Goal: Task Accomplishment & Management: Use online tool/utility

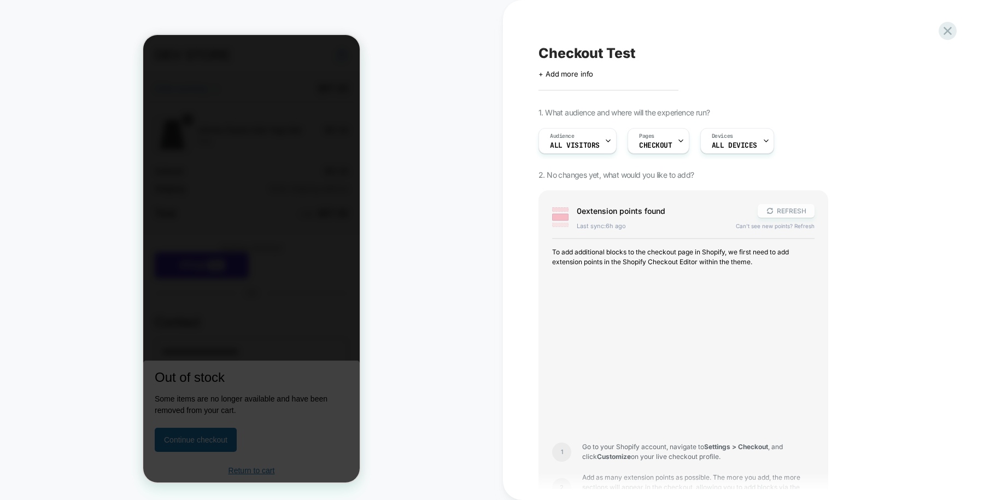
click at [772, 208] on icon at bounding box center [770, 211] width 6 height 6
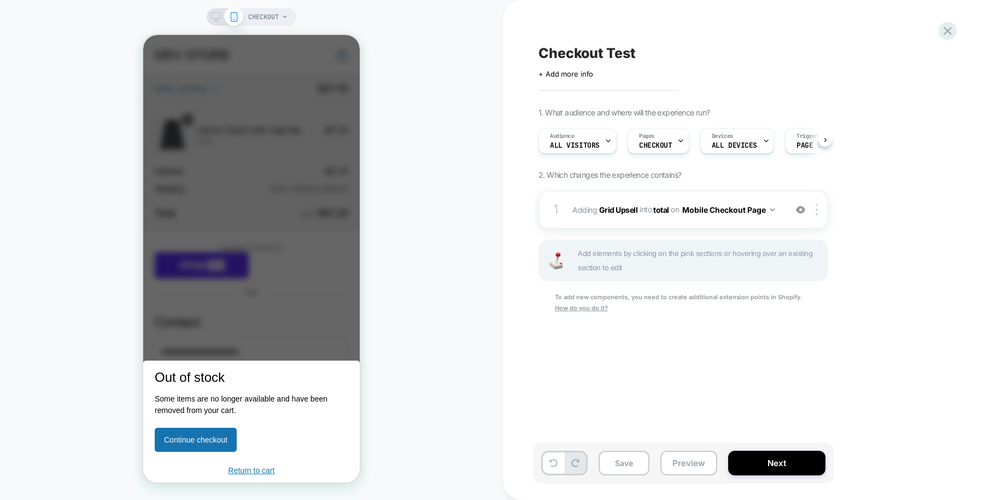
click at [215, 17] on icon at bounding box center [216, 17] width 10 height 10
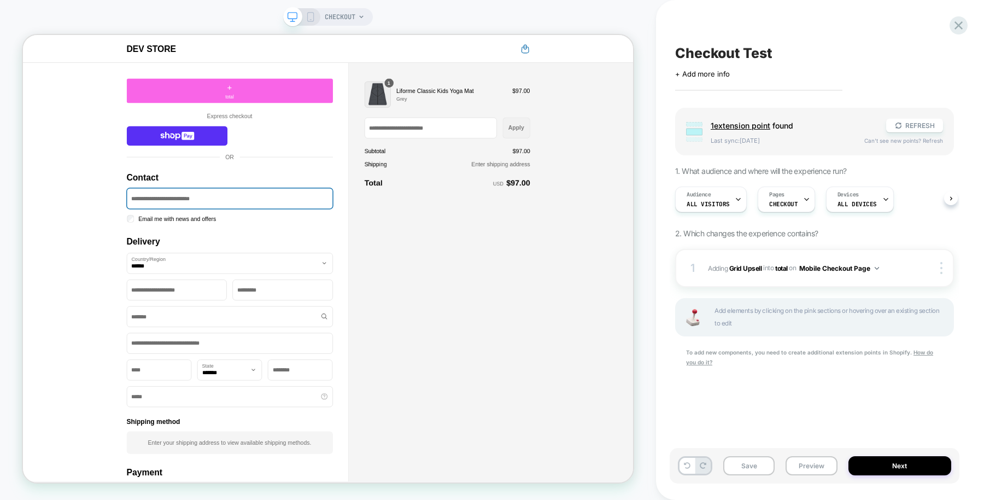
click at [312, 15] on icon at bounding box center [311, 17] width 10 height 10
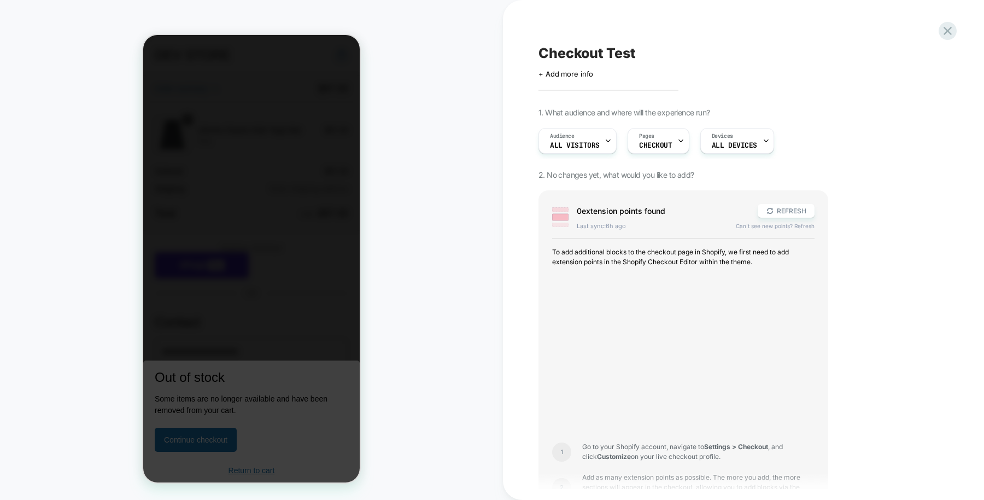
click at [328, 171] on div at bounding box center [251, 258] width 216 height 447
click at [463, 265] on div "CHECKOUT" at bounding box center [251, 250] width 503 height 478
click at [776, 210] on button "REFRESH" at bounding box center [786, 211] width 57 height 14
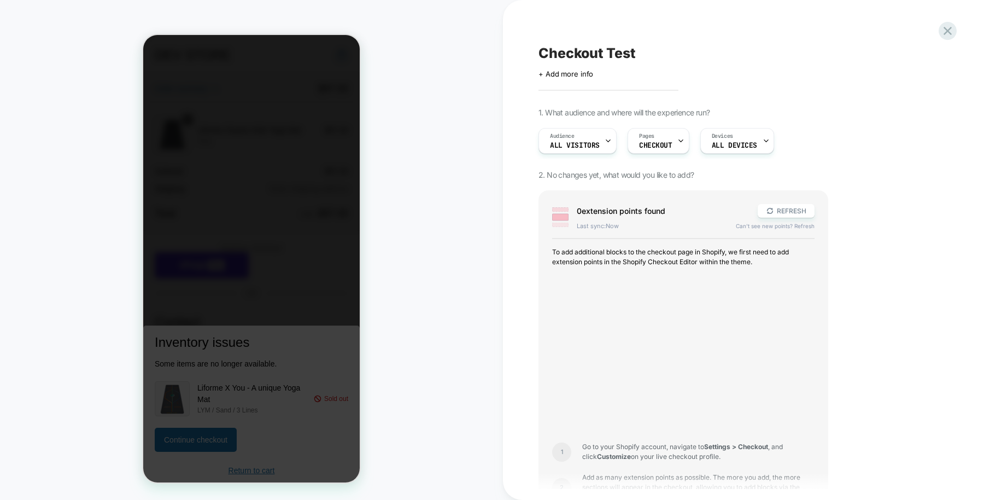
click at [739, 149] on div "Devices ALL DEVICES" at bounding box center [734, 140] width 67 height 25
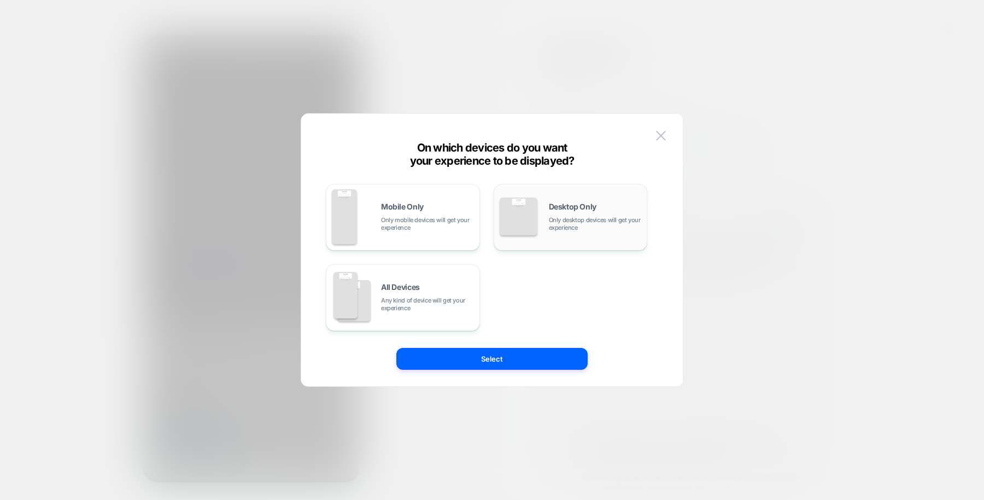
click at [541, 236] on div "Desktop Only Only desktop devices will get your experience" at bounding box center [571, 217] width 142 height 56
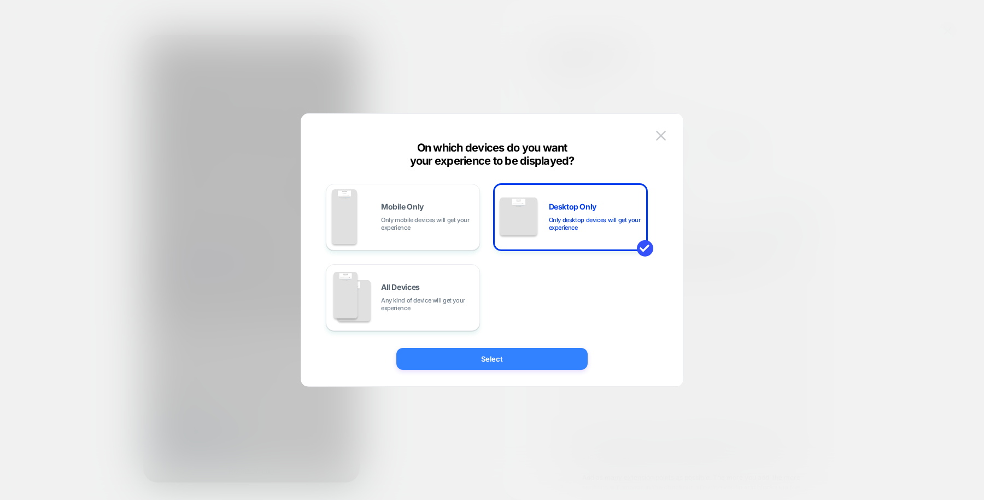
click at [481, 356] on button "Select" at bounding box center [491, 359] width 191 height 22
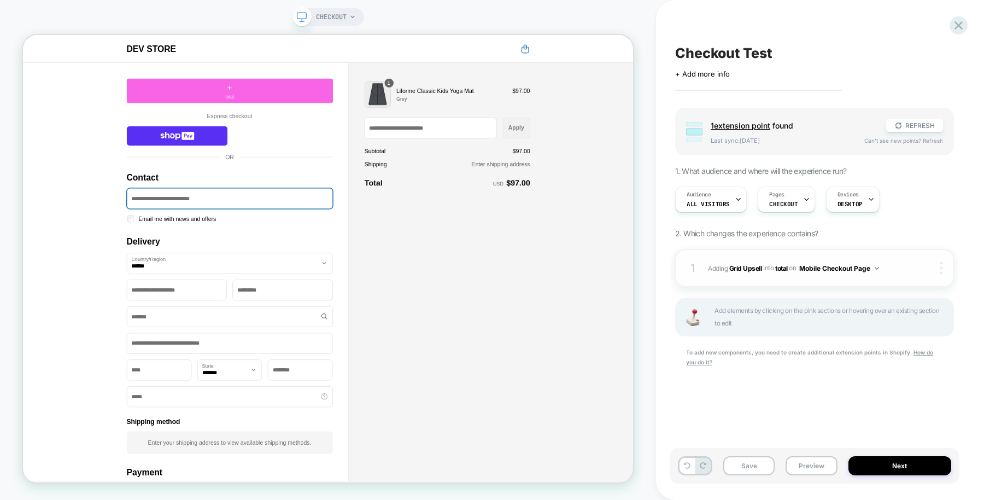
click at [938, 263] on div at bounding box center [943, 268] width 21 height 12
click at [870, 252] on div "Target All Devices" at bounding box center [876, 252] width 97 height 30
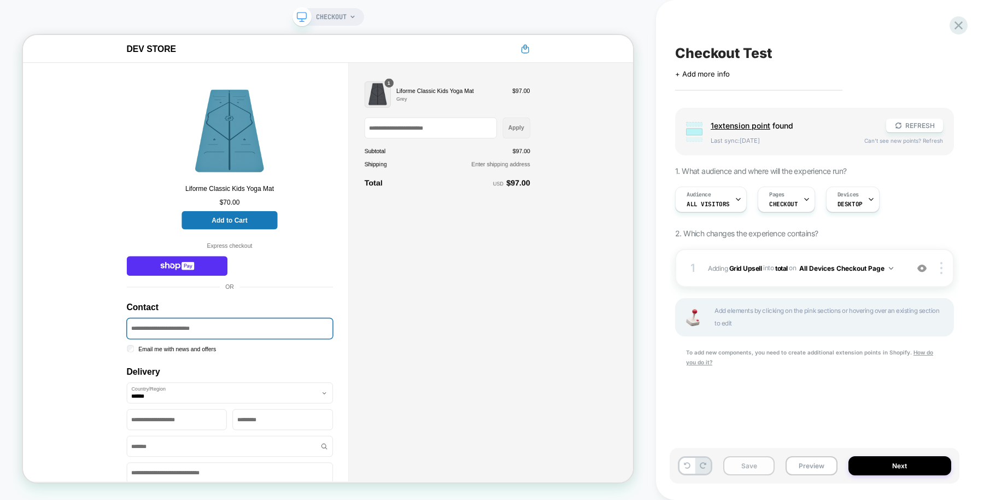
click at [747, 462] on button "Save" at bounding box center [748, 465] width 51 height 19
click at [859, 201] on div "Devices DESKTOP" at bounding box center [850, 199] width 47 height 25
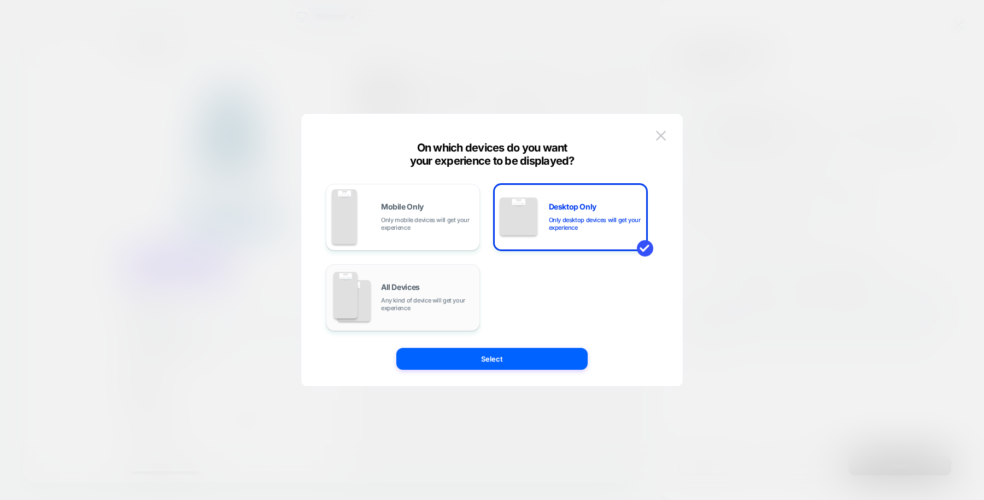
click at [402, 306] on span "Any kind of device will get your experience" at bounding box center [427, 303] width 93 height 15
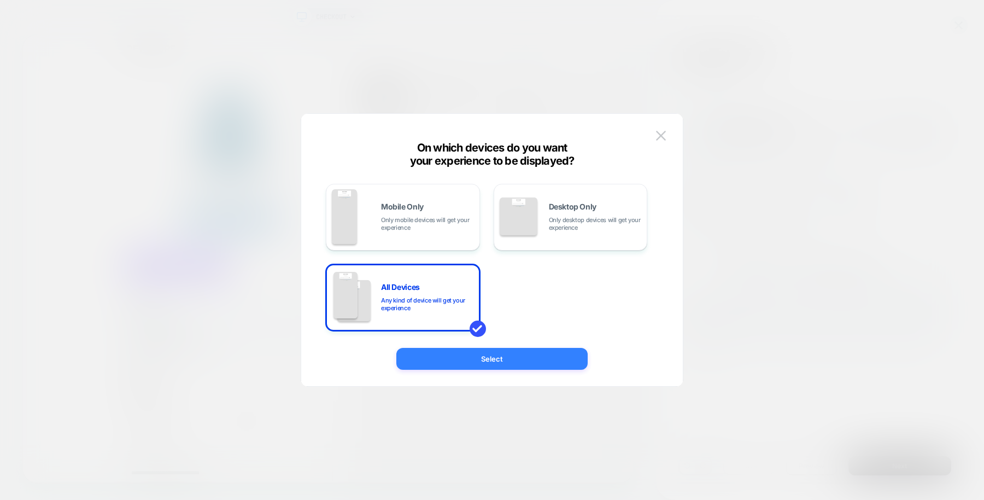
click at [454, 359] on button "Select" at bounding box center [491, 359] width 191 height 22
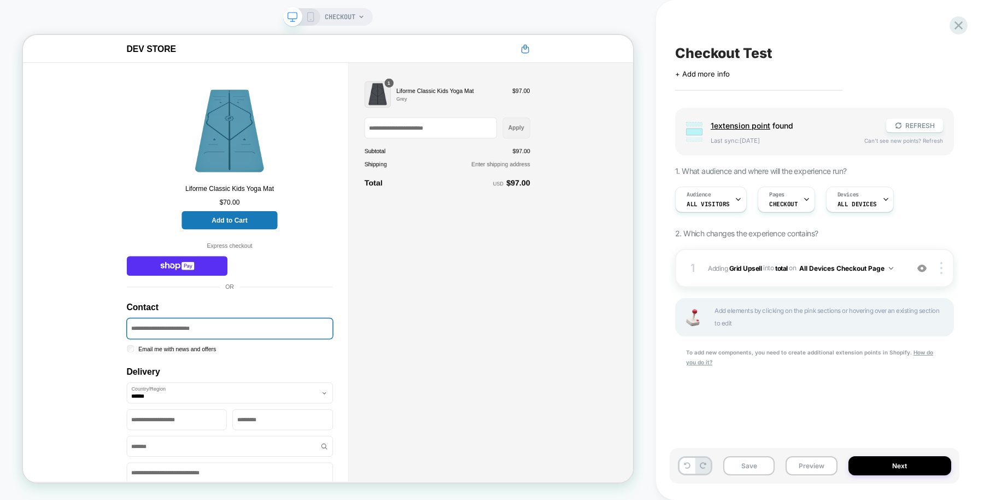
click at [308, 21] on rect at bounding box center [311, 17] width 6 height 9
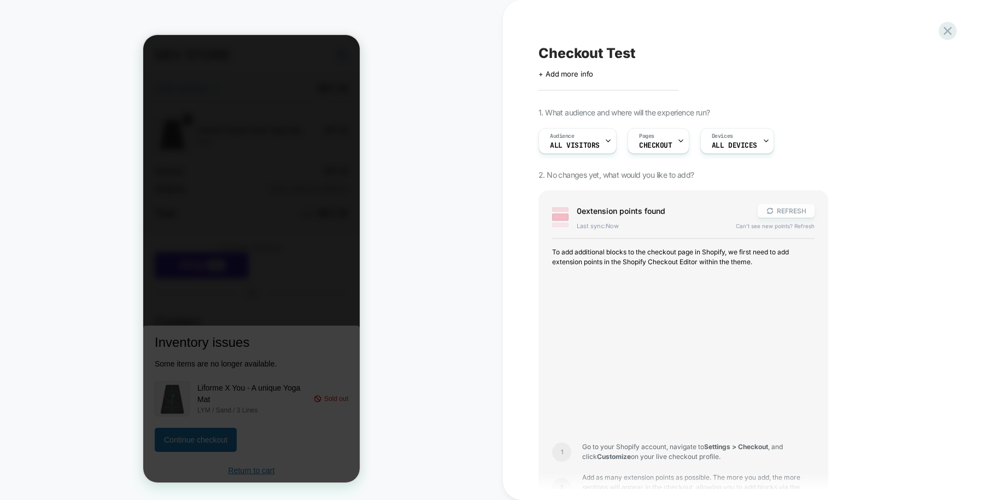
click at [774, 209] on icon at bounding box center [770, 211] width 8 height 8
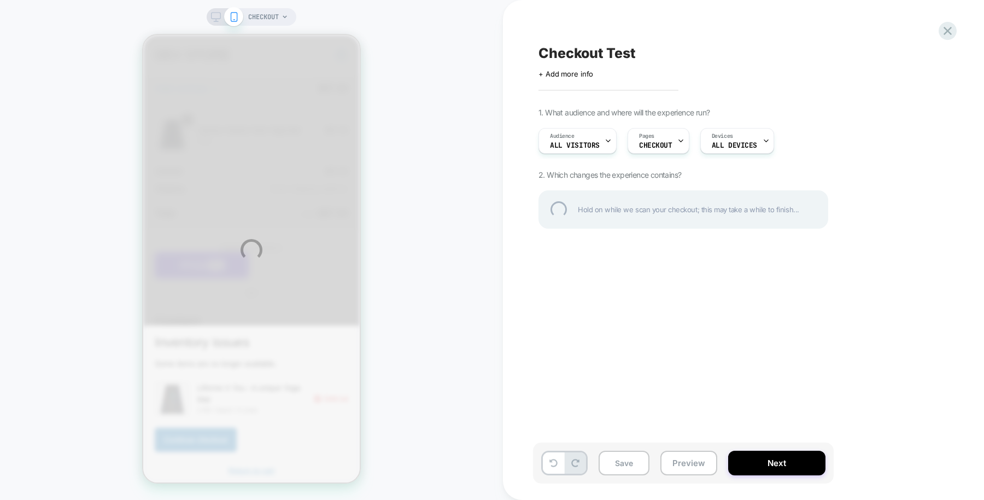
click at [216, 16] on div "CHECKOUT Checkout Test Click to edit experience details + Add more info 1. What…" at bounding box center [492, 250] width 984 height 500
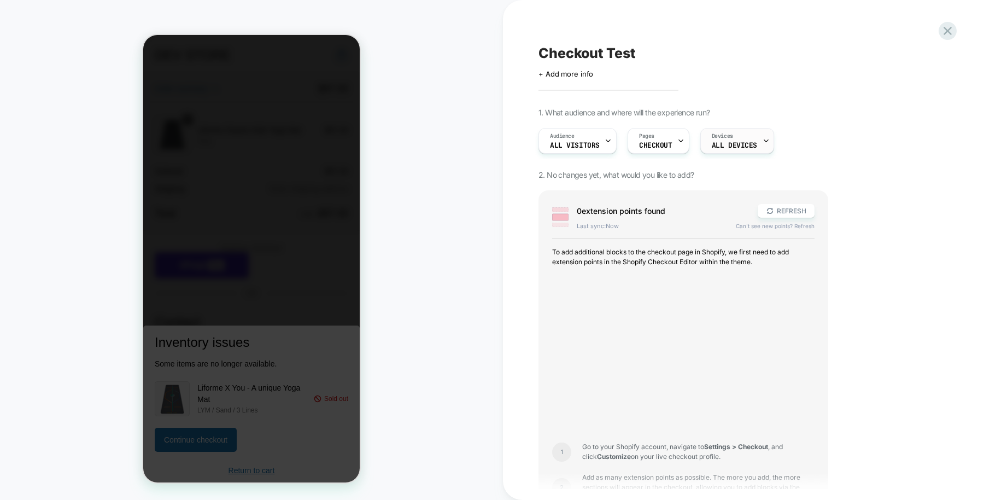
click at [751, 145] on span "ALL DEVICES" at bounding box center [734, 146] width 45 height 8
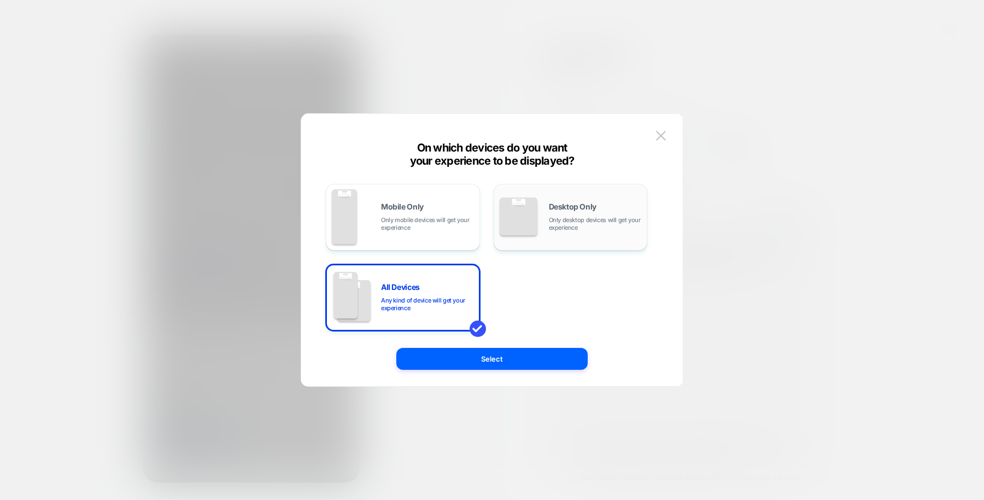
click at [550, 219] on span "Only desktop devices will get your experience" at bounding box center [595, 223] width 93 height 15
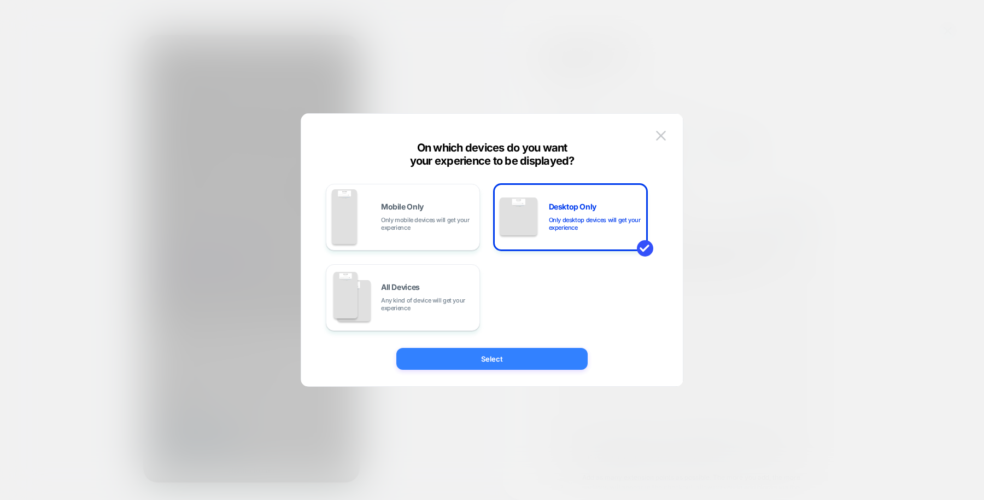
click at [500, 366] on button "Select" at bounding box center [491, 359] width 191 height 22
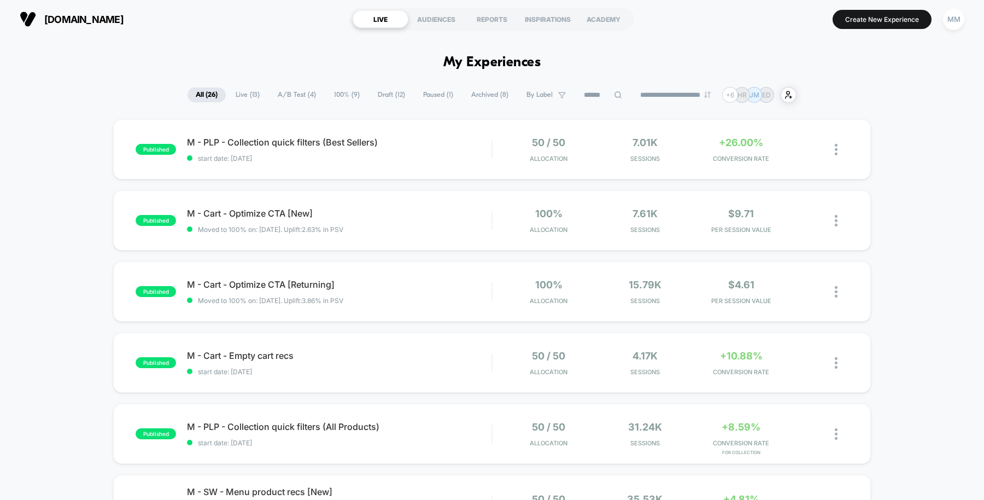
click at [385, 97] on span "Draft ( 12 )" at bounding box center [392, 94] width 44 height 15
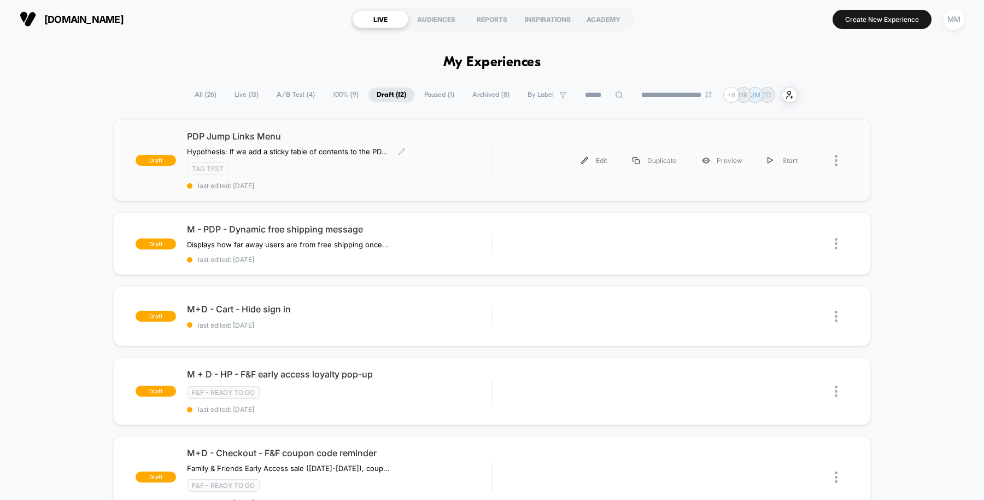
click at [467, 152] on div "PDP Jump Links Menu Hypothesis: If we add a sticky table of contents to the PDP…" at bounding box center [339, 160] width 305 height 59
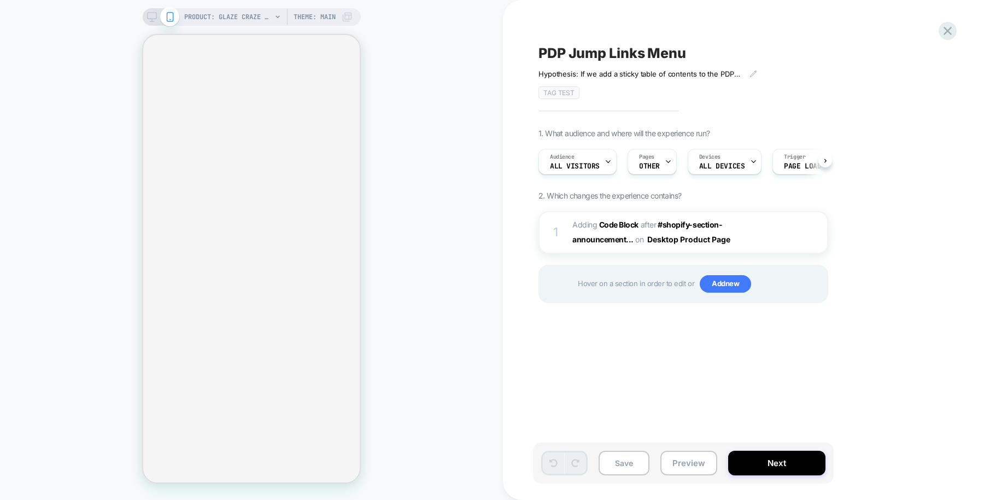
scroll to position [0, 1]
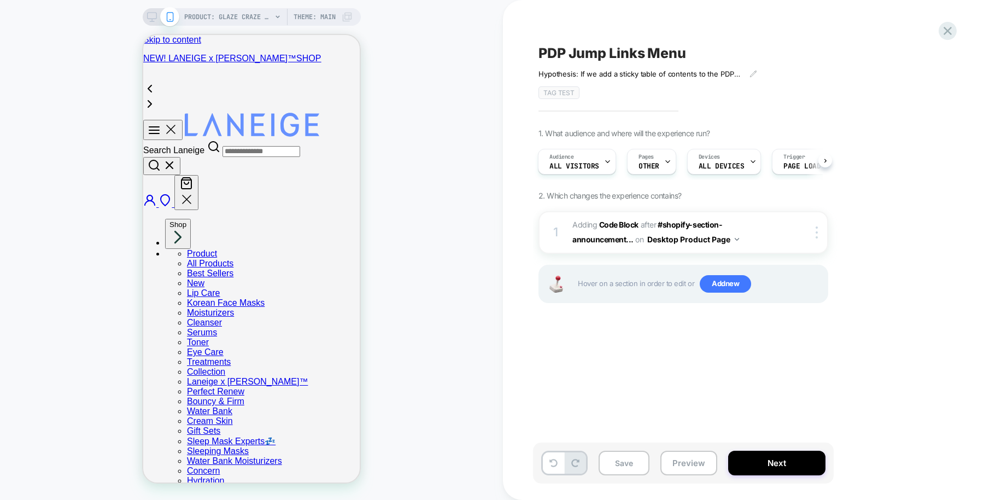
drag, startPoint x: 116, startPoint y: 183, endPoint x: 84, endPoint y: 203, distance: 37.8
click at [116, 183] on div "PRODUCT: Glaze Craze Tinted Lip Serum PRODUCT: Glaze Craze Tinted Lip Serum The…" at bounding box center [251, 250] width 503 height 478
click at [155, 16] on icon at bounding box center [152, 17] width 10 height 10
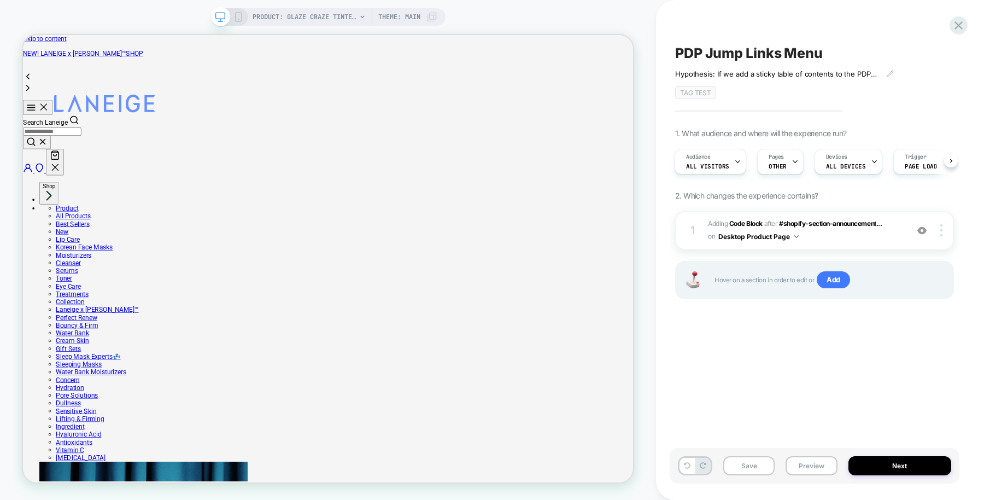
click at [136, 11] on div "PRODUCT: Glaze Craze Tinted Lip Serum PRODUCT: Glaze Craze Tinted Lip Serum The…" at bounding box center [328, 250] width 656 height 478
click at [751, 219] on b "Code Block" at bounding box center [745, 223] width 33 height 8
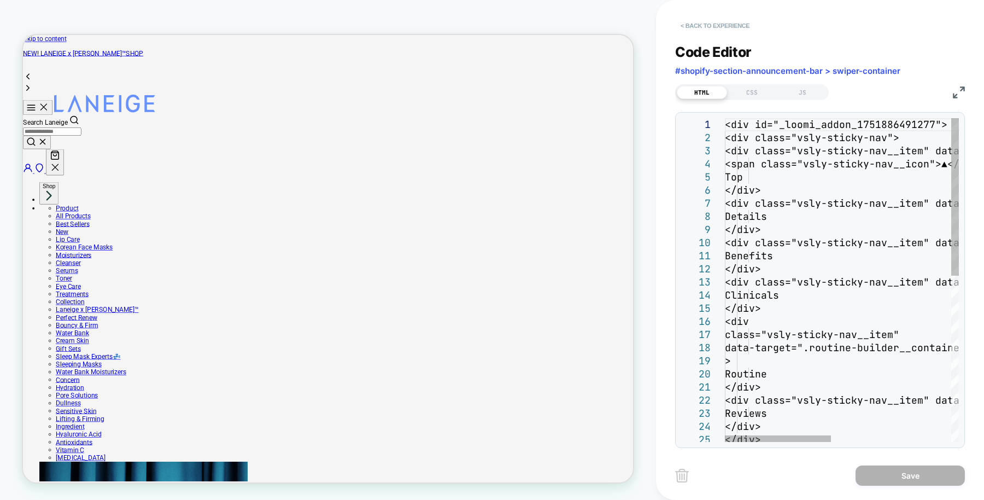
click at [717, 26] on button "< Back to experience" at bounding box center [715, 25] width 80 height 17
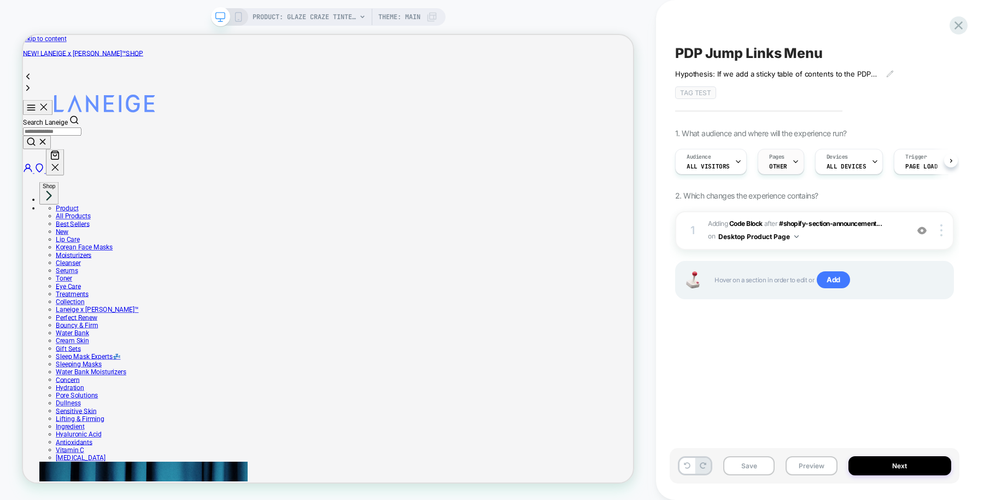
scroll to position [0, 1]
click at [781, 169] on div "Pages OTHER" at bounding box center [778, 161] width 40 height 25
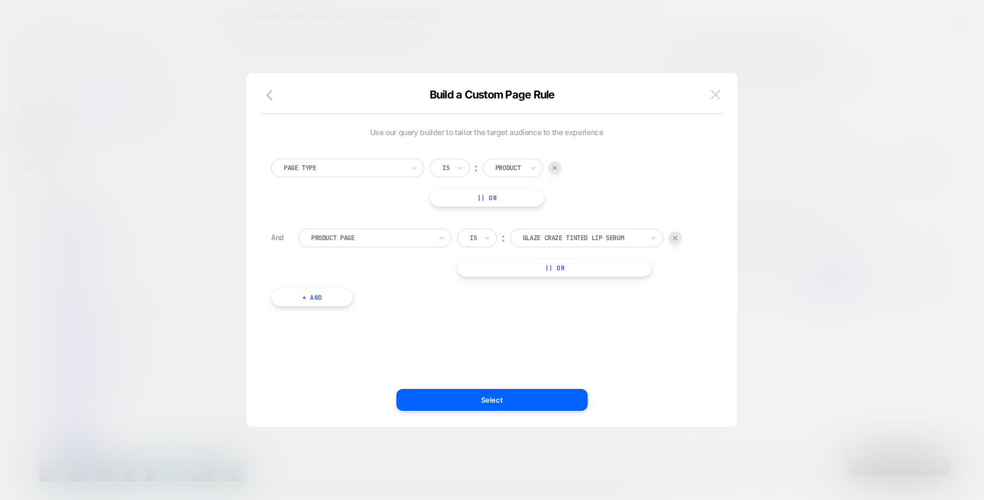
click at [718, 96] on img at bounding box center [716, 94] width 10 height 9
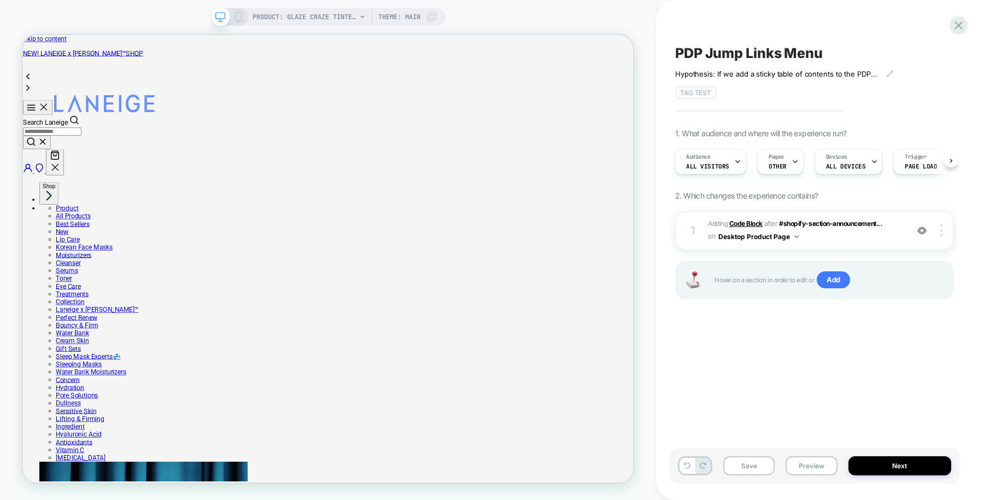
scroll to position [0, 74]
click at [754, 220] on b "Code Block" at bounding box center [745, 223] width 33 height 8
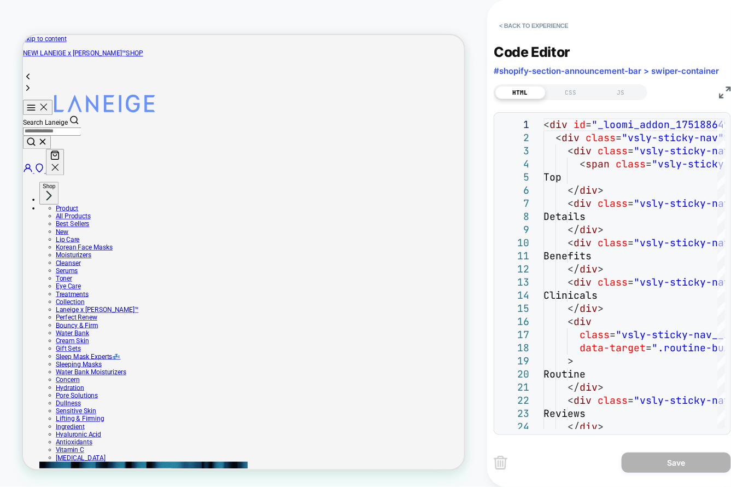
scroll to position [0, 0]
click at [97, 18] on div "PRODUCT: Glaze Craze Tinted Lip Serum PRODUCT: Glaze Craze Tinted Lip Serum The…" at bounding box center [243, 243] width 487 height 465
click at [569, 93] on div "CSS" at bounding box center [571, 92] width 50 height 13
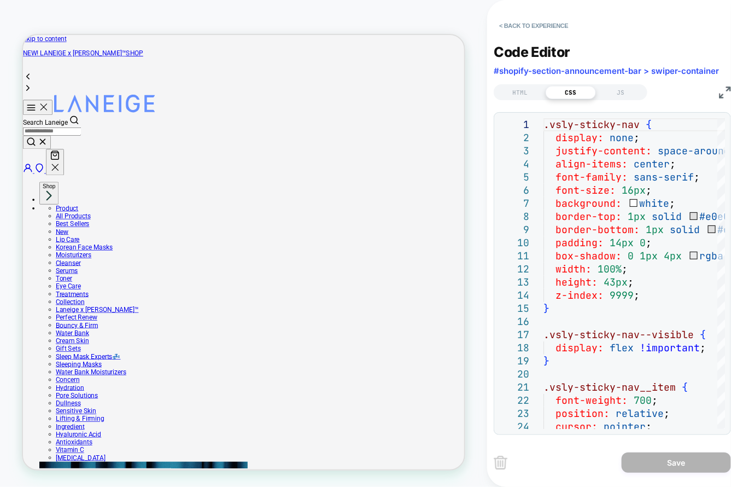
click at [618, 92] on div "JS" at bounding box center [621, 92] width 50 height 13
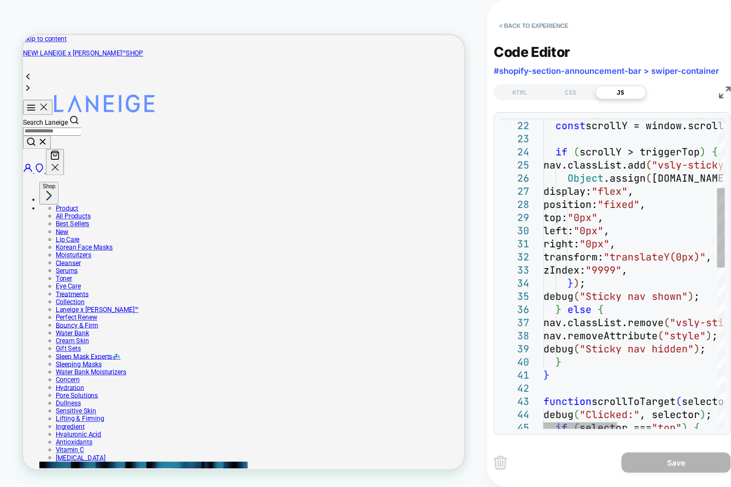
scroll to position [0, 149]
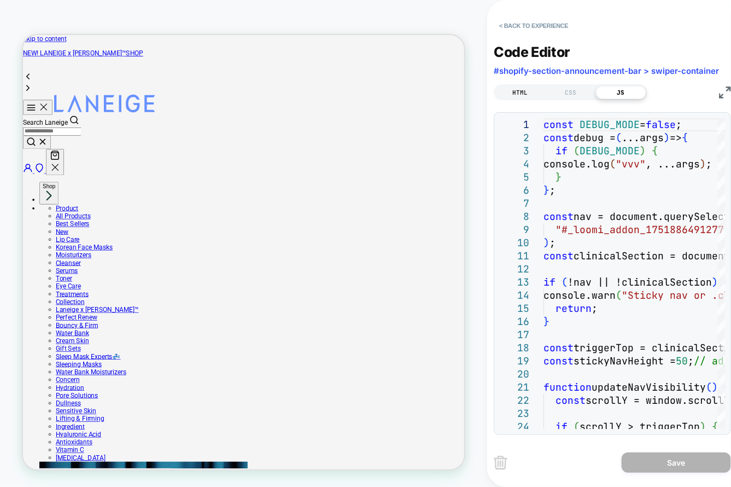
click at [519, 93] on div "HTML" at bounding box center [520, 92] width 50 height 13
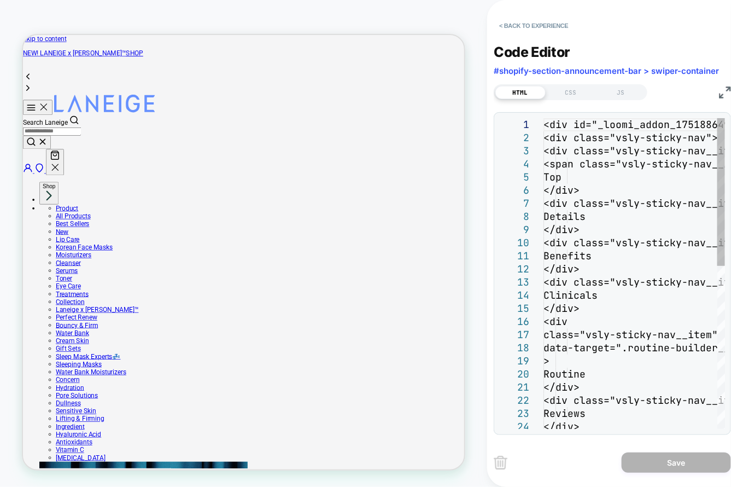
scroll to position [0, 0]
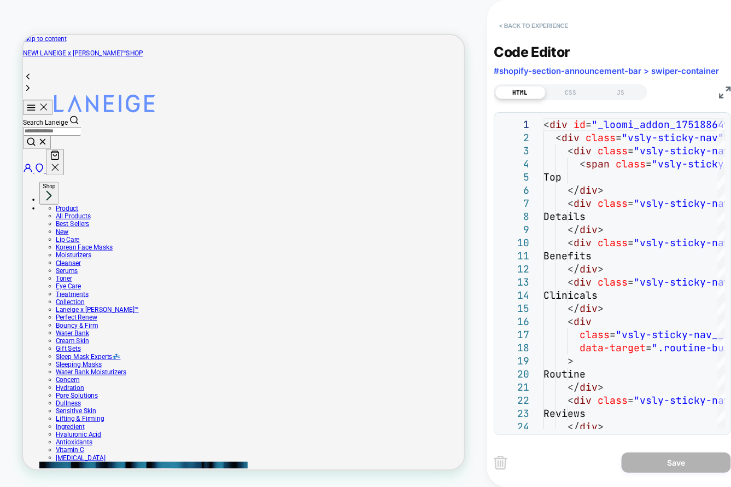
click at [547, 23] on button "< Back to experience" at bounding box center [534, 25] width 80 height 17
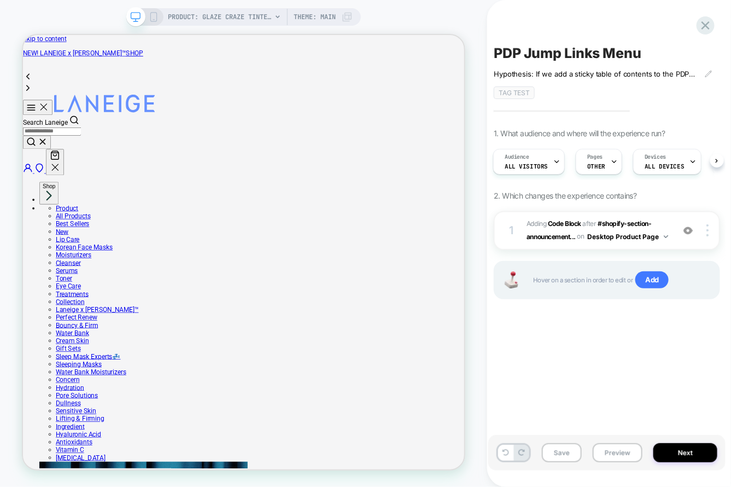
scroll to position [0, 149]
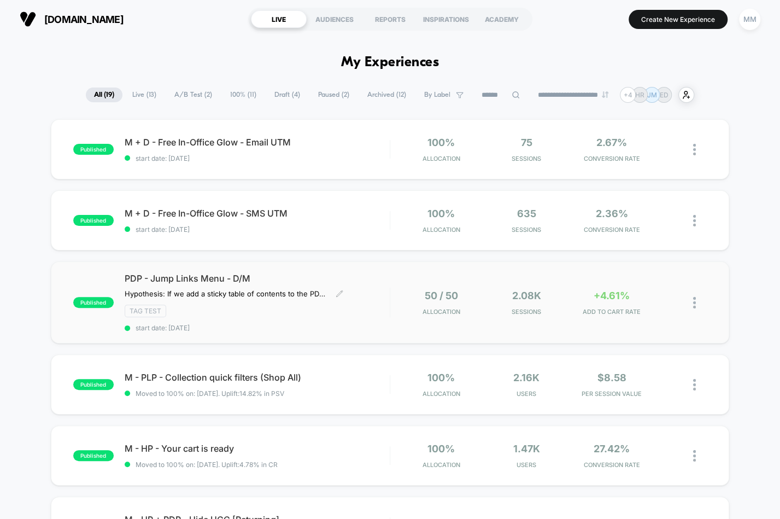
click at [349, 307] on div "TAG Test" at bounding box center [257, 311] width 265 height 13
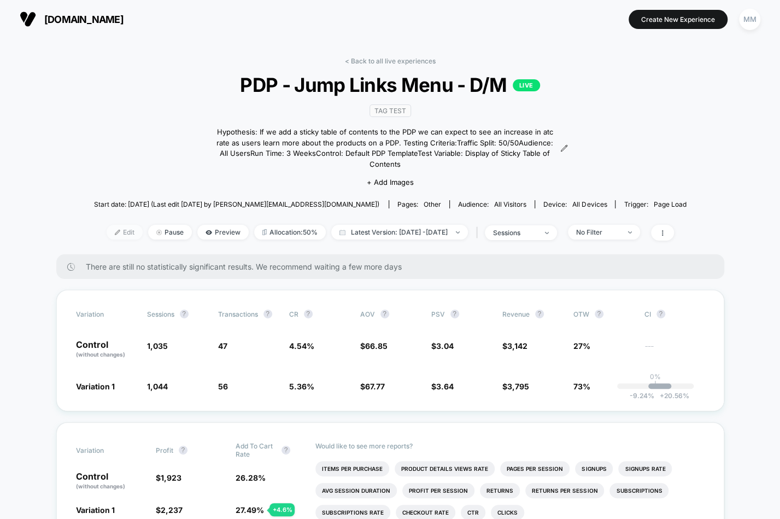
click at [112, 225] on span "Edit" at bounding box center [125, 232] width 36 height 15
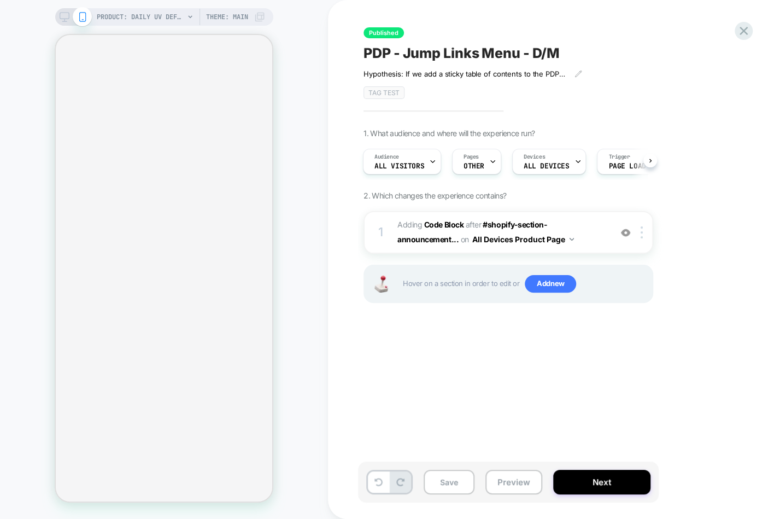
scroll to position [0, 1]
click at [741, 37] on icon at bounding box center [743, 31] width 15 height 15
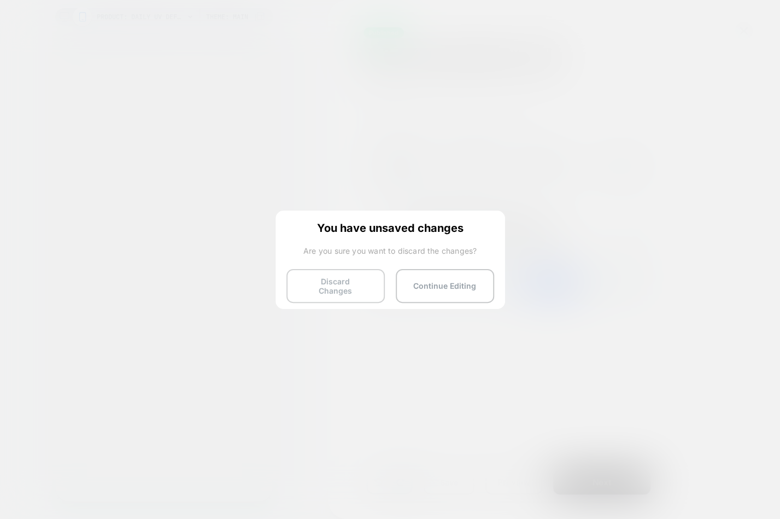
click at [356, 281] on button "Discard Changes" at bounding box center [335, 286] width 98 height 34
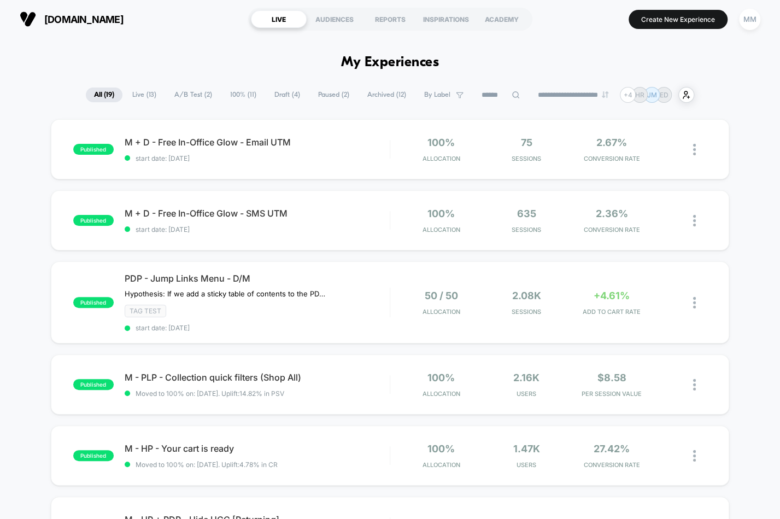
click at [282, 91] on span "Draft ( 4 )" at bounding box center [287, 94] width 42 height 15
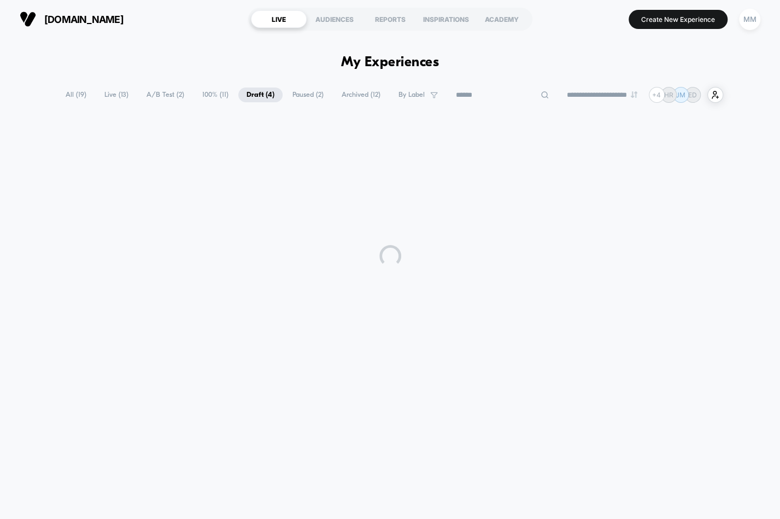
click at [485, 96] on input at bounding box center [502, 95] width 109 height 13
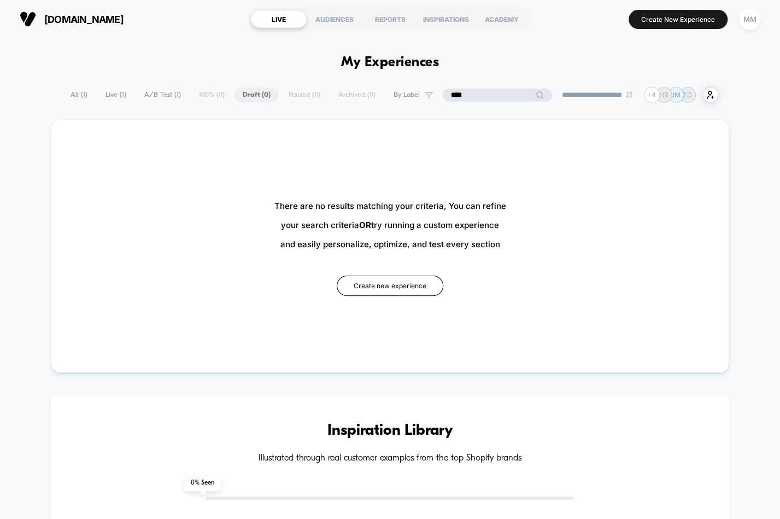
type input "****"
click at [74, 94] on div "**********" at bounding box center [390, 95] width 780 height 16
click at [103, 94] on span "All ( 1 )" at bounding box center [106, 94] width 33 height 15
click at [98, 91] on span "All ( 1 )" at bounding box center [106, 94] width 33 height 15
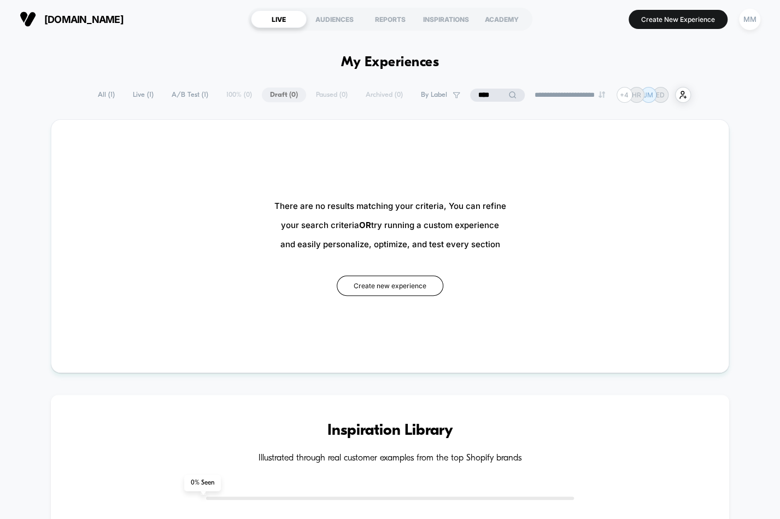
click at [98, 91] on span "All ( 1 )" at bounding box center [106, 94] width 33 height 15
click at [102, 92] on span "All ( 1 )" at bounding box center [106, 94] width 33 height 15
click at [108, 93] on span "All ( 1 )" at bounding box center [106, 94] width 33 height 15
click at [98, 92] on span "All ( 1 )" at bounding box center [106, 94] width 33 height 15
click at [494, 98] on input "****" at bounding box center [497, 95] width 109 height 13
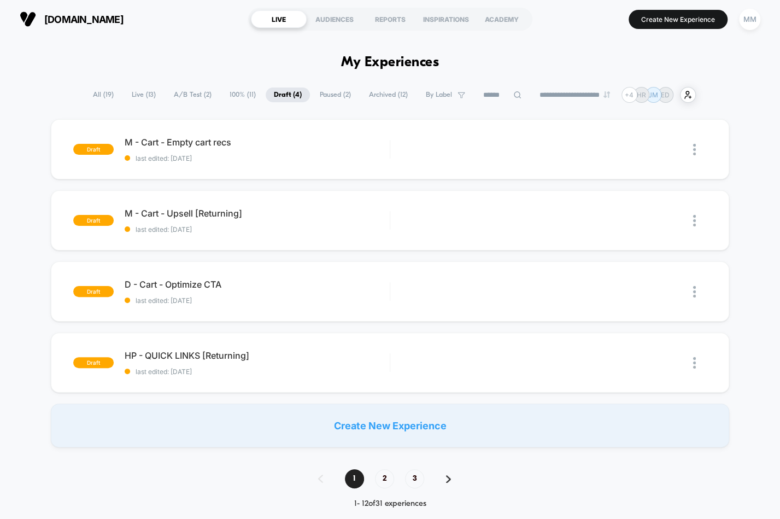
click at [73, 94] on div "**********" at bounding box center [390, 95] width 780 height 16
click at [94, 93] on span "All ( 19 )" at bounding box center [103, 94] width 37 height 15
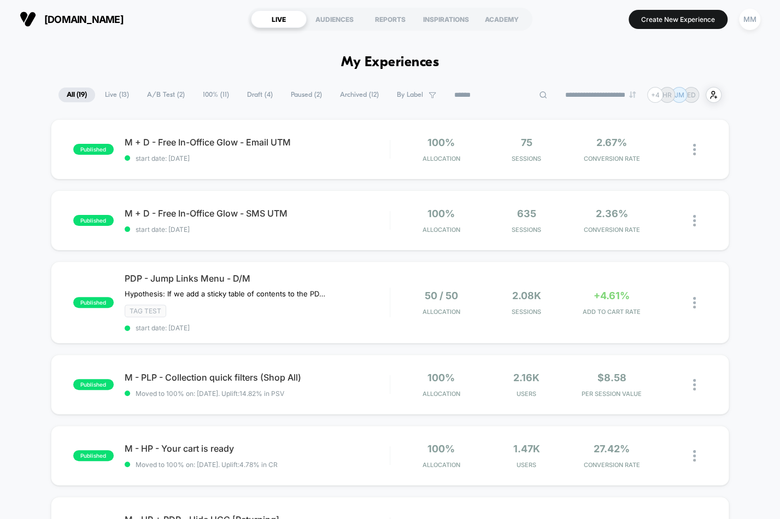
click at [482, 93] on input at bounding box center [500, 95] width 109 height 13
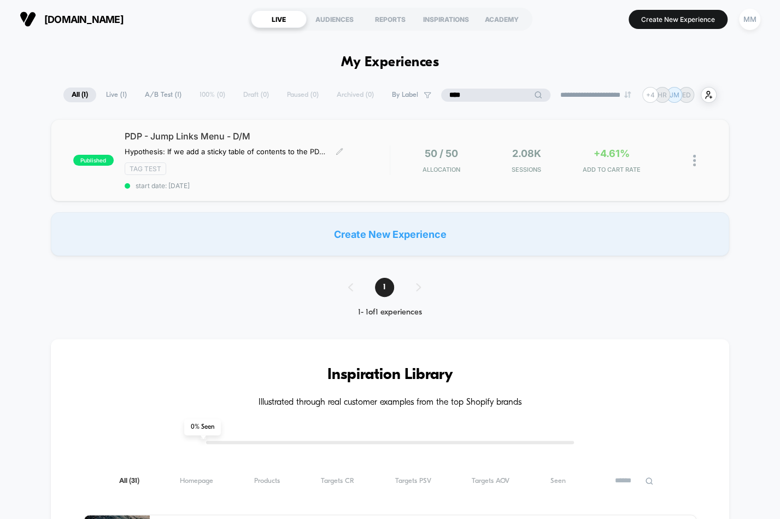
type input "****"
click at [295, 170] on div "TAG Test" at bounding box center [257, 168] width 265 height 13
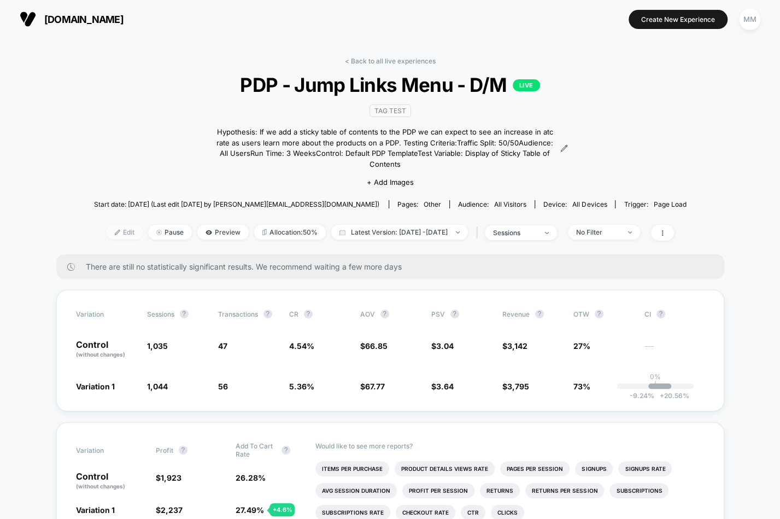
click at [112, 225] on span "Edit" at bounding box center [125, 232] width 36 height 15
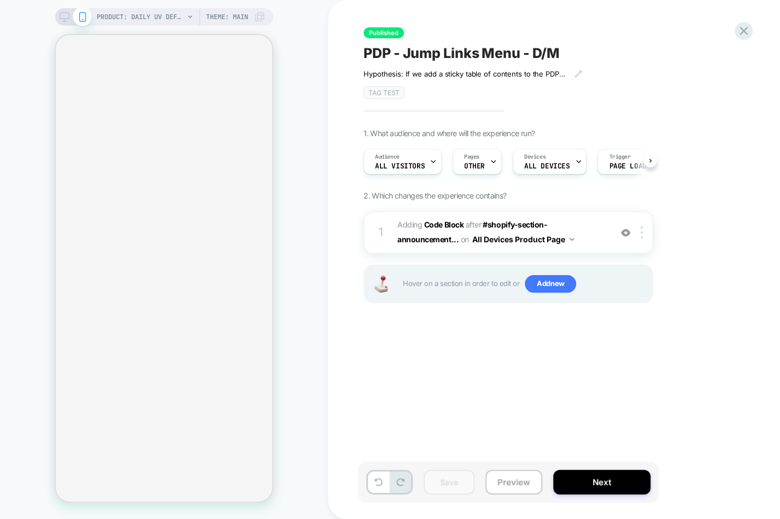
scroll to position [0, 1]
click at [434, 220] on b "Code Block" at bounding box center [443, 224] width 39 height 9
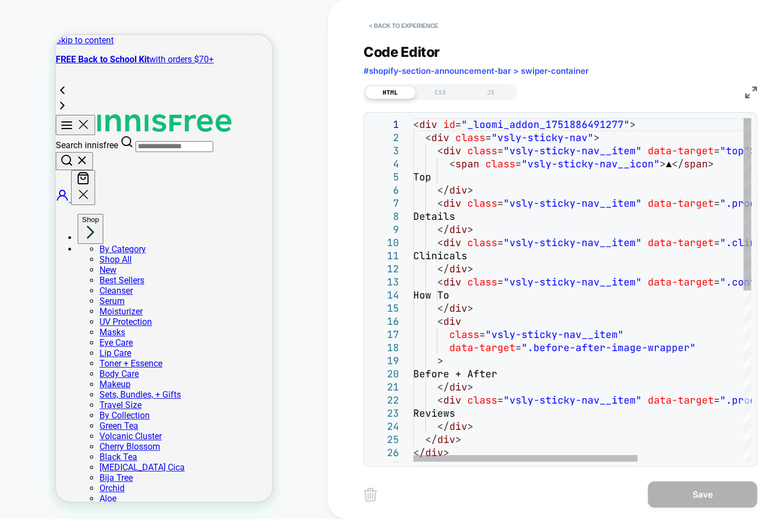
scroll to position [0, 0]
click at [437, 90] on div "CSS" at bounding box center [440, 92] width 50 height 13
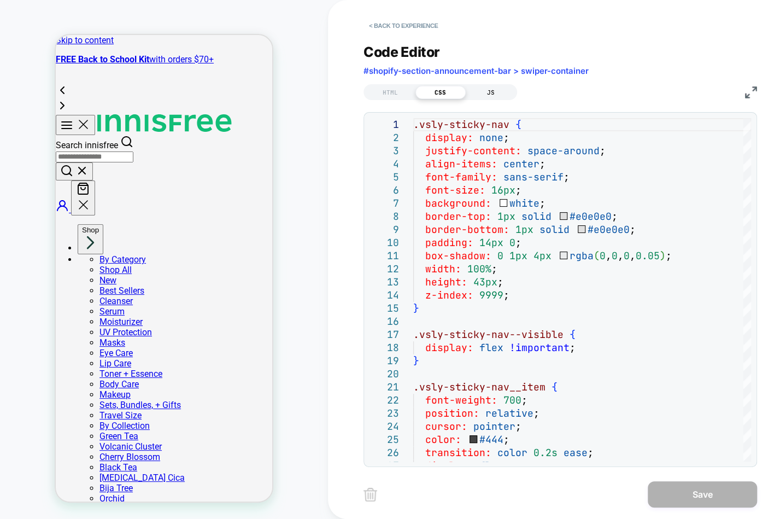
click at [503, 90] on div "JS" at bounding box center [491, 92] width 50 height 13
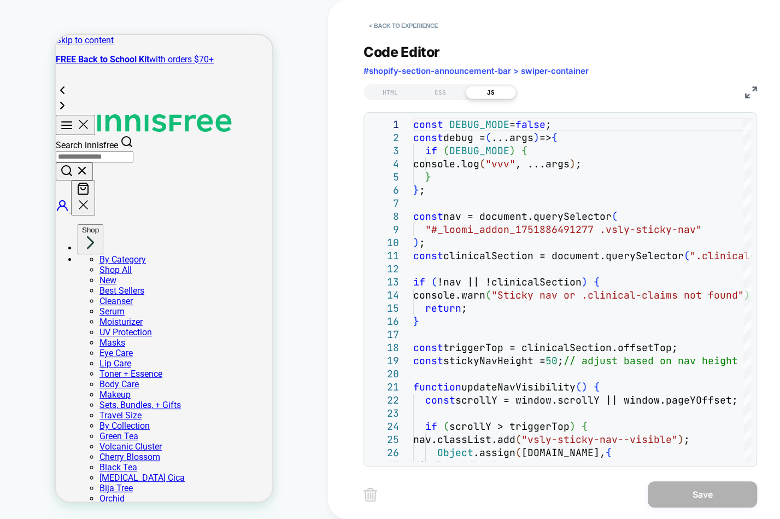
click at [510, 33] on div "Code Editor #shopify-section-announcement-bar > swiper-container HTML CSS JS 1 …" at bounding box center [561, 248] width 394 height 437
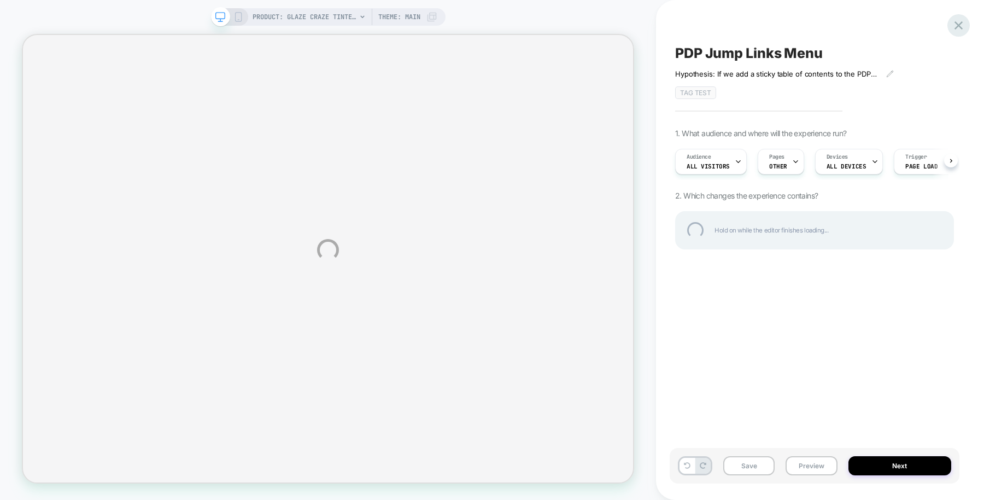
click at [730, 28] on div at bounding box center [958, 25] width 22 height 22
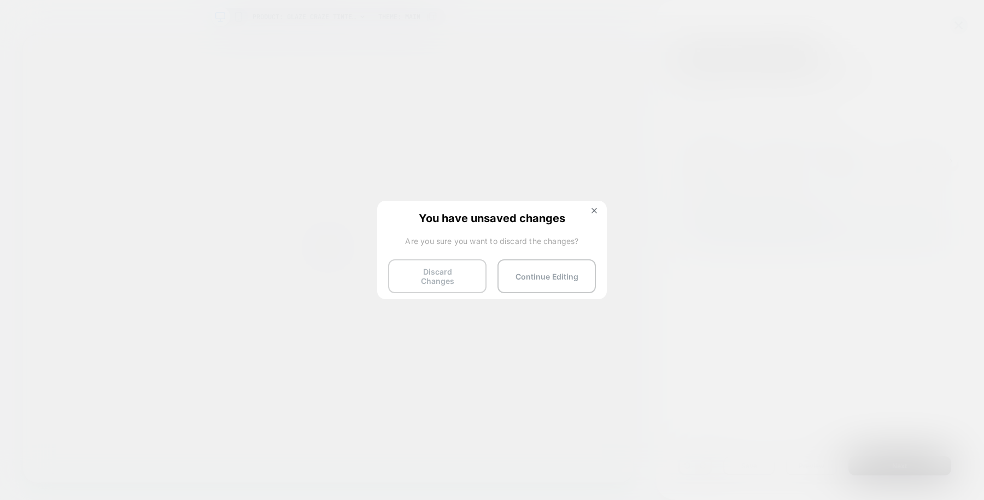
click at [459, 278] on button "Discard Changes" at bounding box center [437, 276] width 98 height 34
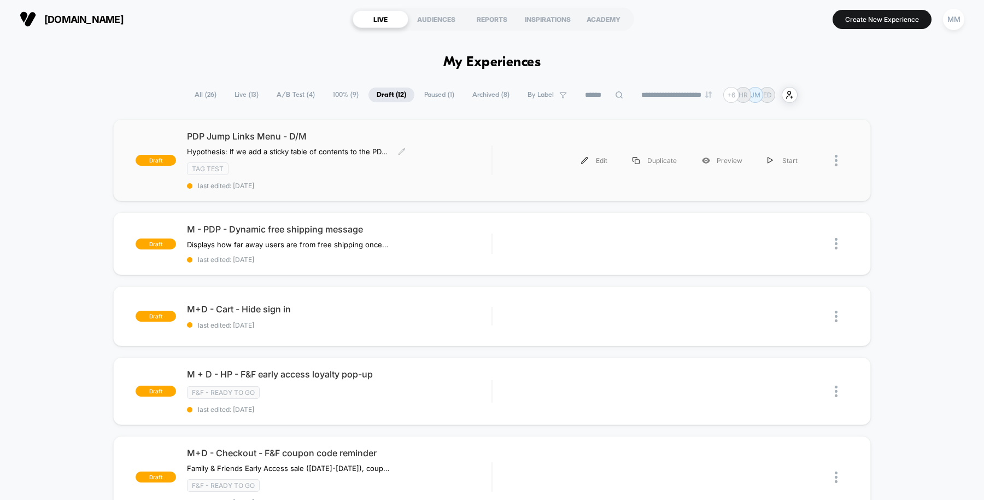
click at [462, 174] on div "PDP Jump Links Menu - D/M Hypothesis: If we add a sticky table of contents to t…" at bounding box center [339, 160] width 305 height 59
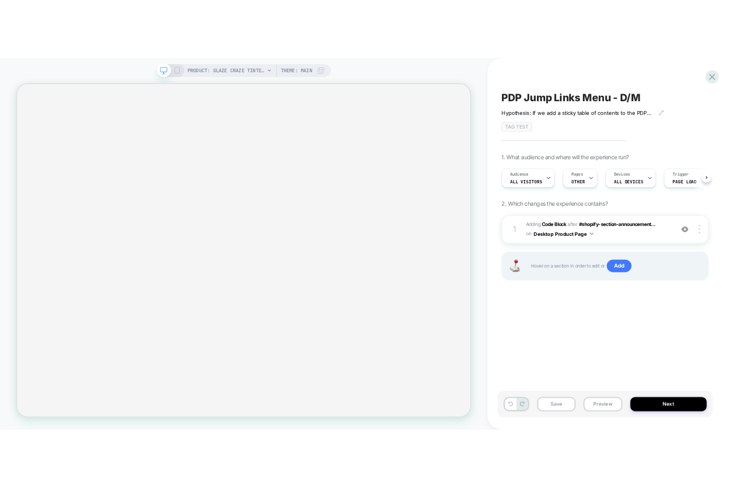
scroll to position [0, 1]
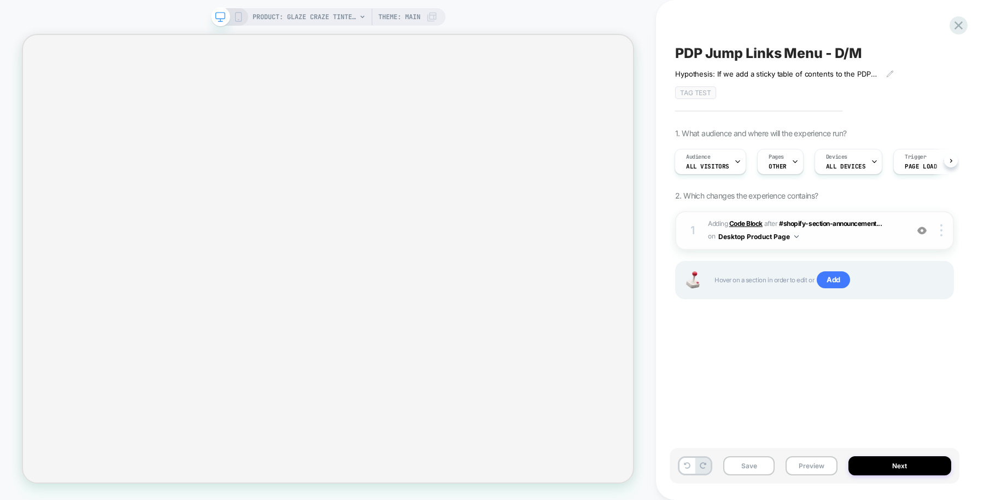
click at [730, 222] on b "Code Block" at bounding box center [745, 223] width 33 height 8
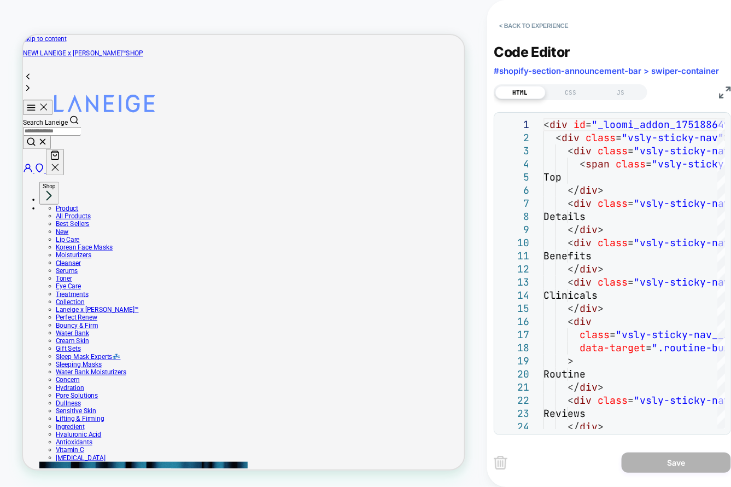
scroll to position [0, 0]
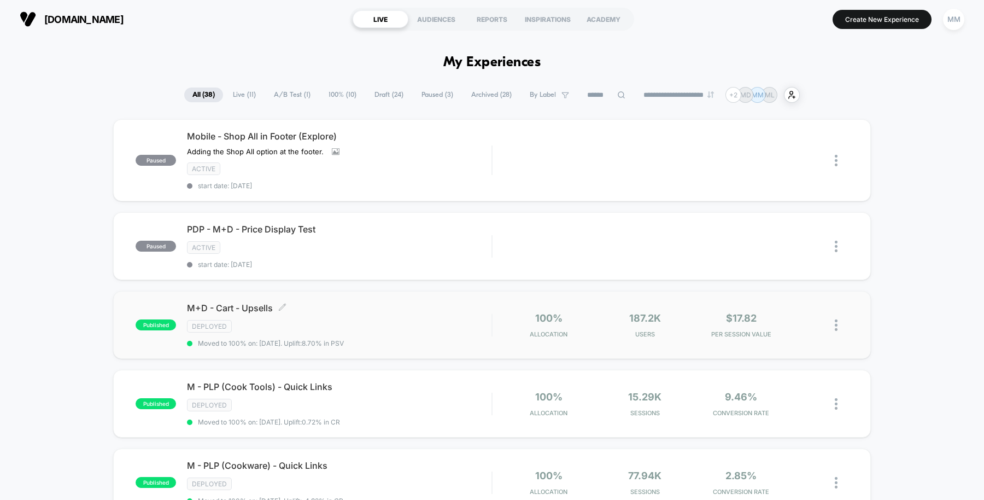
click at [440, 320] on div "Deployed" at bounding box center [339, 326] width 305 height 13
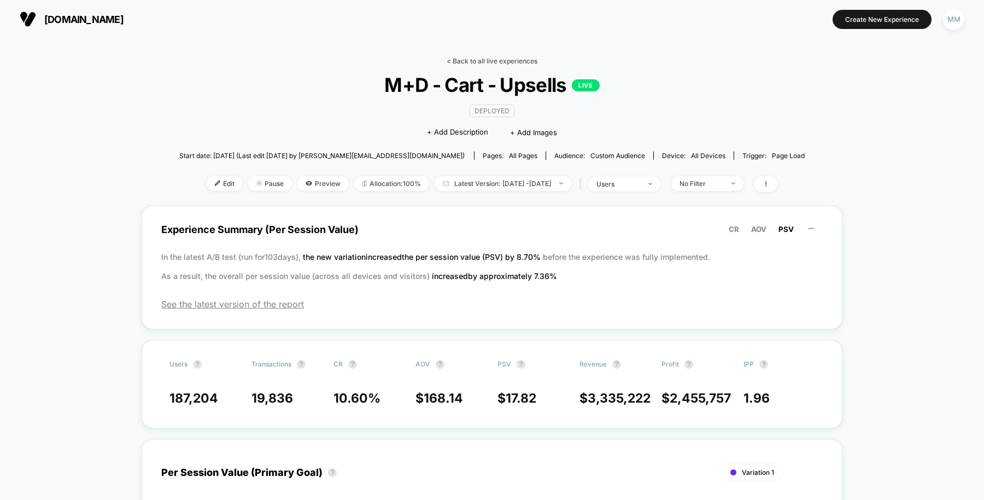
click at [483, 58] on link "< Back to all live experiences" at bounding box center [492, 61] width 91 height 8
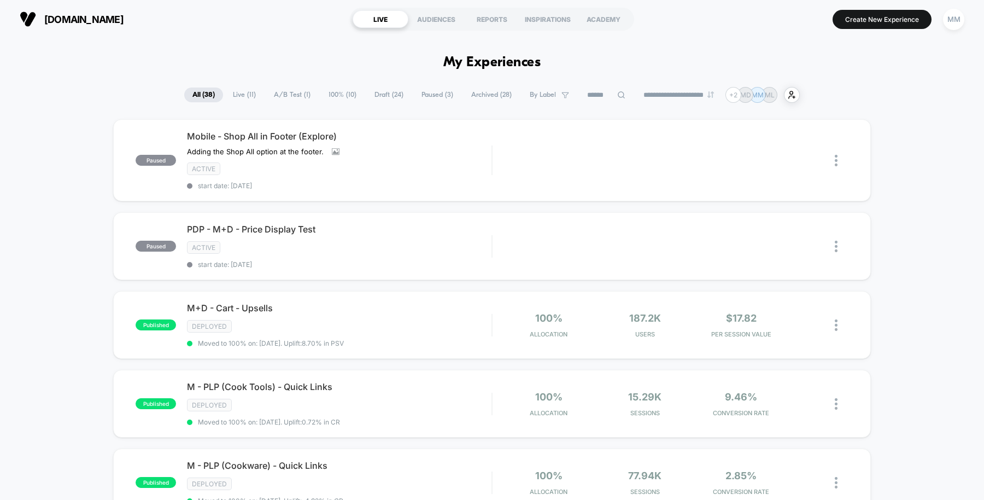
click at [381, 95] on span "Draft ( 24 )" at bounding box center [388, 94] width 45 height 15
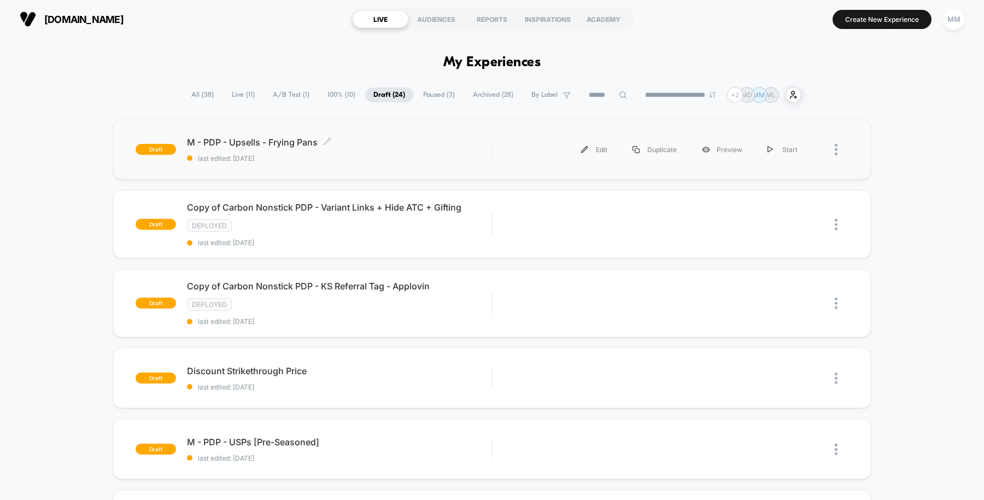
click at [409, 142] on span "M - PDP - Upsells - Frying Pans Click to edit experience details" at bounding box center [339, 142] width 305 height 11
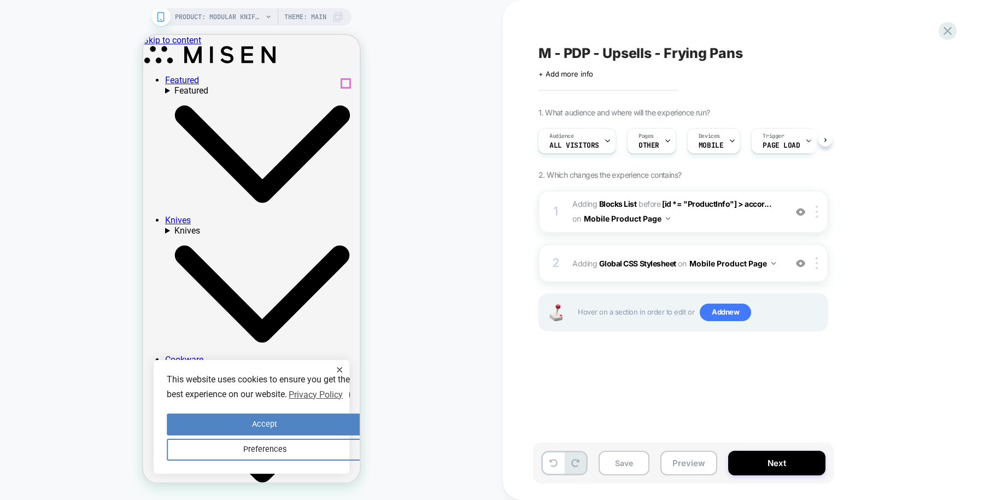
click at [651, 138] on span "Pages" at bounding box center [646, 136] width 15 height 8
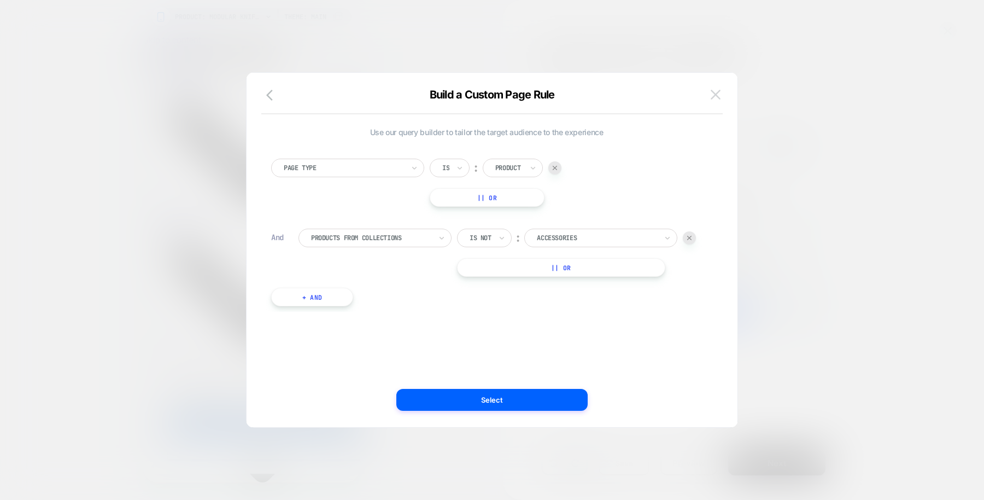
click at [716, 97] on img at bounding box center [716, 94] width 10 height 9
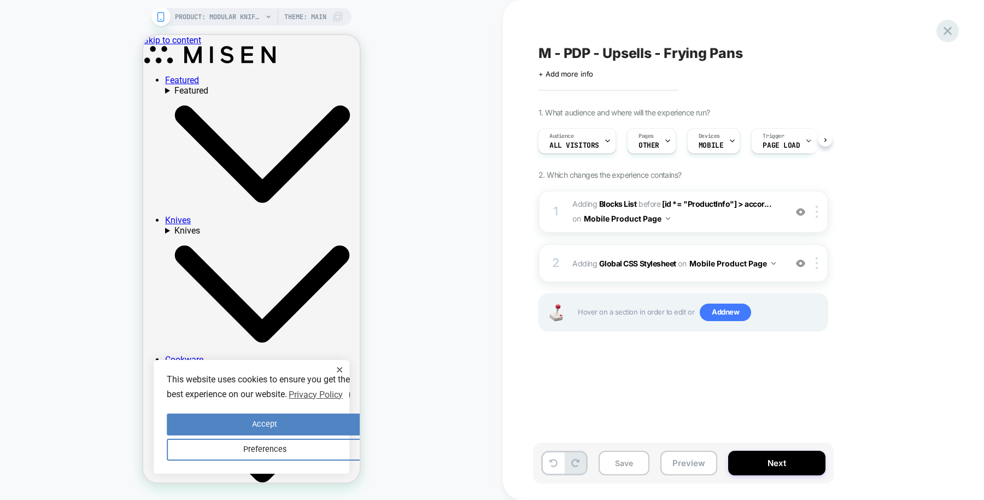
click at [949, 32] on icon at bounding box center [948, 31] width 8 height 8
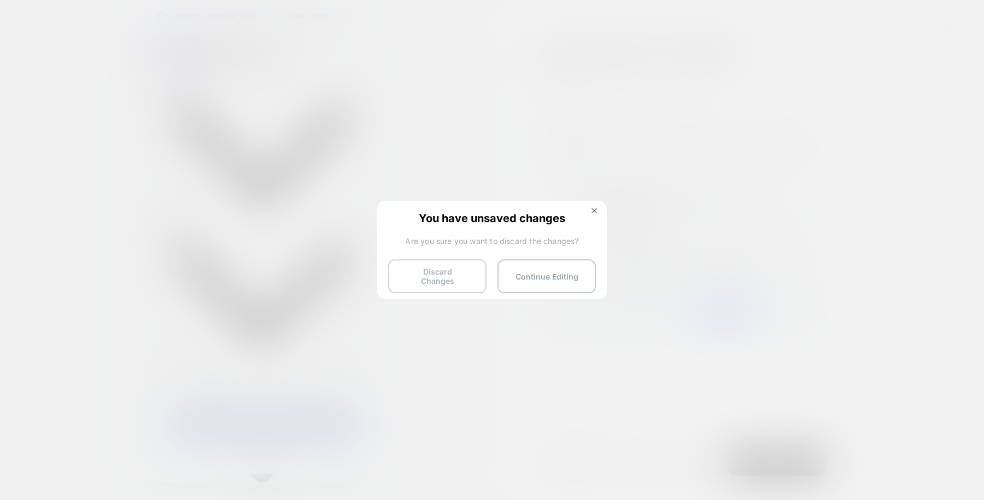
click at [449, 272] on button "Discard Changes" at bounding box center [437, 276] width 98 height 34
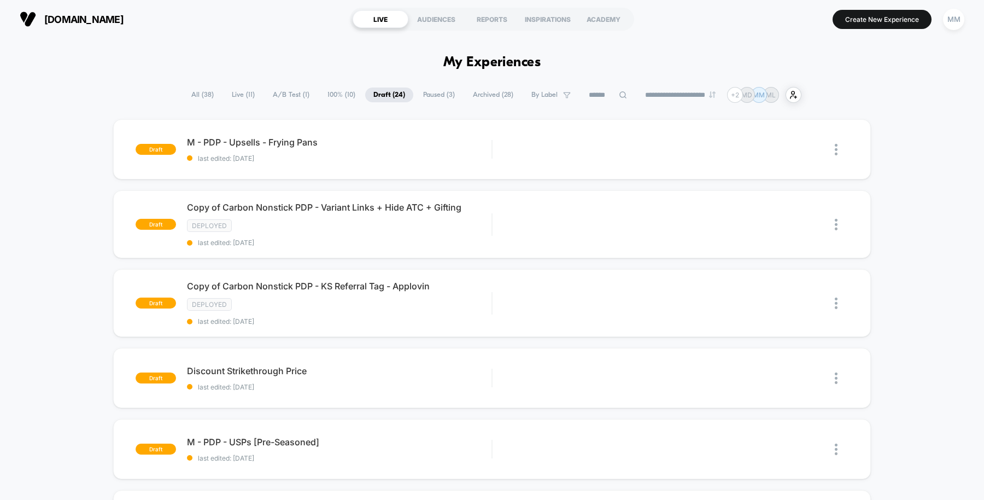
click at [291, 90] on span "A/B Test ( 1 )" at bounding box center [291, 94] width 53 height 15
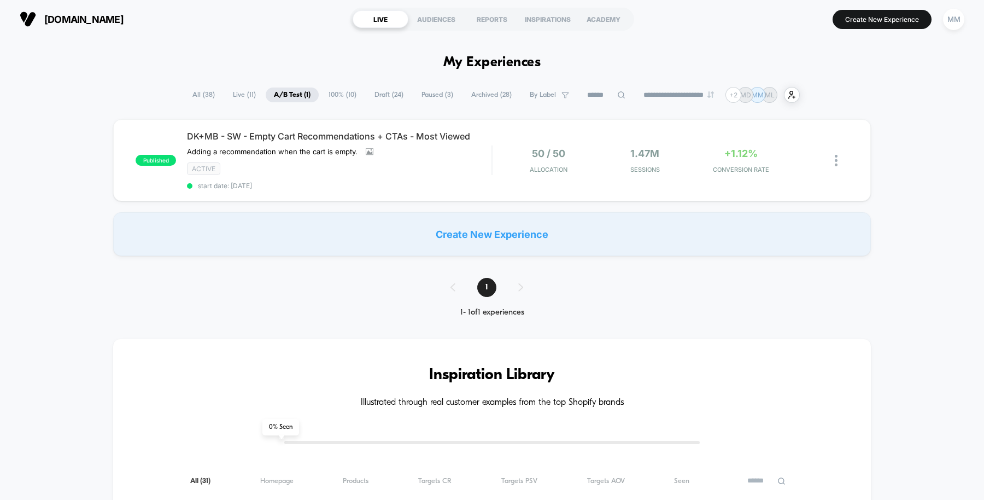
click at [241, 89] on span "Live ( 11 )" at bounding box center [244, 94] width 39 height 15
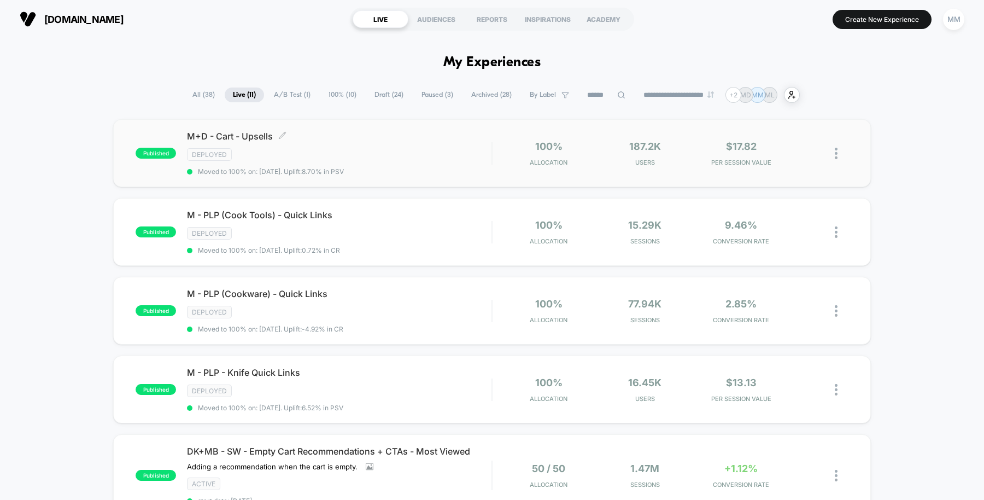
drag, startPoint x: 461, startPoint y: 156, endPoint x: 405, endPoint y: 148, distance: 57.4
click at [405, 148] on div "Deployed" at bounding box center [339, 154] width 305 height 13
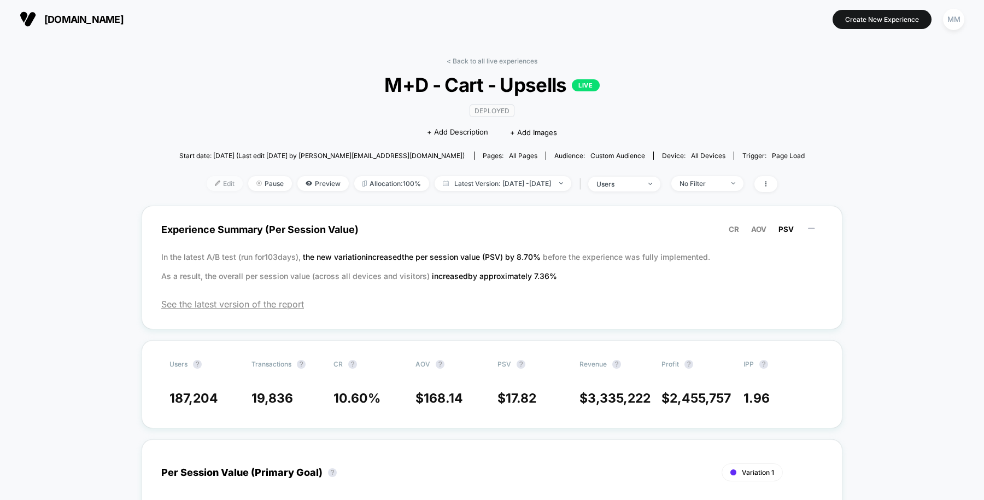
click at [207, 182] on span "Edit" at bounding box center [225, 183] width 36 height 15
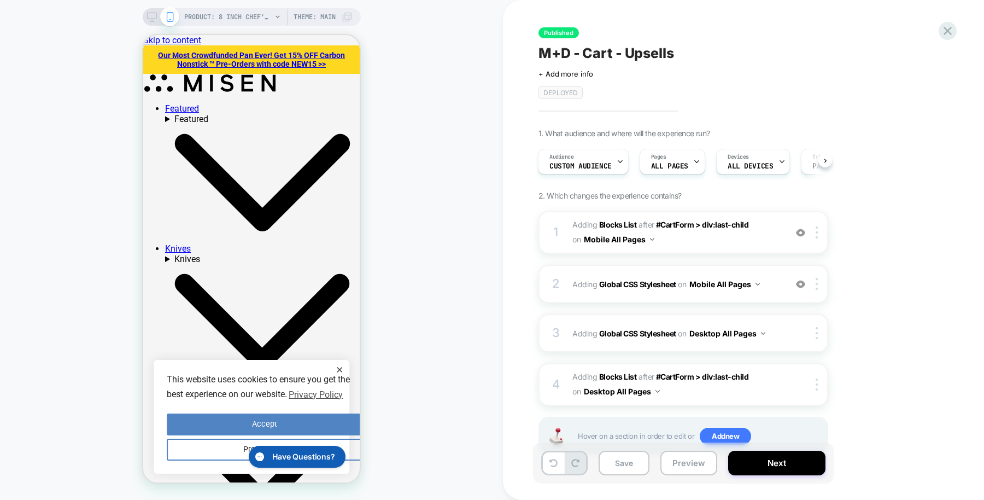
scroll to position [36, 0]
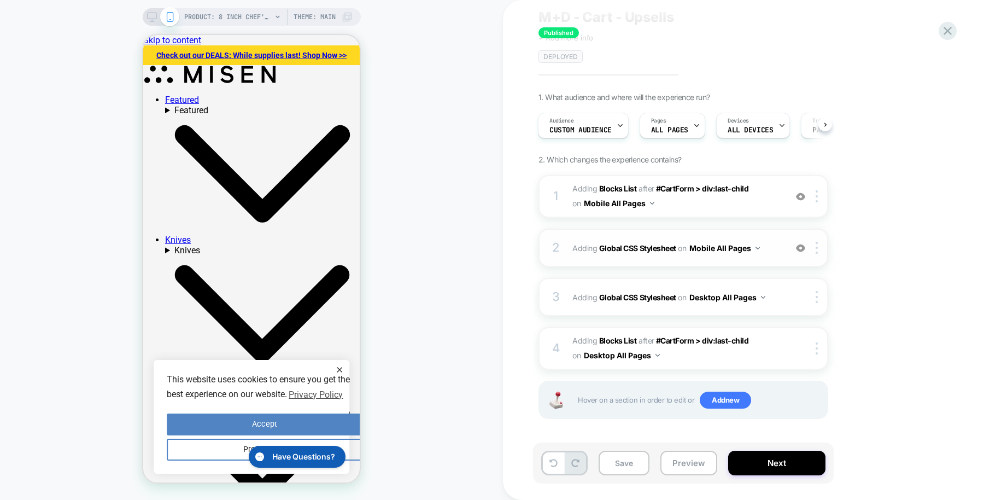
drag, startPoint x: 639, startPoint y: 298, endPoint x: 636, endPoint y: 241, distance: 57.4
click at [636, 241] on div "1 #_loomi_addon_1728911634759 Adding Blocks List AFTER #CartForm > div:last-chi…" at bounding box center [683, 310] width 290 height 271
click at [636, 241] on span "Adding Global CSS Stylesheet on Mobile All Pages" at bounding box center [676, 248] width 208 height 16
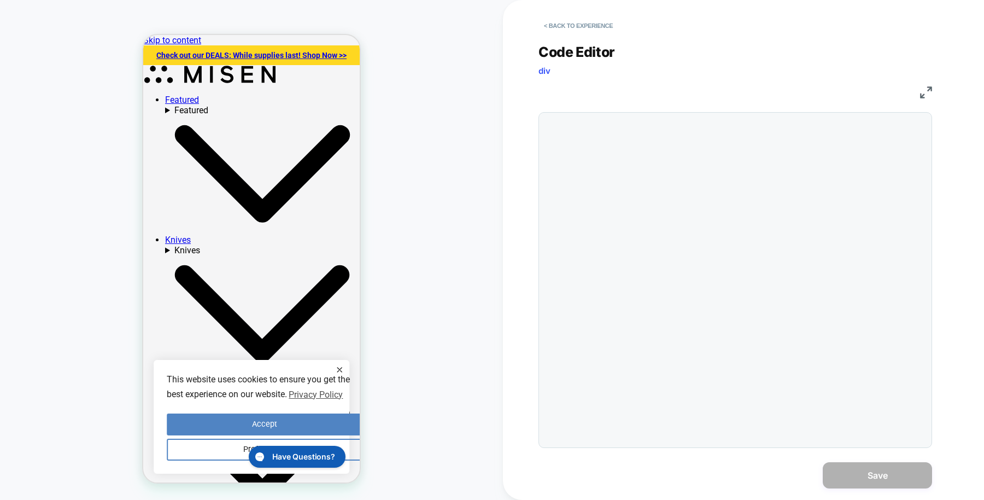
click at [636, 241] on div at bounding box center [735, 280] width 394 height 336
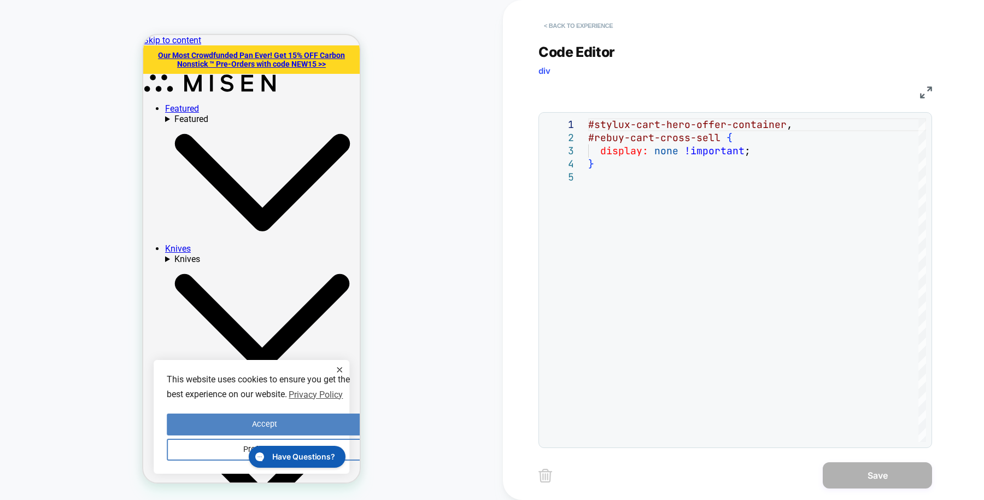
click at [564, 28] on button "< Back to experience" at bounding box center [578, 25] width 80 height 17
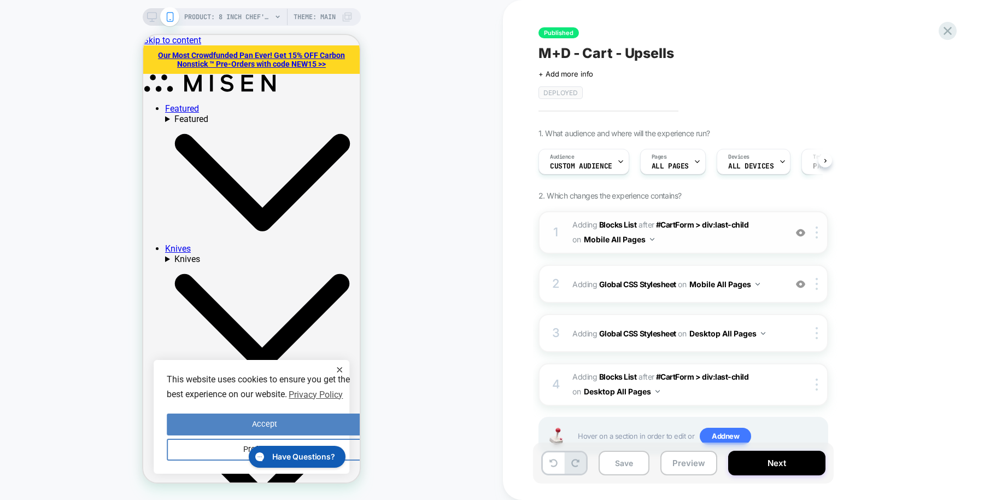
scroll to position [0, 1]
click at [610, 222] on b "Blocks List" at bounding box center [618, 224] width 38 height 9
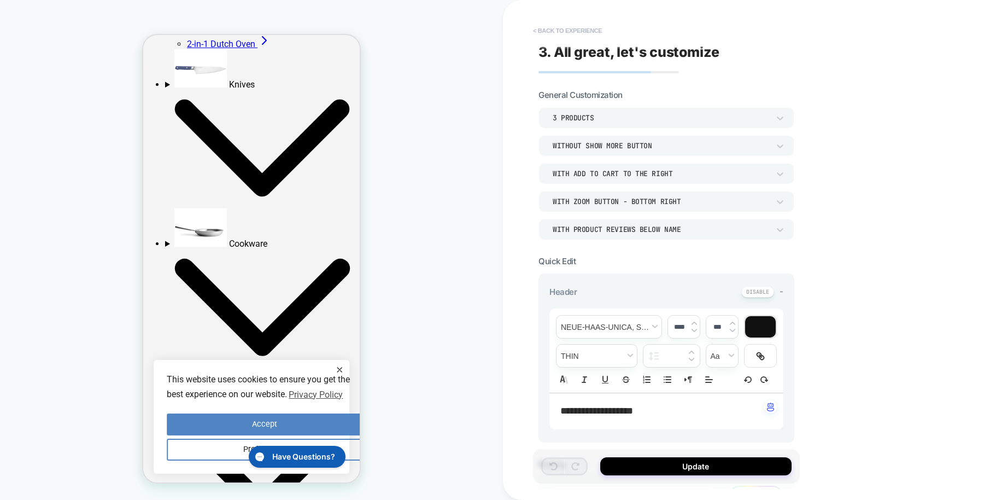
click at [573, 30] on button "< Back to experience" at bounding box center [568, 30] width 80 height 17
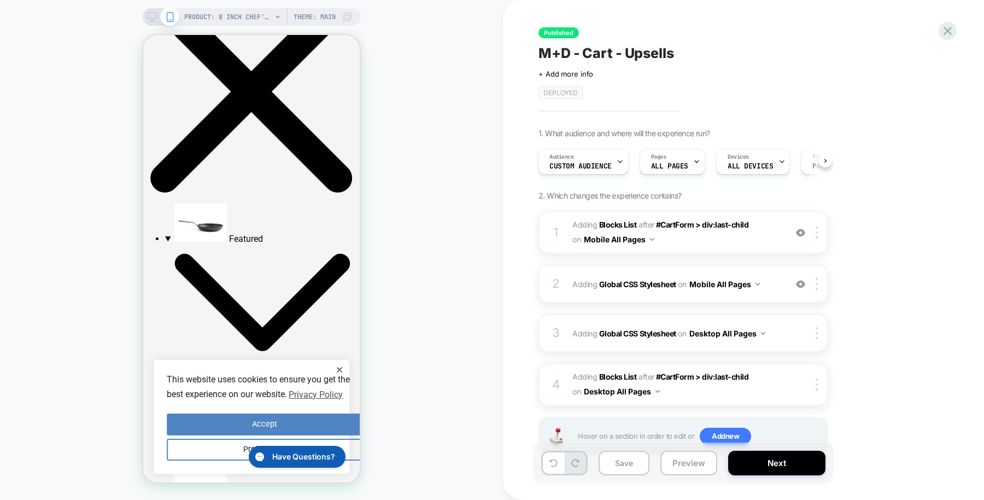
scroll to position [1054, 0]
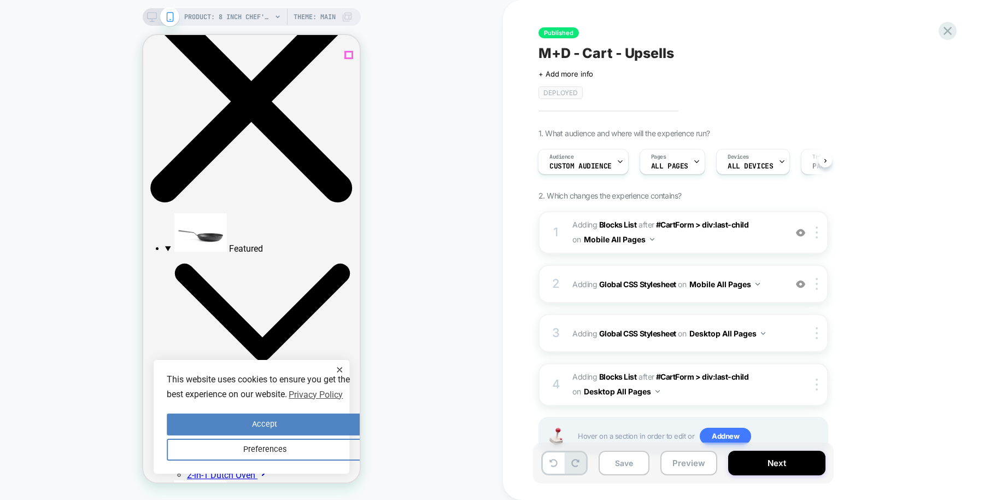
click at [346, 51] on icon "Close Drawer" at bounding box center [251, 102] width 216 height 202
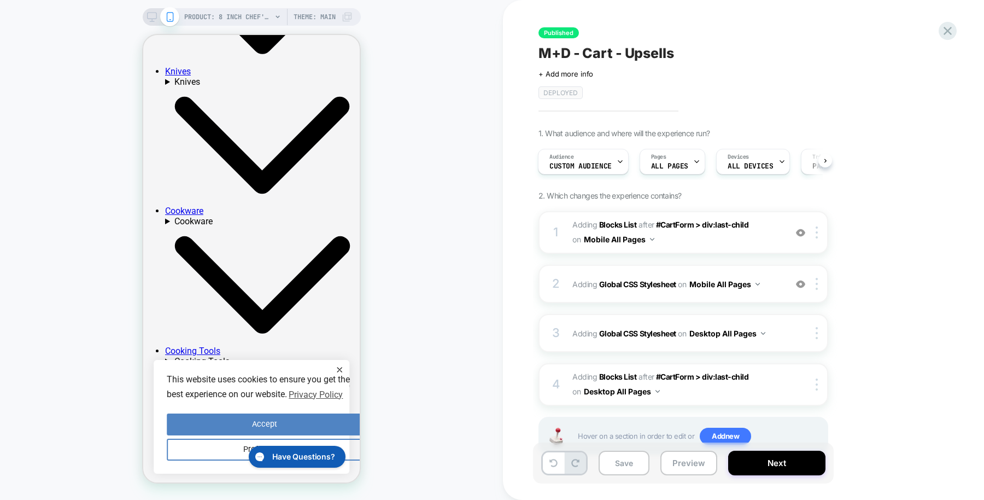
scroll to position [163, 0]
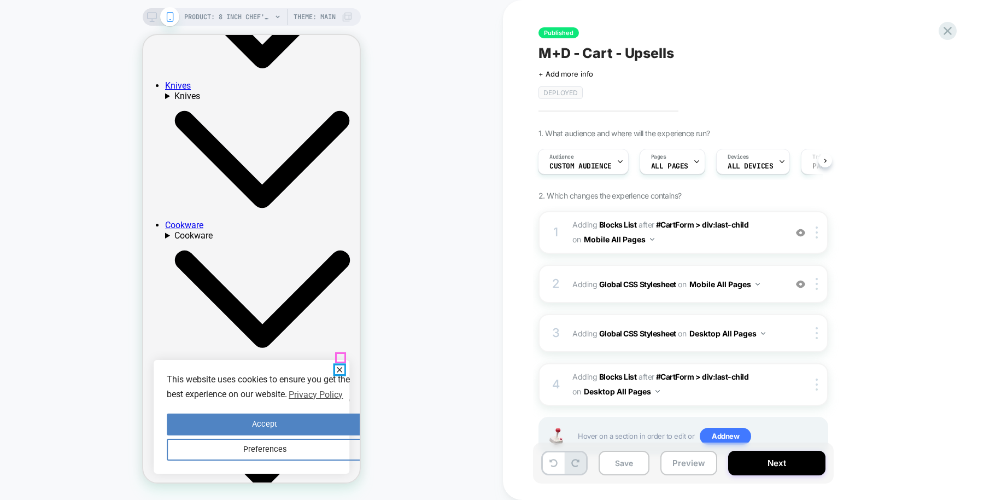
click at [336, 365] on icon "close" at bounding box center [339, 369] width 9 height 9
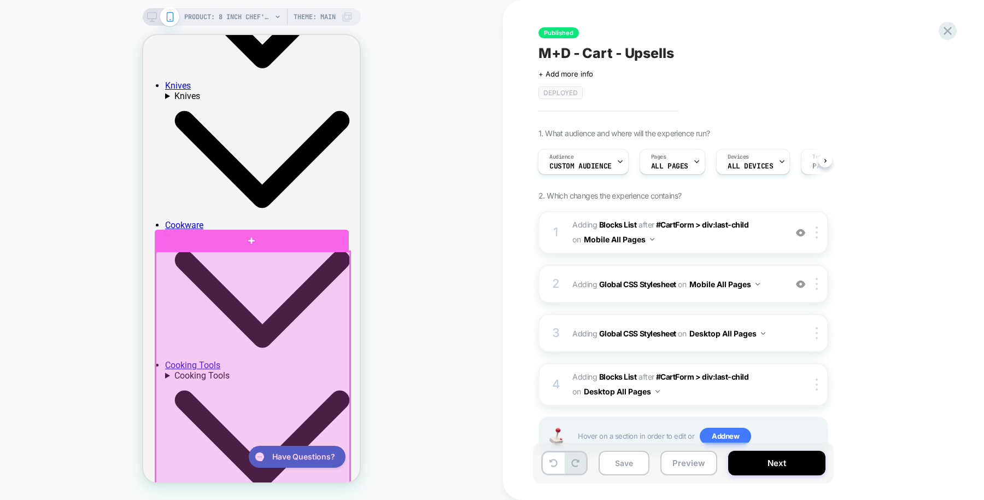
scroll to position [109, 0]
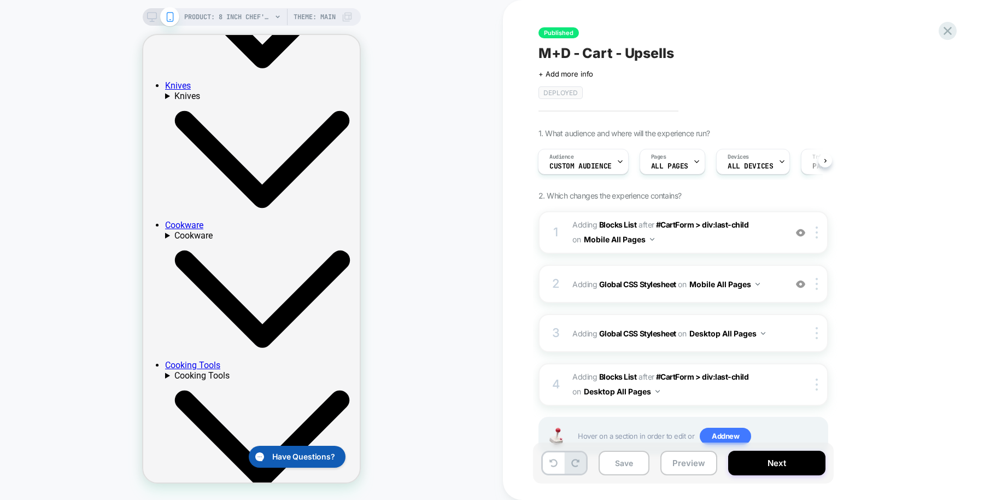
click at [463, 69] on div "PRODUCT: 8 inch Chef's Knife [chefs] PRODUCT: 8 inch Chef's Knife [chefs] Theme…" at bounding box center [251, 250] width 503 height 478
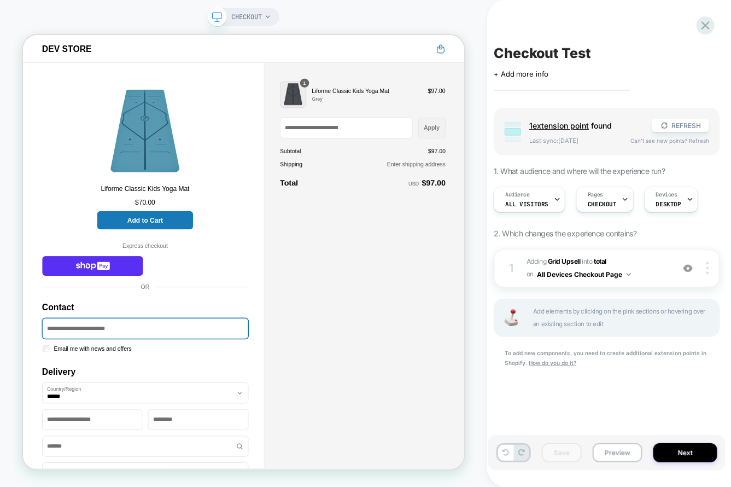
click at [25, 16] on div "CHECKOUT" at bounding box center [243, 243] width 487 height 465
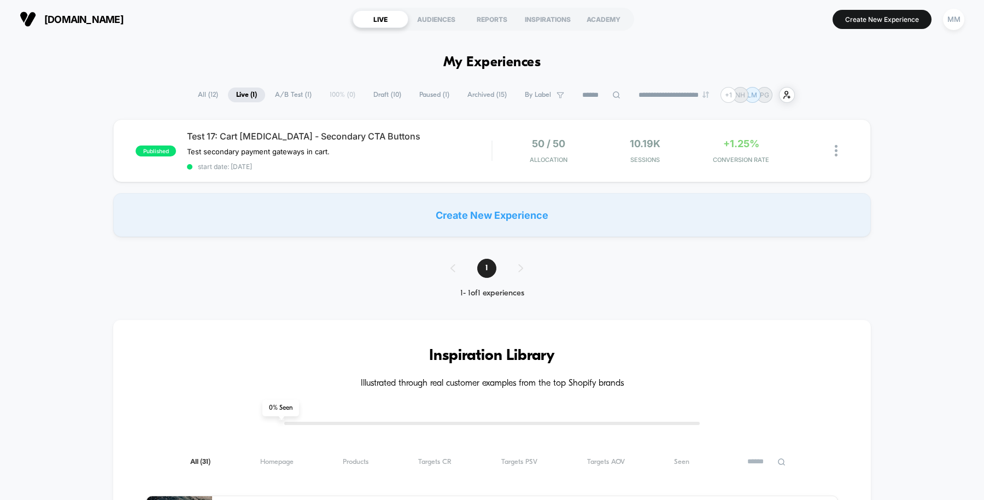
click at [196, 99] on span "All ( 12 )" at bounding box center [208, 94] width 37 height 15
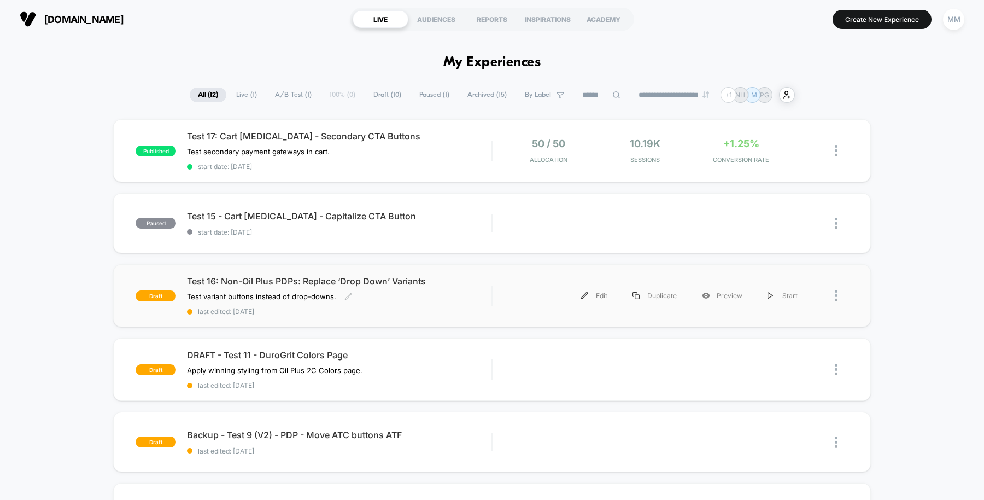
click at [466, 305] on div "Test 16: Non-Oil Plus PDPs: Replace ‘Drop Down’ Variants Test variant buttons i…" at bounding box center [339, 296] width 305 height 40
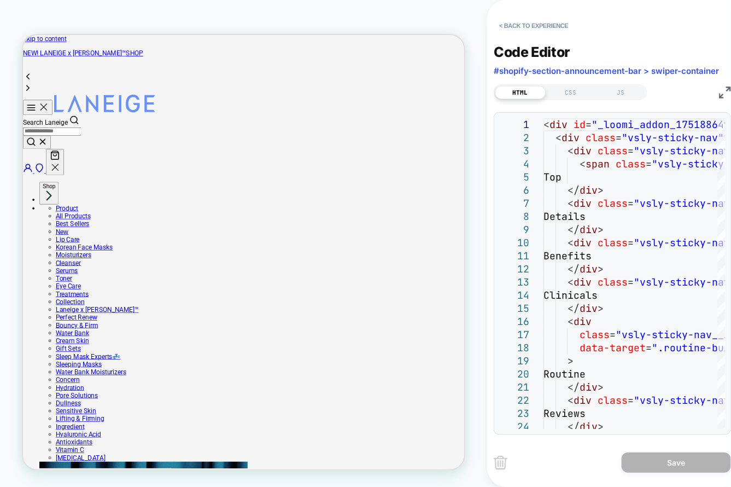
scroll to position [0, 149]
click at [539, 27] on button "< Back to experience" at bounding box center [534, 25] width 80 height 17
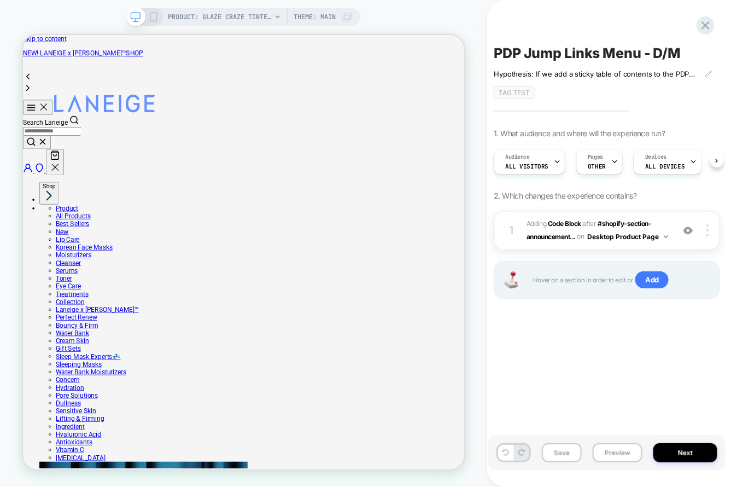
scroll to position [0, 1]
click at [707, 25] on icon at bounding box center [705, 25] width 15 height 15
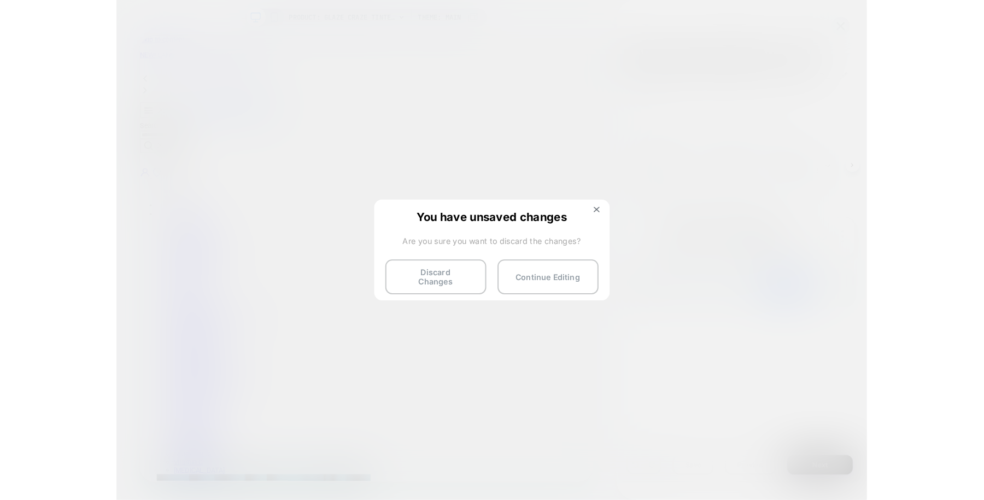
scroll to position [0, 0]
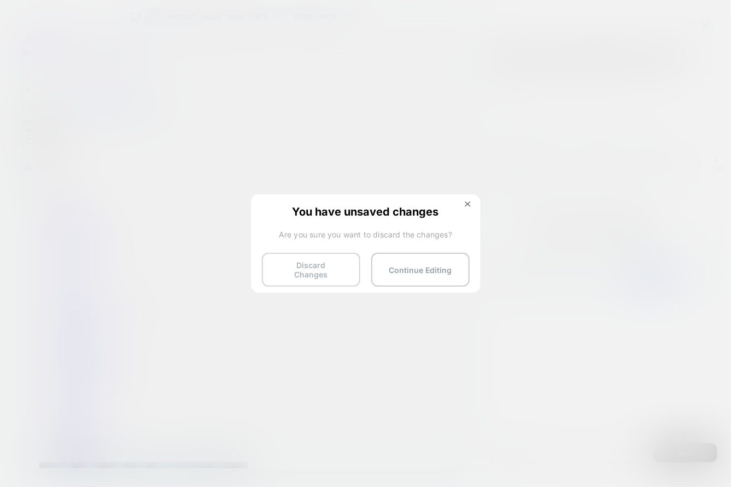
click at [312, 270] on button "Discard Changes" at bounding box center [311, 270] width 98 height 34
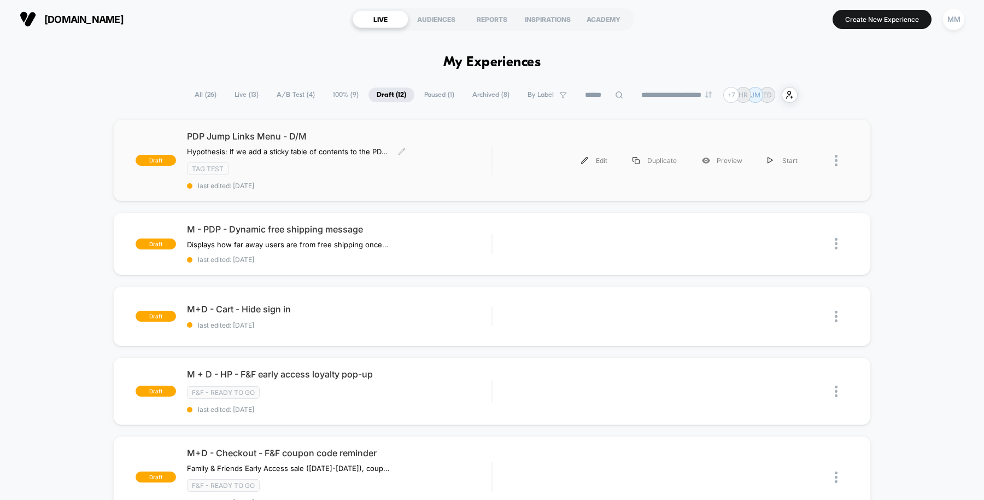
click at [483, 162] on div "TAG Test" at bounding box center [339, 168] width 305 height 13
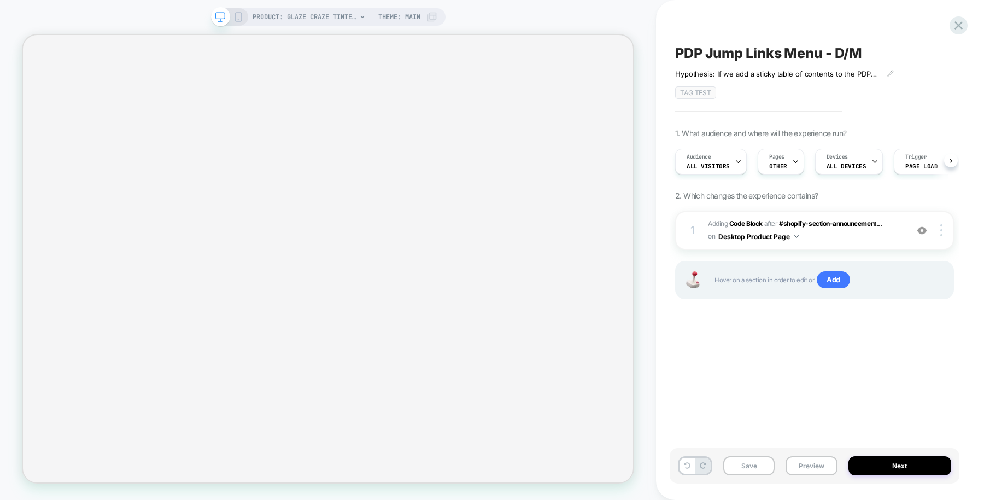
scroll to position [0, 1]
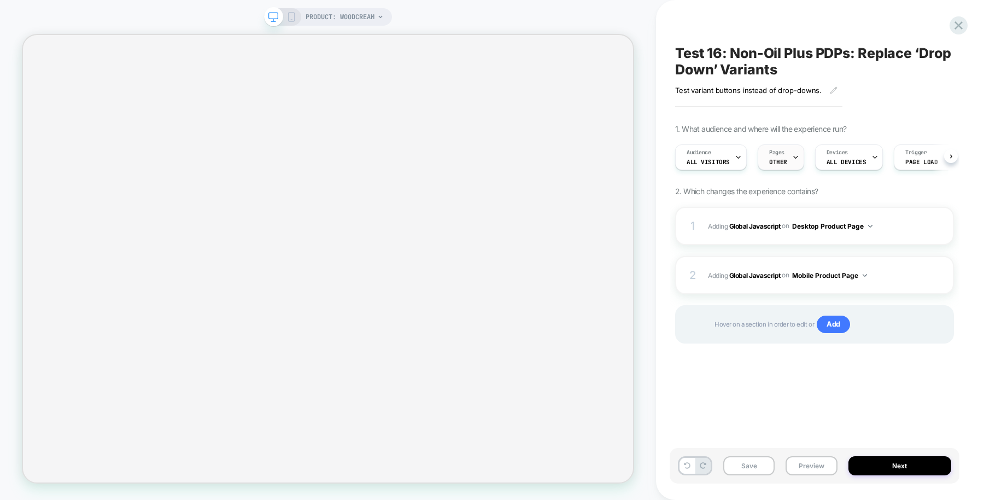
scroll to position [0, 1]
click at [786, 156] on div "Pages OTHER" at bounding box center [778, 157] width 40 height 25
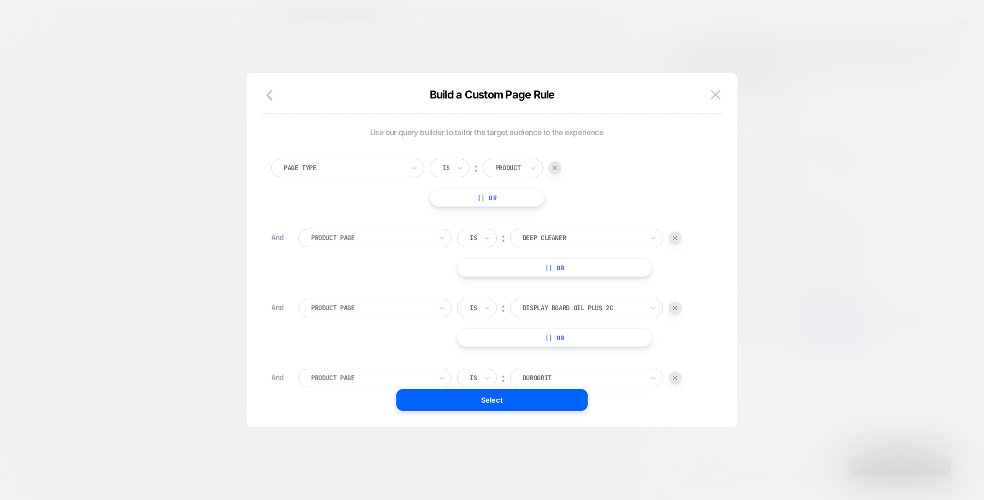
scroll to position [11, 0]
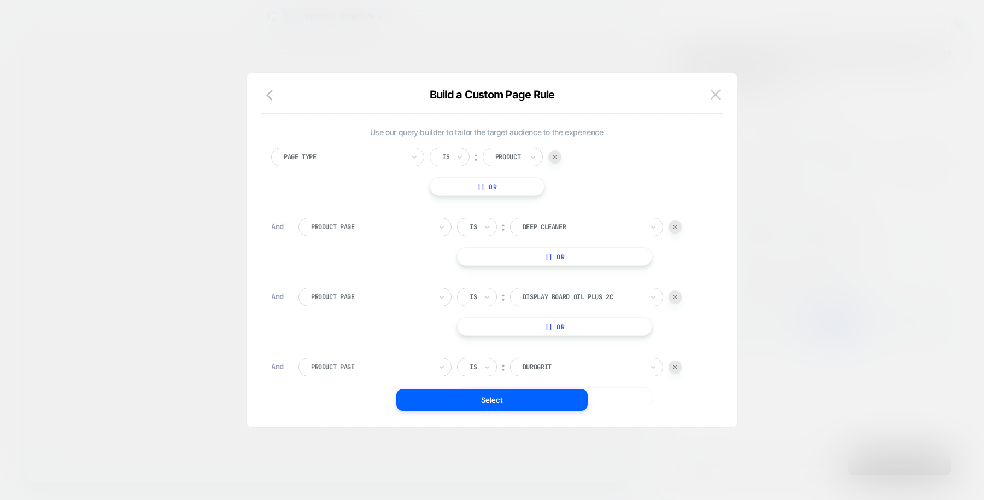
click at [506, 261] on button "|| Or" at bounding box center [554, 256] width 195 height 19
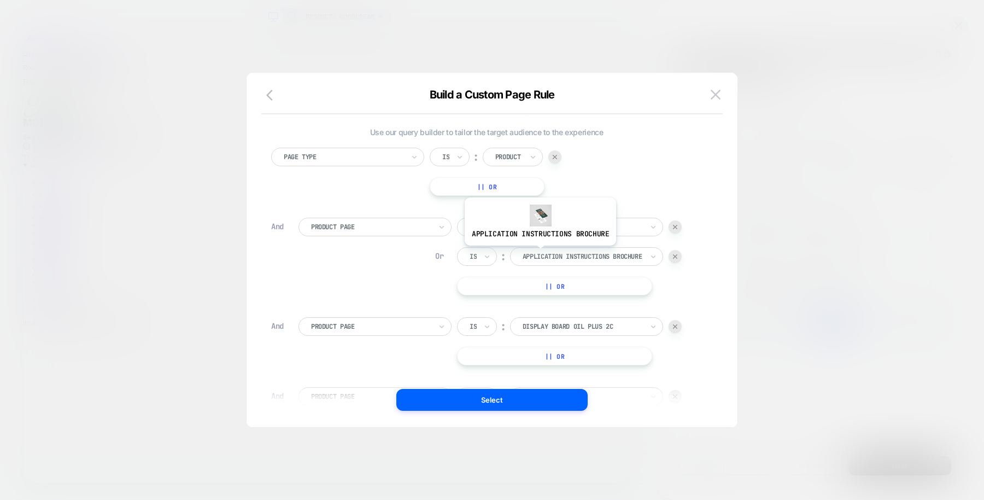
click at [538, 253] on div at bounding box center [583, 256] width 120 height 10
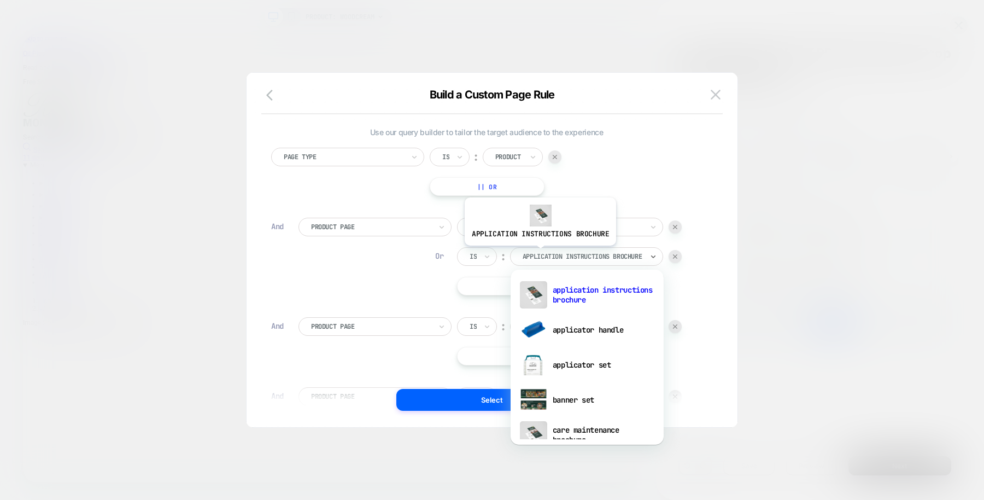
scroll to position [0, 0]
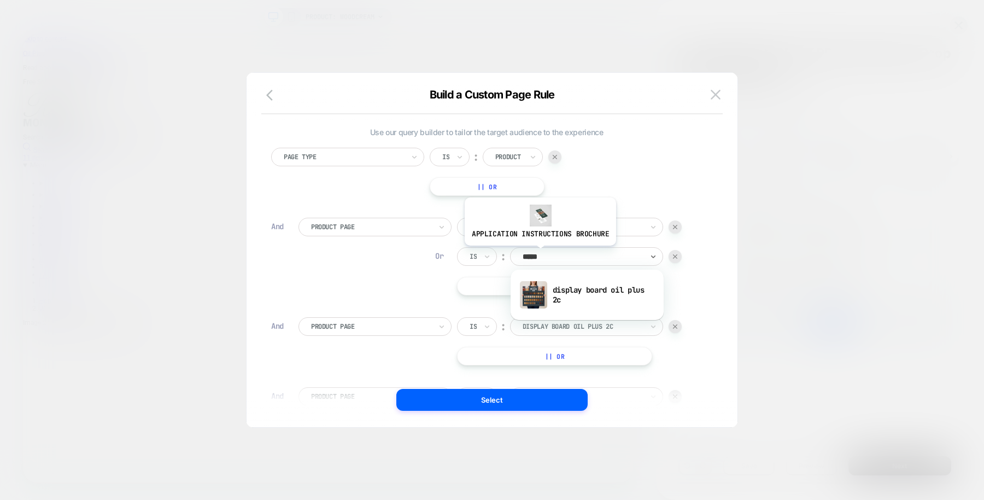
type input "******"
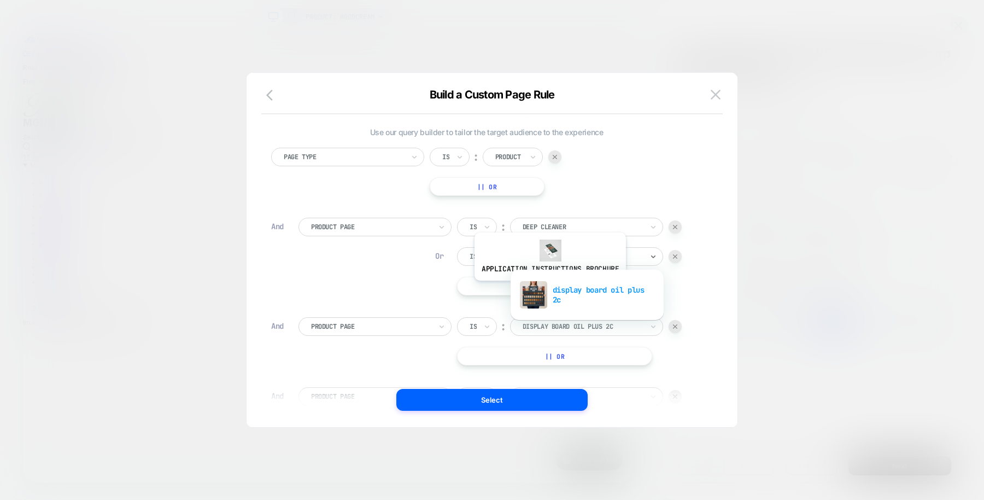
click at [549, 289] on div "display board oil plus 2c" at bounding box center [587, 294] width 142 height 35
click at [534, 285] on button "|| Or" at bounding box center [554, 286] width 195 height 19
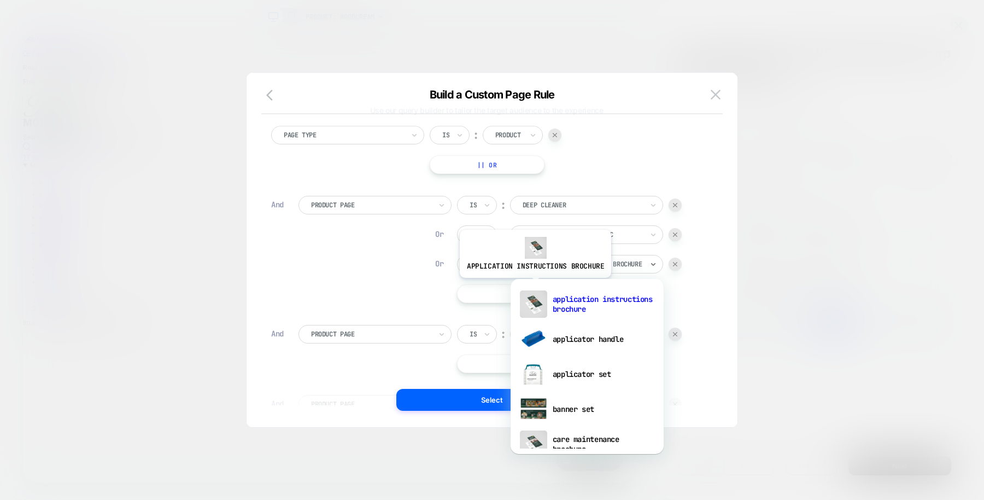
scroll to position [22, 0]
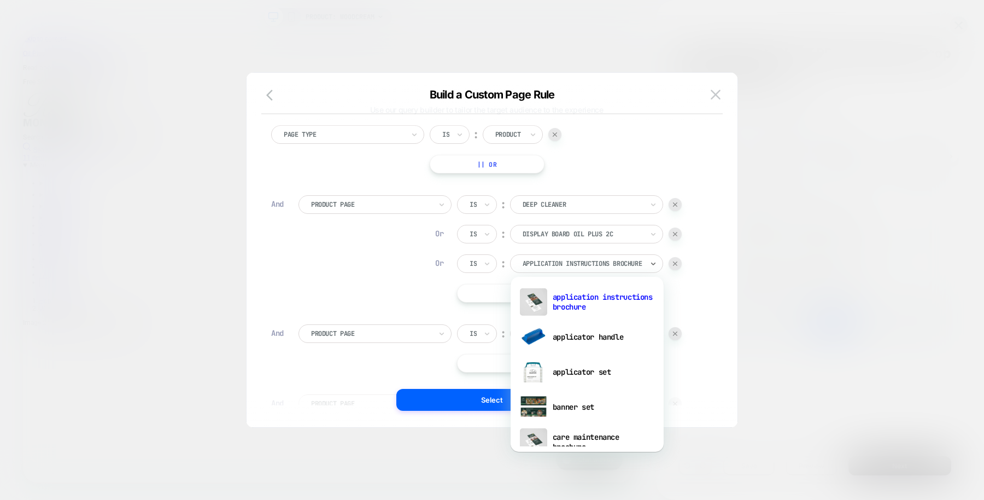
click at [397, 295] on div "Product Page Is ︰ deep cleaner DEEP CLEANER Or Is ︰ display board oil plus 2c D…" at bounding box center [499, 248] width 403 height 107
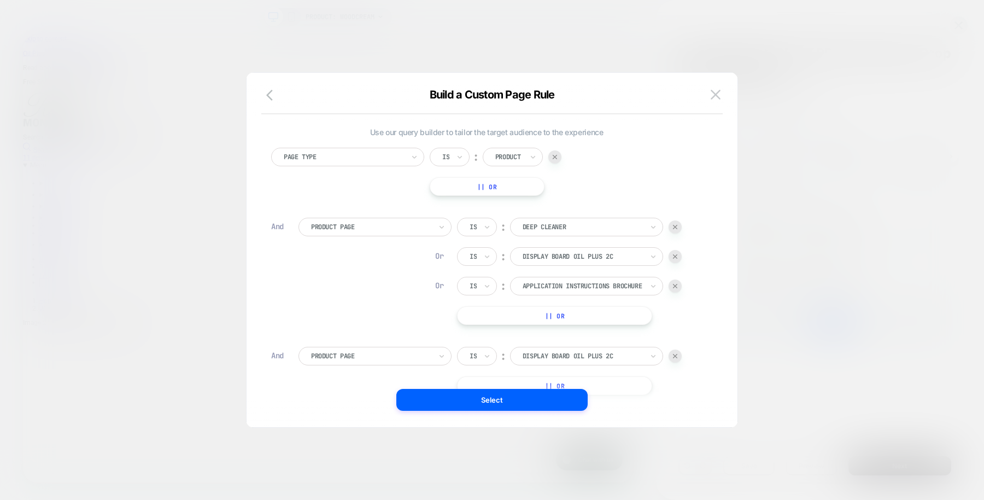
scroll to position [0, 1488]
click at [673, 361] on div at bounding box center [675, 355] width 13 height 13
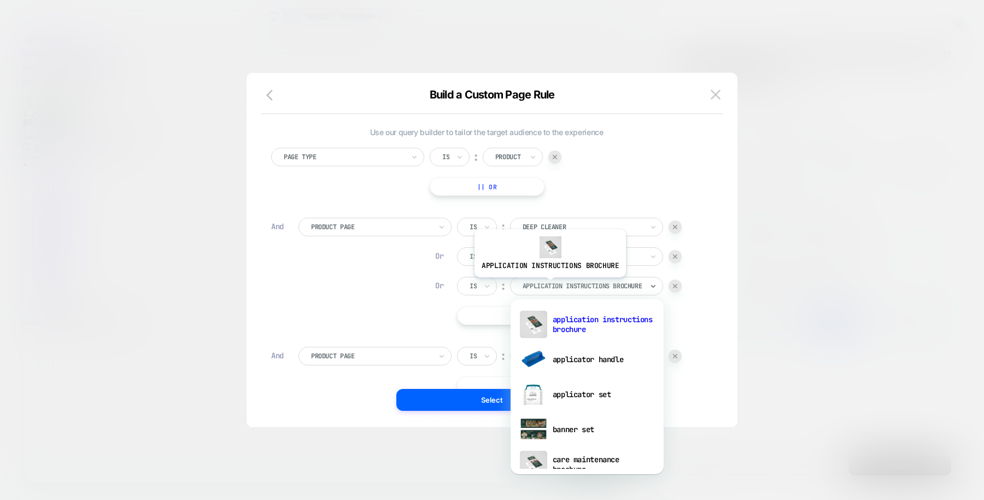
click at [548, 285] on div at bounding box center [583, 286] width 120 height 10
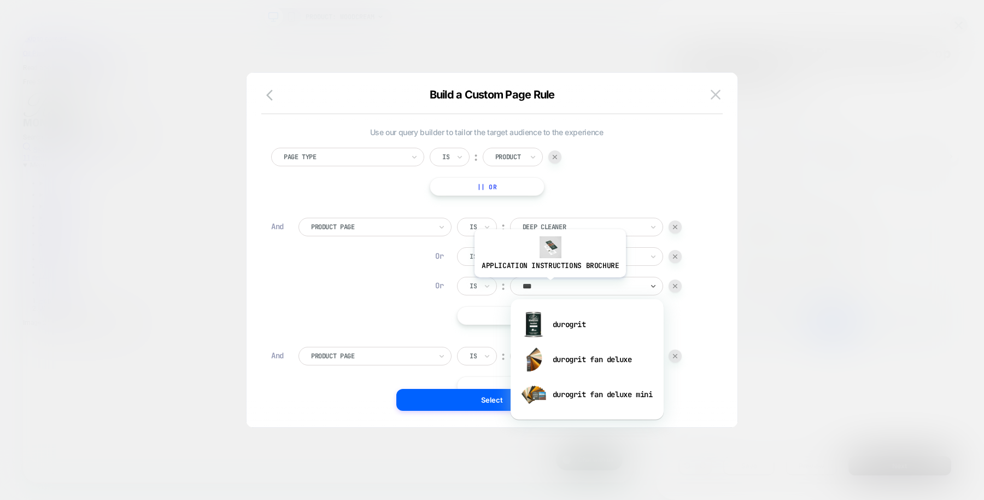
type input "****"
click at [571, 312] on div "durogrit" at bounding box center [587, 324] width 142 height 35
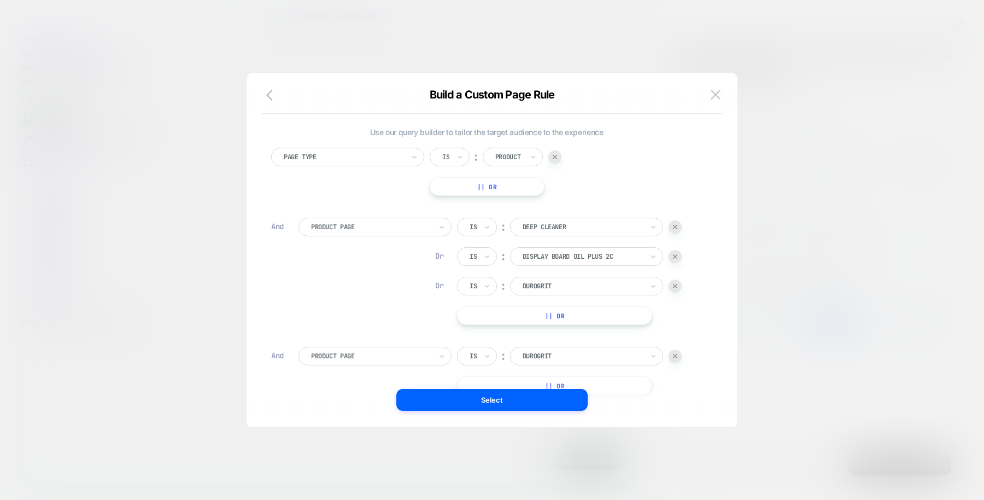
scroll to position [0, 744]
click at [671, 355] on div at bounding box center [675, 355] width 13 height 13
click at [572, 309] on button "|| Or" at bounding box center [554, 315] width 195 height 19
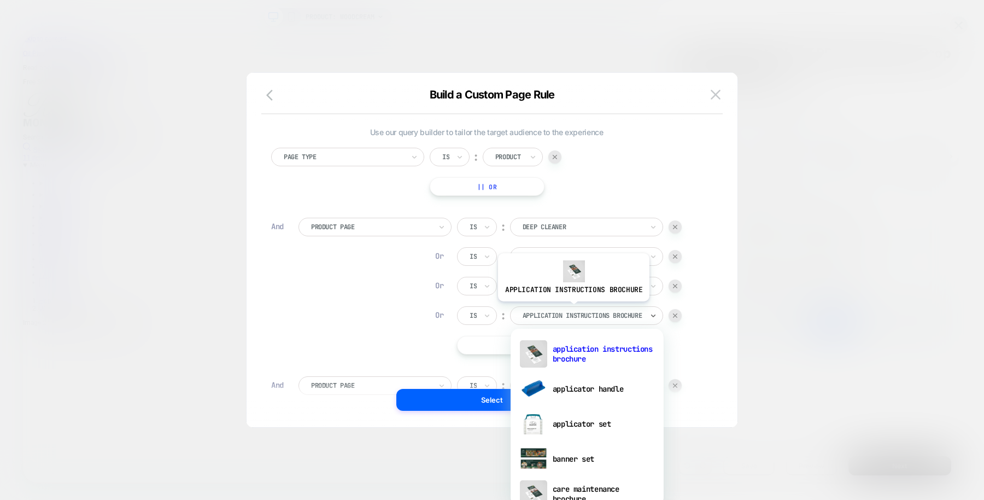
click at [572, 309] on div "application instructions brochure" at bounding box center [583, 315] width 122 height 12
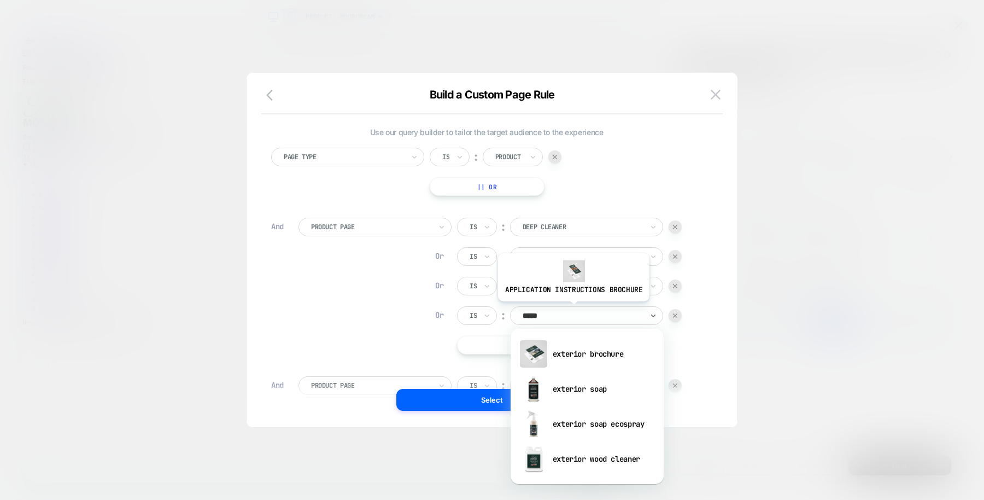
type input "******"
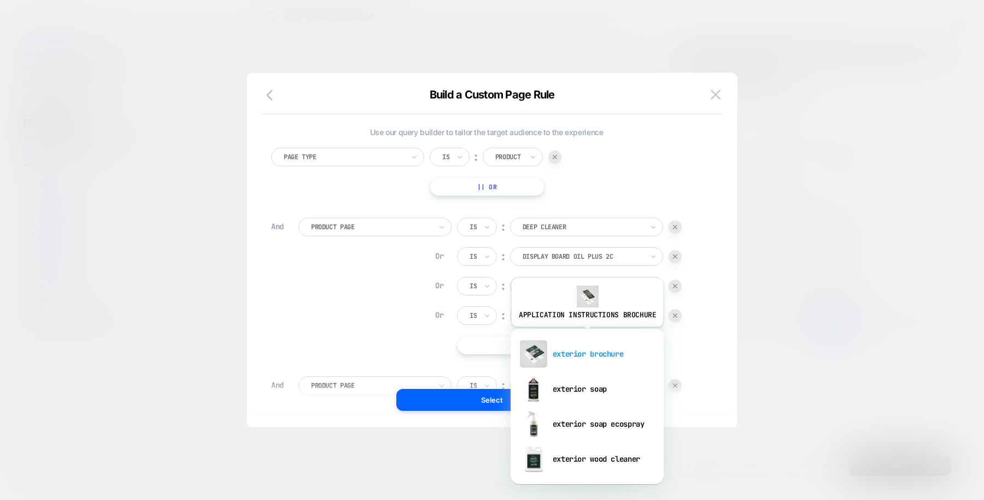
scroll to position [0, 1488]
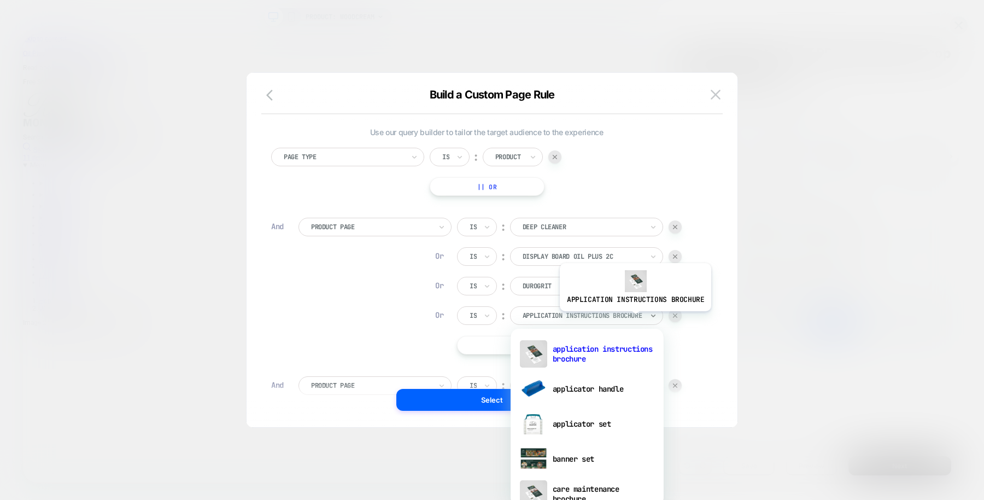
click at [633, 318] on div at bounding box center [583, 316] width 120 height 10
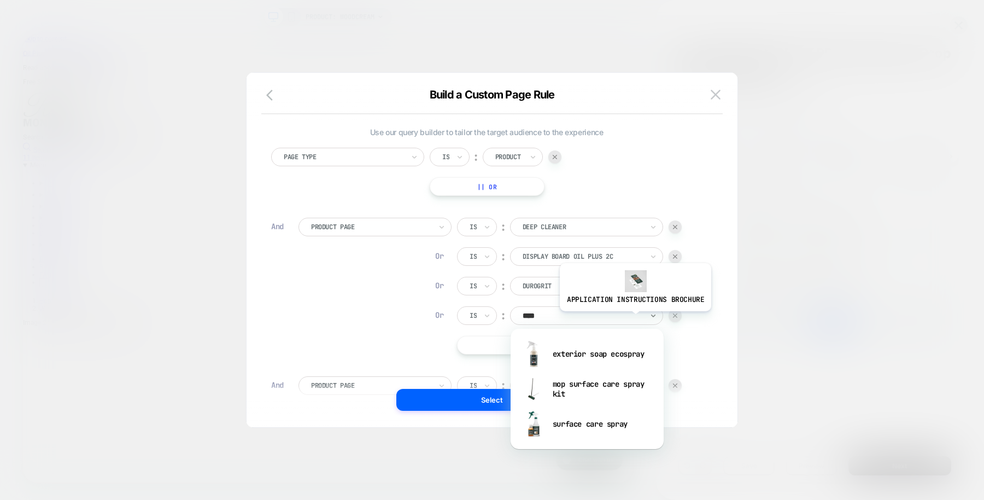
type input "*****"
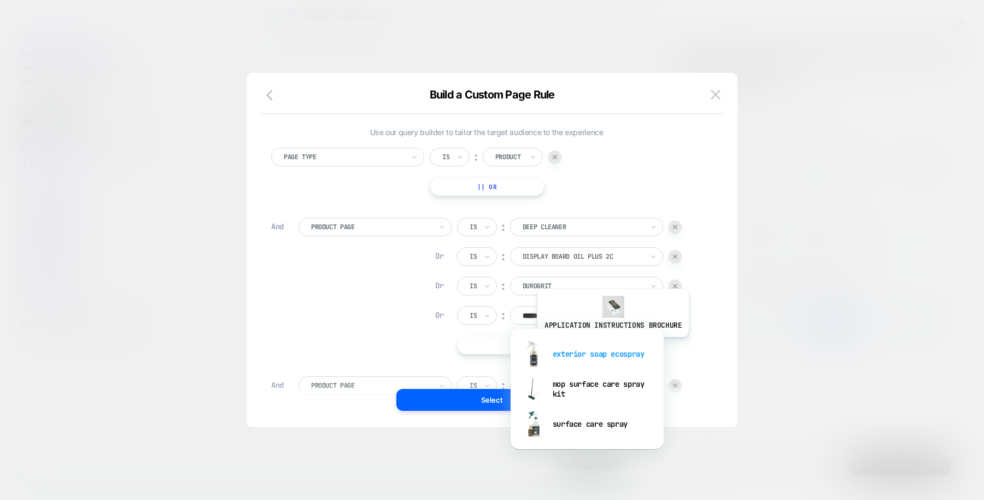
scroll to position [0, 0]
click at [611, 344] on div "exterior soap ecospray" at bounding box center [587, 353] width 142 height 35
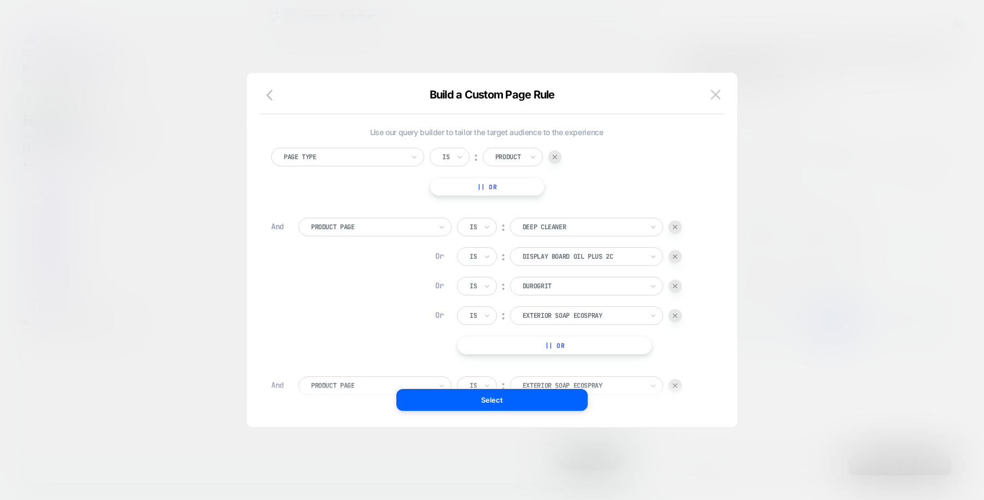
click at [677, 384] on img at bounding box center [675, 385] width 4 height 4
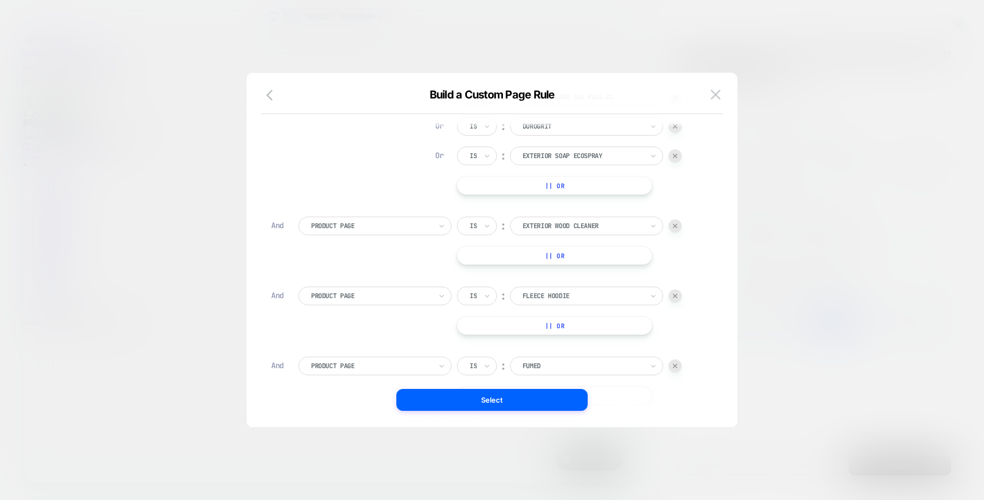
scroll to position [160, 0]
click at [582, 182] on button "|| Or" at bounding box center [554, 184] width 195 height 19
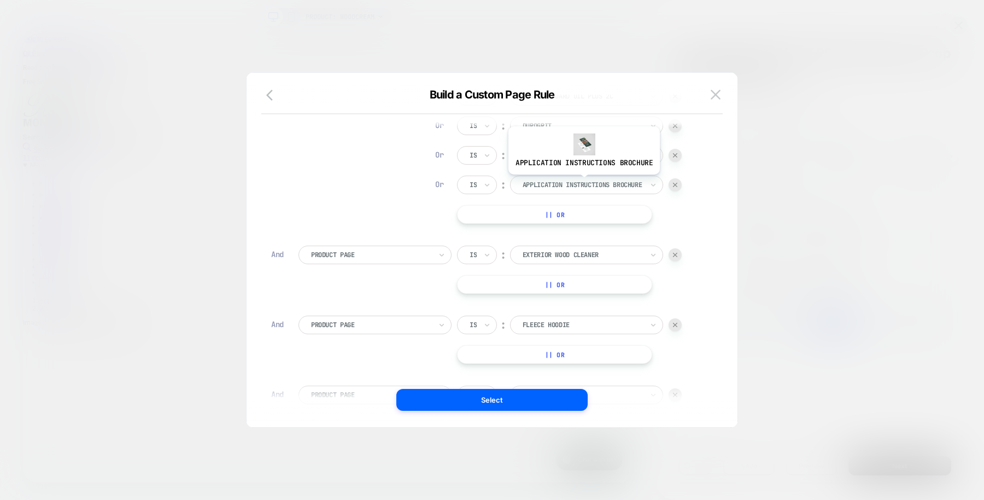
scroll to position [0, 744]
click at [582, 182] on div at bounding box center [583, 185] width 120 height 10
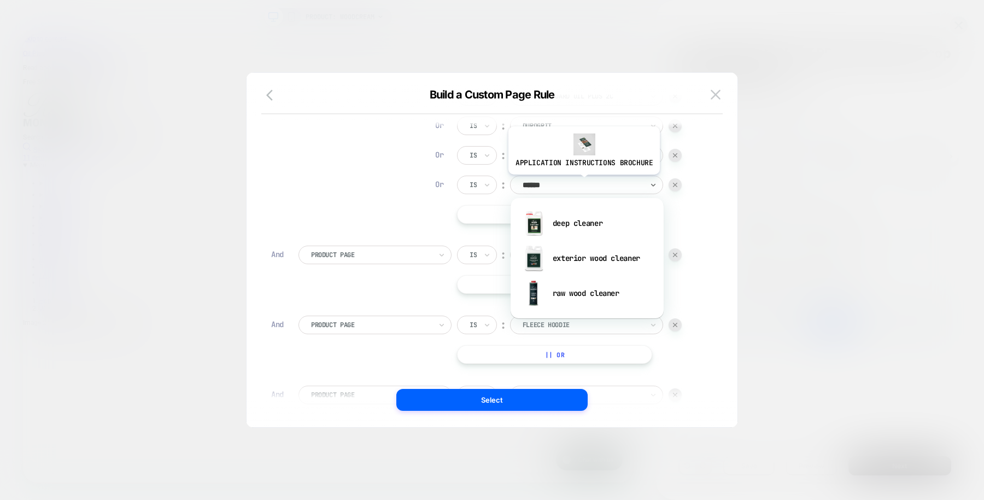
type input "*******"
click at [586, 258] on div "exterior wood cleaner" at bounding box center [587, 258] width 142 height 35
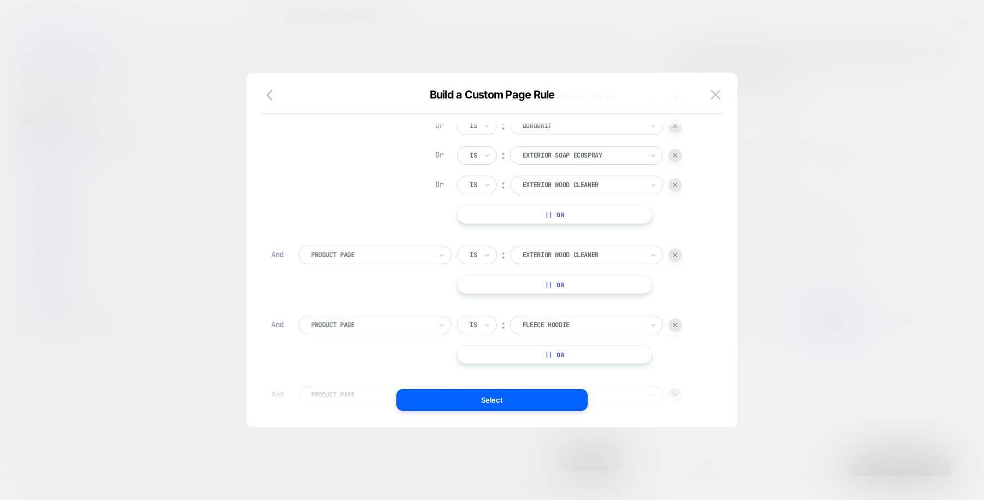
click at [677, 253] on img at bounding box center [675, 255] width 4 height 4
click at [585, 213] on button "|| Or" at bounding box center [554, 214] width 195 height 19
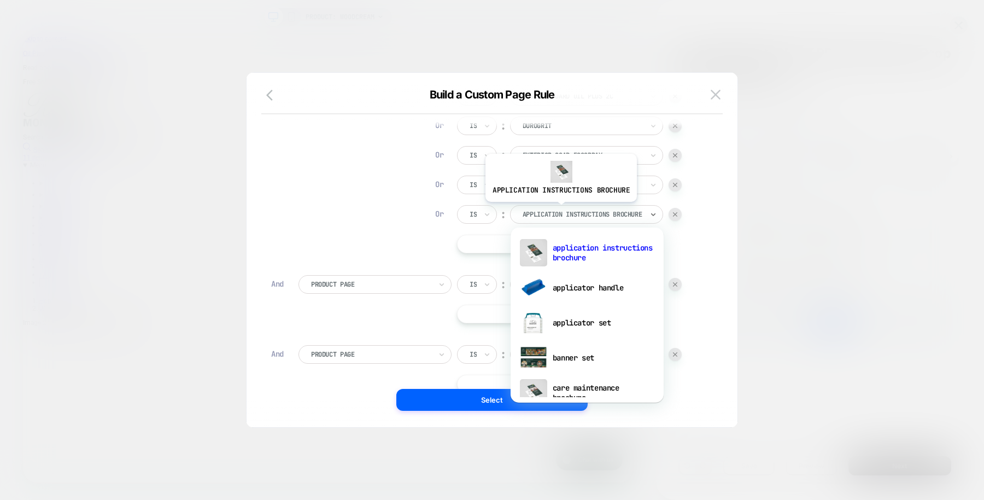
click at [559, 209] on div at bounding box center [583, 214] width 120 height 10
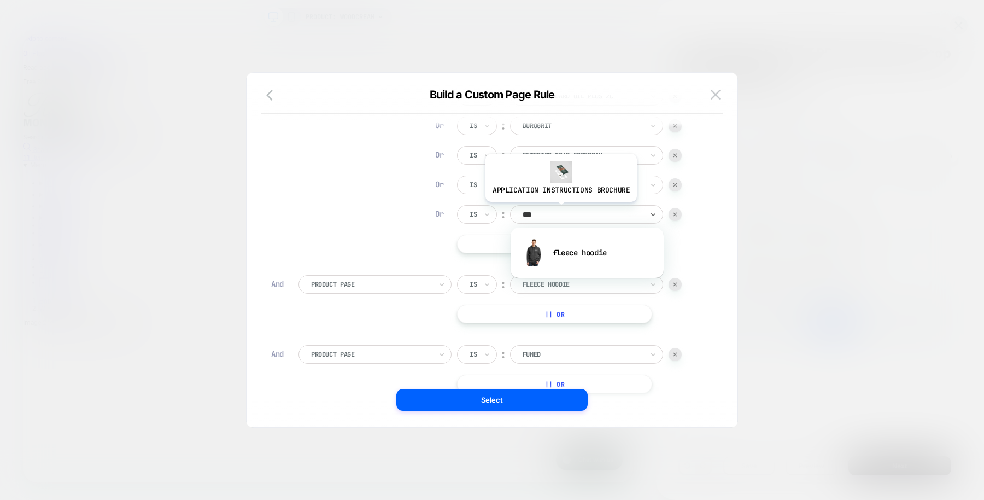
type input "****"
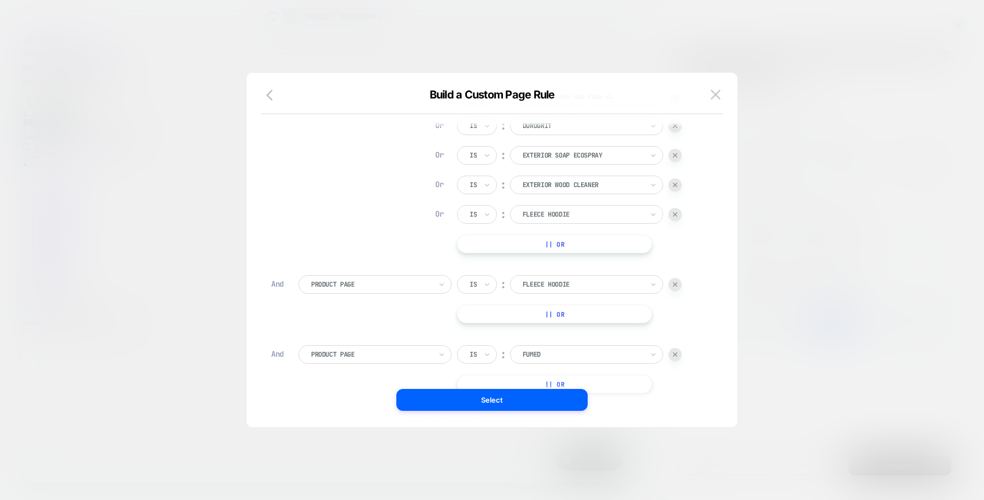
scroll to position [0, 0]
click at [672, 287] on div at bounding box center [675, 284] width 13 height 13
click at [561, 235] on button "|| Or" at bounding box center [554, 244] width 195 height 19
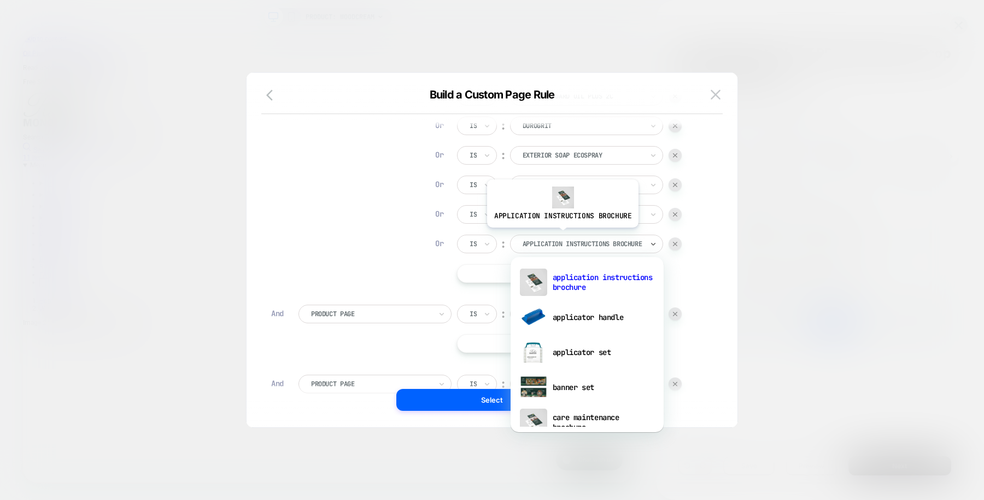
click at [561, 235] on div "application instructions brochure" at bounding box center [586, 244] width 153 height 19
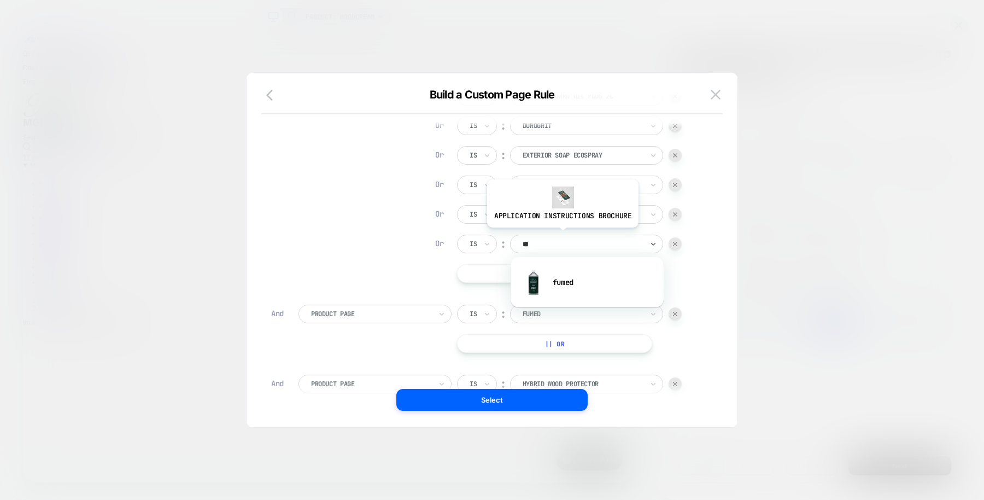
type input "***"
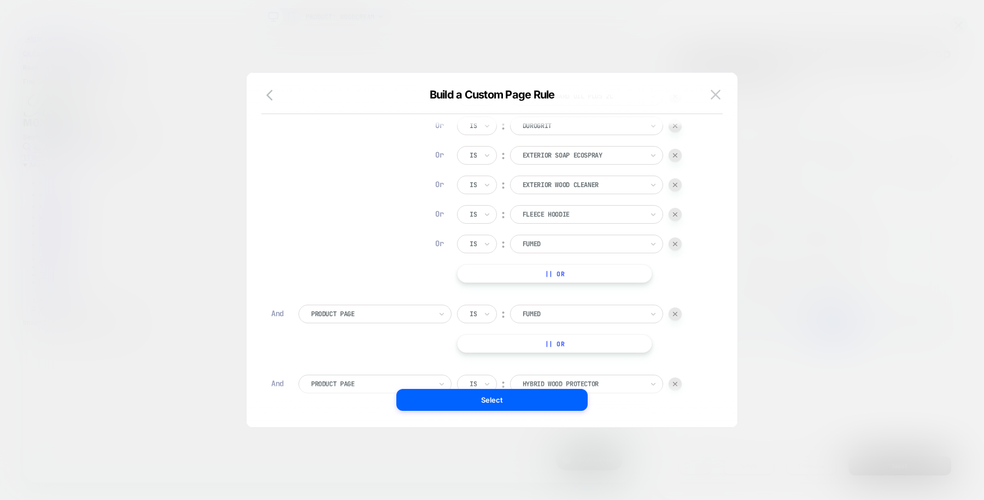
click at [675, 312] on img at bounding box center [675, 314] width 4 height 4
click at [577, 264] on button "|| Or" at bounding box center [554, 273] width 195 height 19
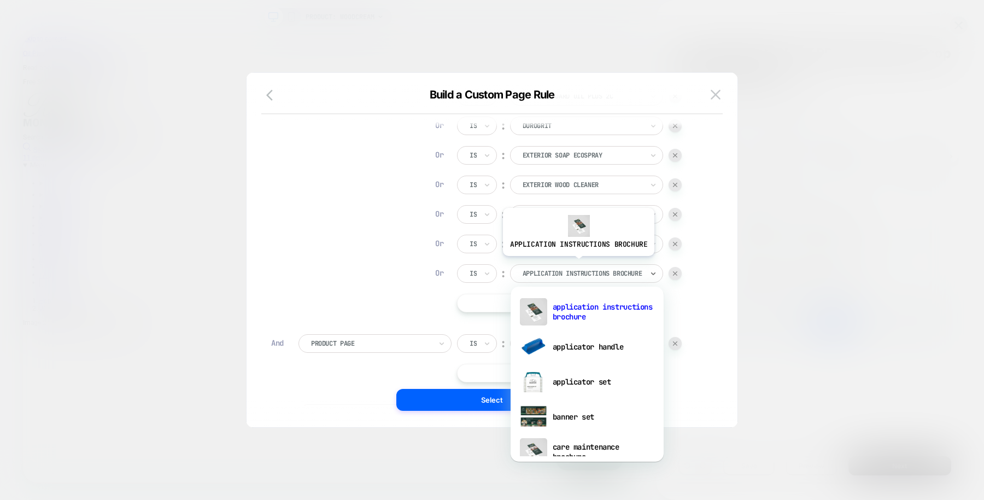
click at [577, 264] on div "application instructions brochure" at bounding box center [586, 273] width 153 height 19
type input "***"
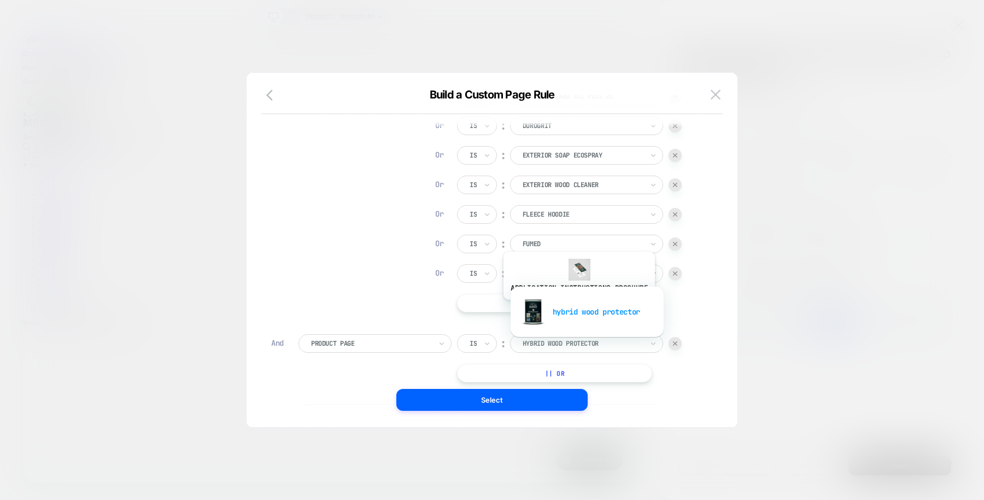
click at [577, 307] on div "hybrid wood protector" at bounding box center [587, 311] width 142 height 35
click at [681, 343] on div at bounding box center [675, 343] width 13 height 13
click at [571, 301] on button "|| Or" at bounding box center [554, 303] width 195 height 19
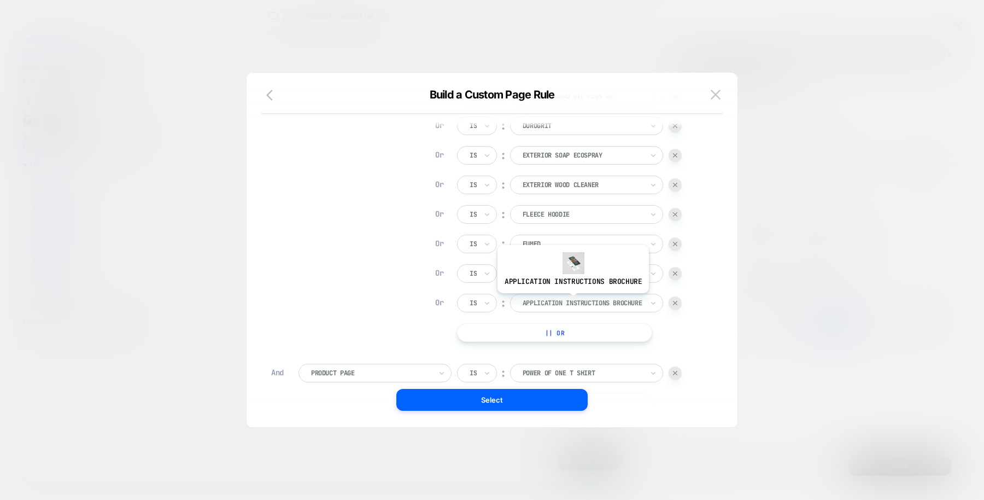
scroll to position [0, 0]
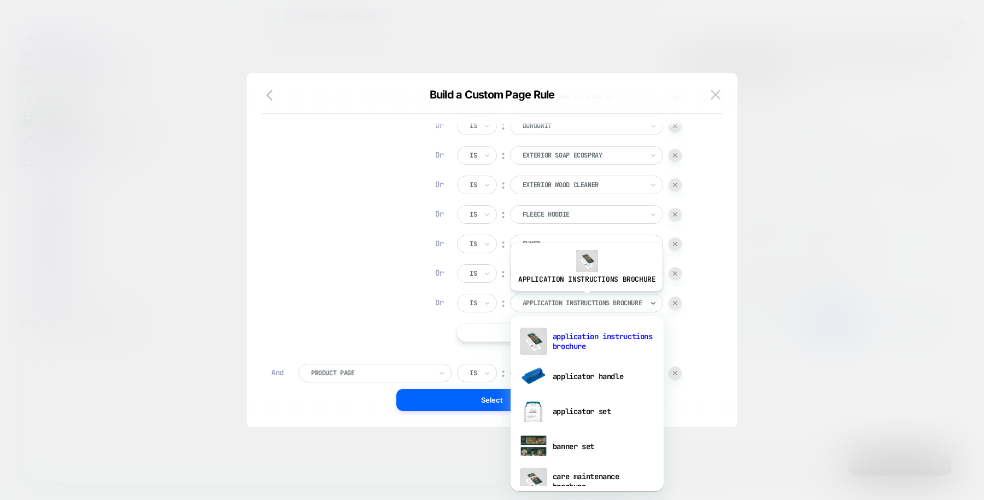
click at [585, 298] on div at bounding box center [583, 303] width 120 height 10
type input "****"
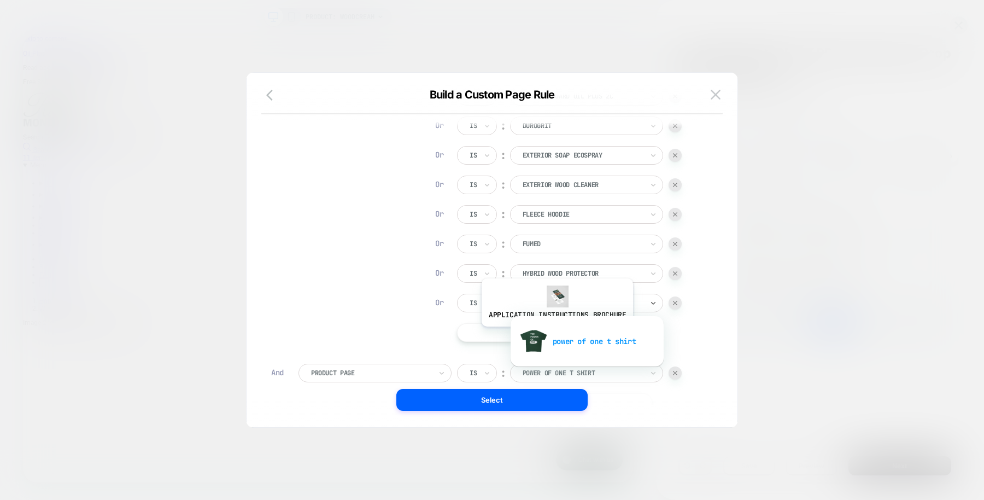
click at [555, 334] on div "power of one t shirt" at bounding box center [587, 341] width 142 height 35
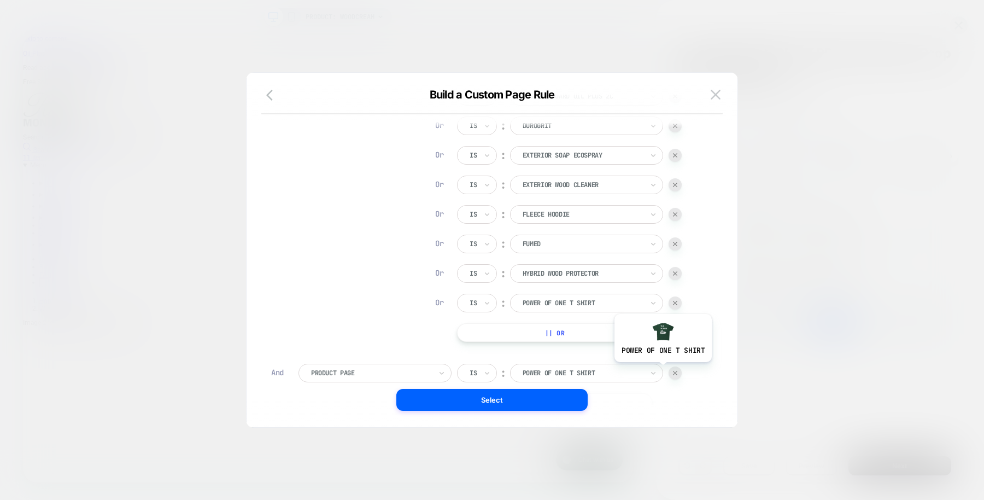
scroll to position [0, 744]
click at [673, 372] on img at bounding box center [675, 373] width 4 height 4
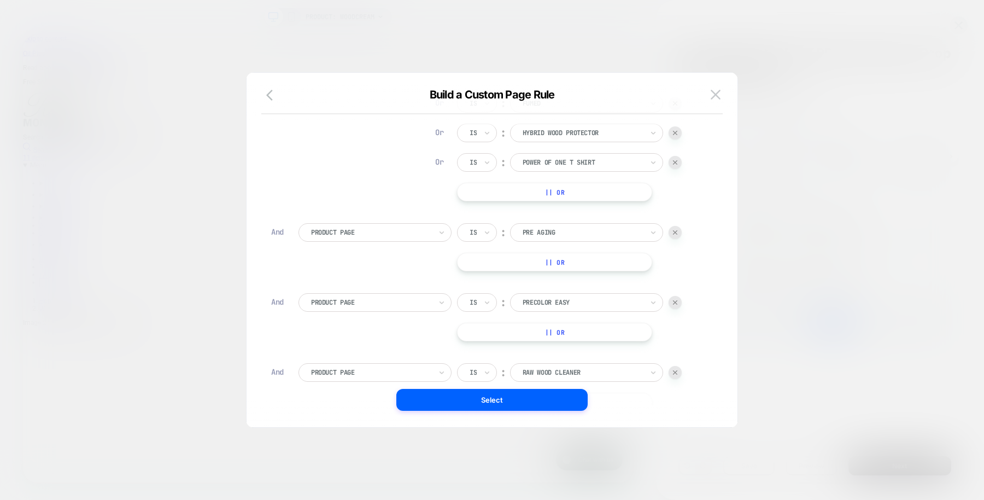
scroll to position [301, 0]
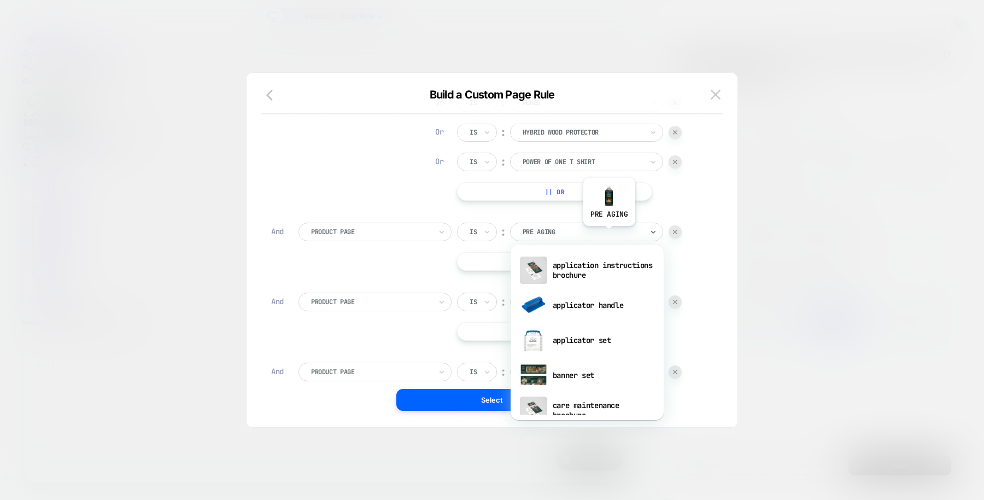
click at [608, 233] on div at bounding box center [583, 232] width 120 height 10
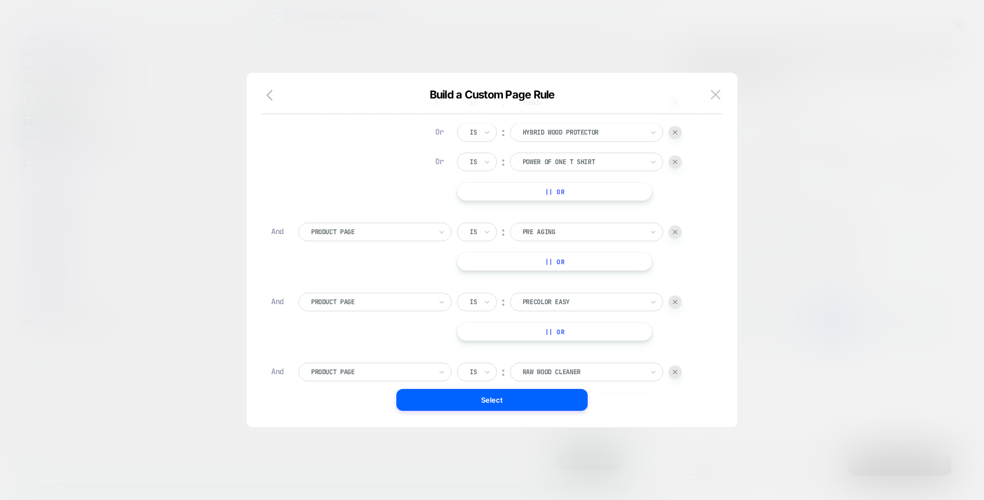
click at [538, 192] on button "|| Or" at bounding box center [554, 191] width 195 height 19
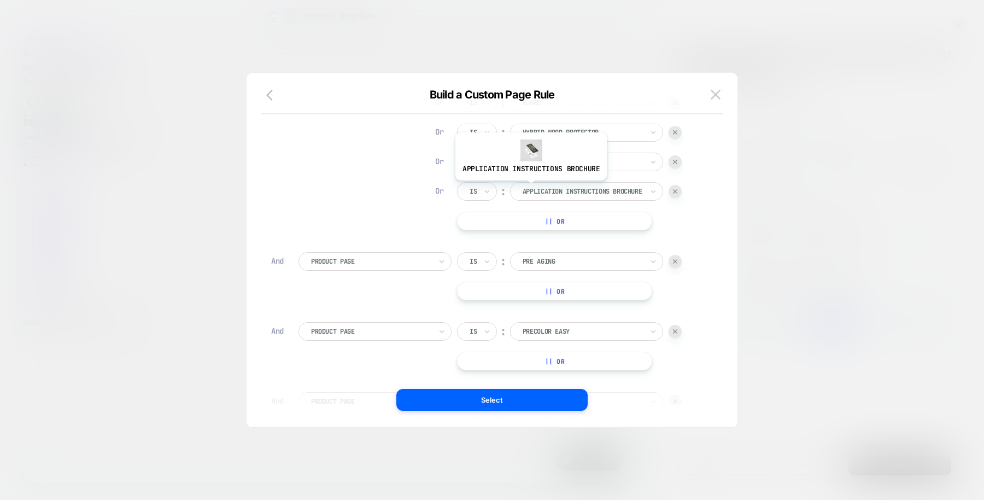
scroll to position [0, 1488]
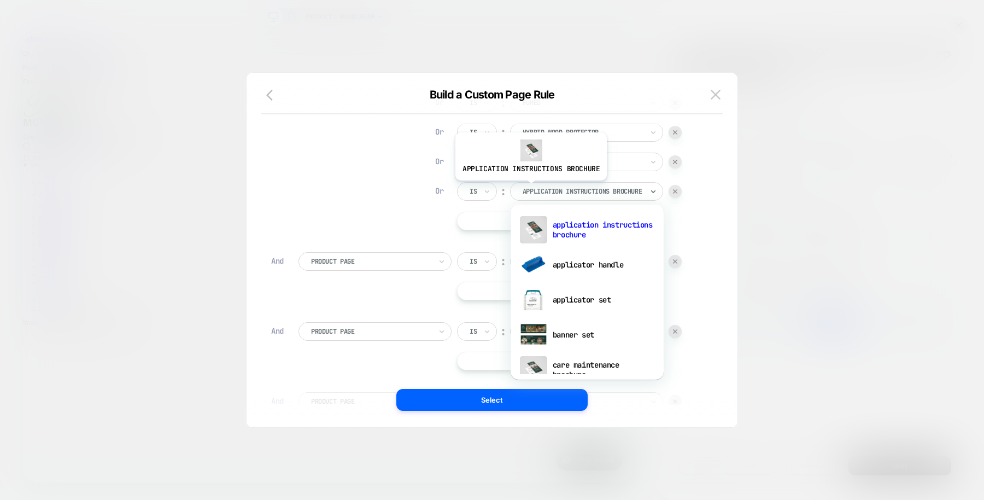
click at [529, 188] on div at bounding box center [583, 191] width 120 height 10
type input "***"
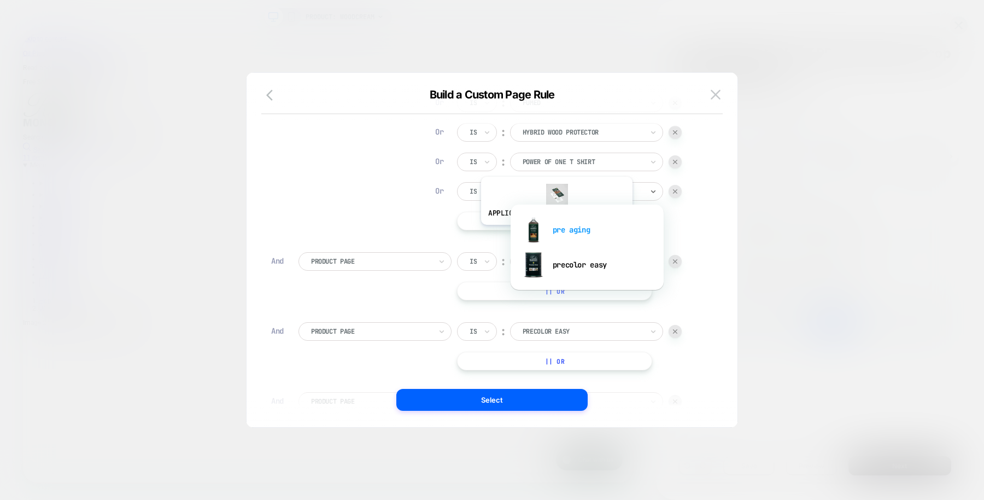
click at [555, 232] on div "pre aging" at bounding box center [587, 229] width 142 height 35
click at [677, 264] on div at bounding box center [675, 261] width 13 height 13
click at [563, 219] on button "|| Or" at bounding box center [554, 221] width 195 height 19
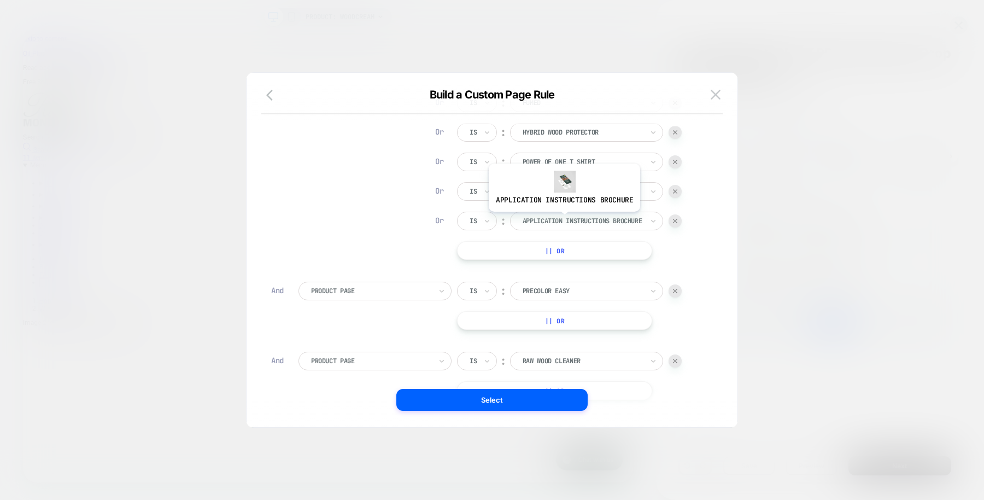
scroll to position [0, 0]
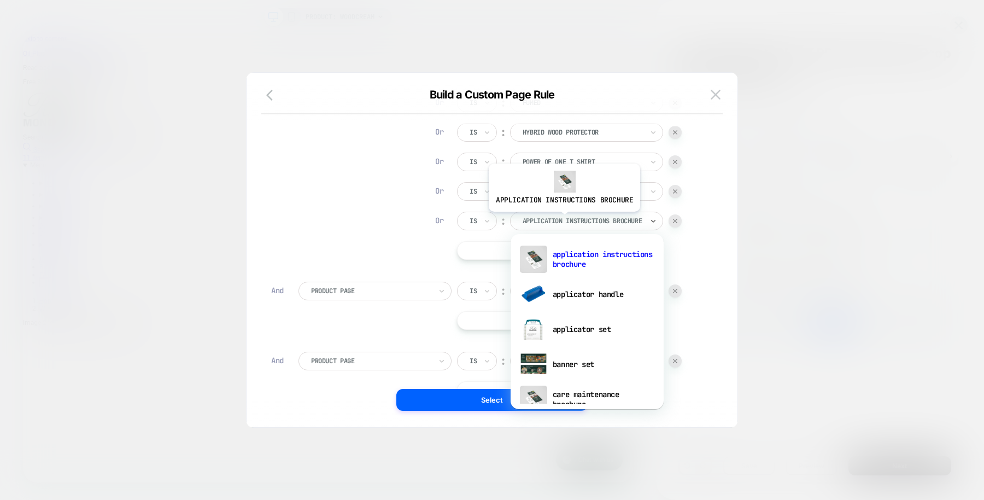
click at [563, 219] on div at bounding box center [583, 221] width 120 height 10
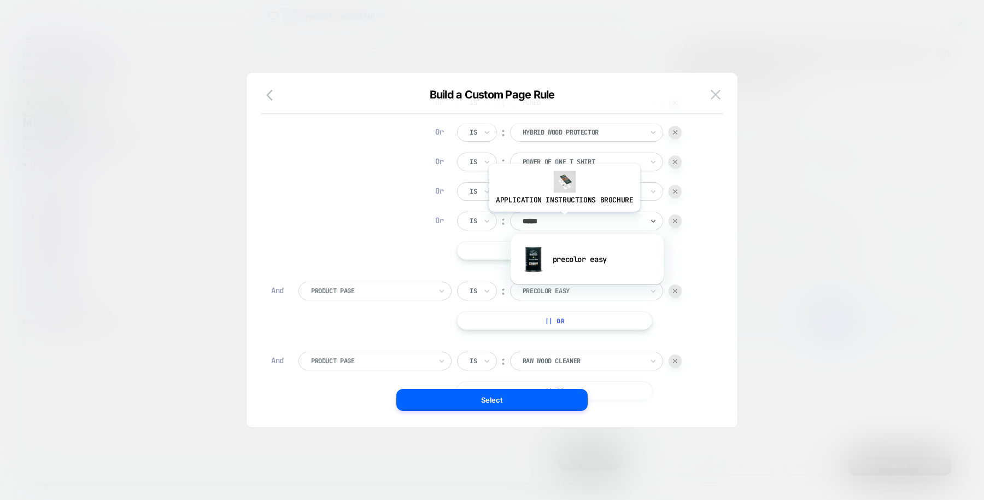
type input "******"
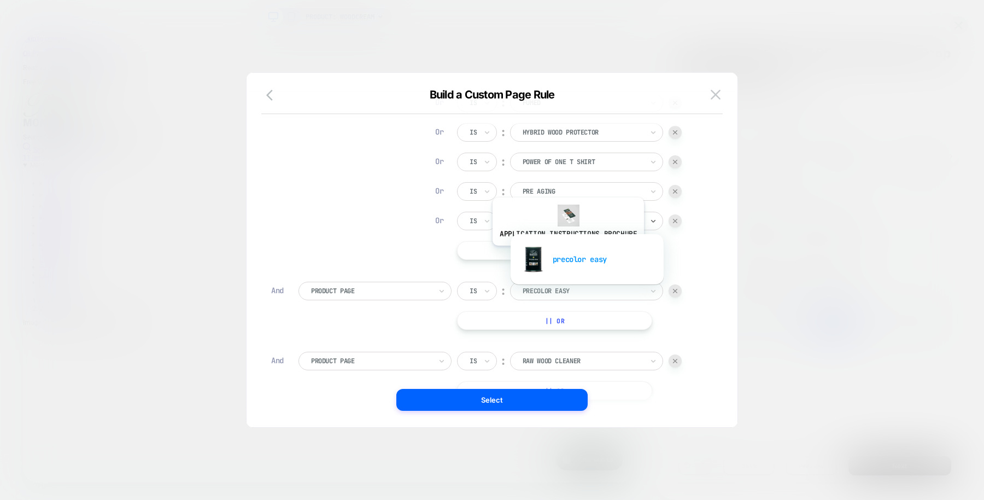
click at [566, 253] on div "precolor easy" at bounding box center [587, 259] width 142 height 35
click at [673, 289] on img at bounding box center [675, 291] width 4 height 4
click at [555, 246] on button "|| Or" at bounding box center [554, 250] width 195 height 19
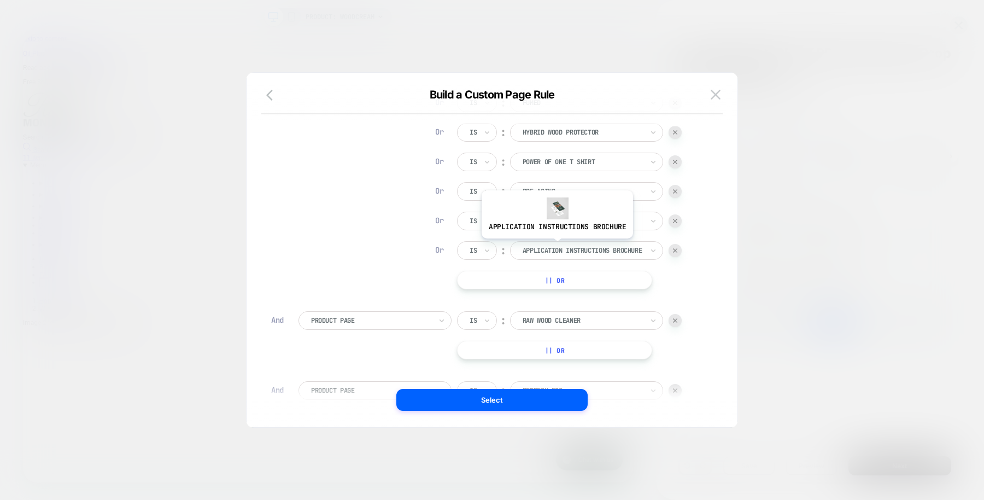
scroll to position [0, 744]
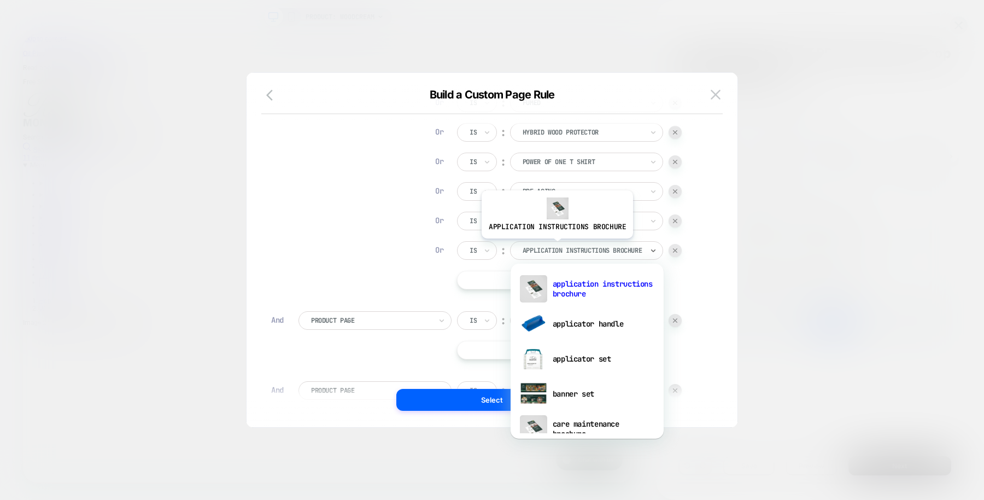
click at [555, 246] on div at bounding box center [583, 250] width 120 height 10
type input "*"
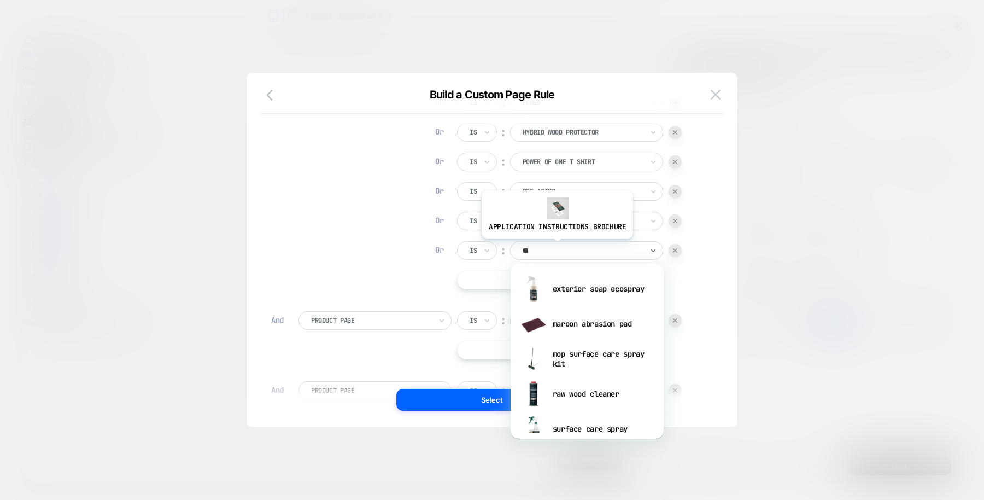
type input "***"
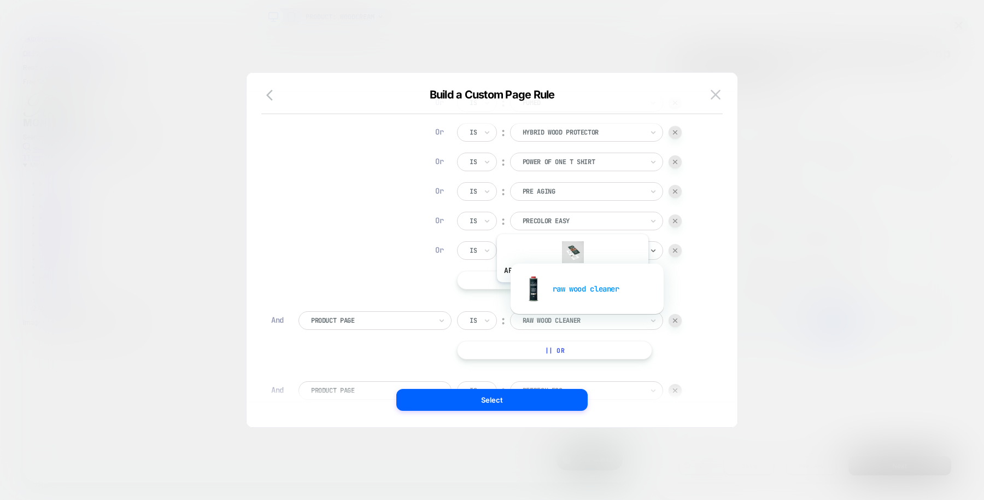
click at [571, 290] on div "raw wood cleaner" at bounding box center [587, 288] width 142 height 35
click at [675, 321] on img at bounding box center [675, 320] width 4 height 4
click at [581, 279] on button "|| Or" at bounding box center [554, 280] width 195 height 19
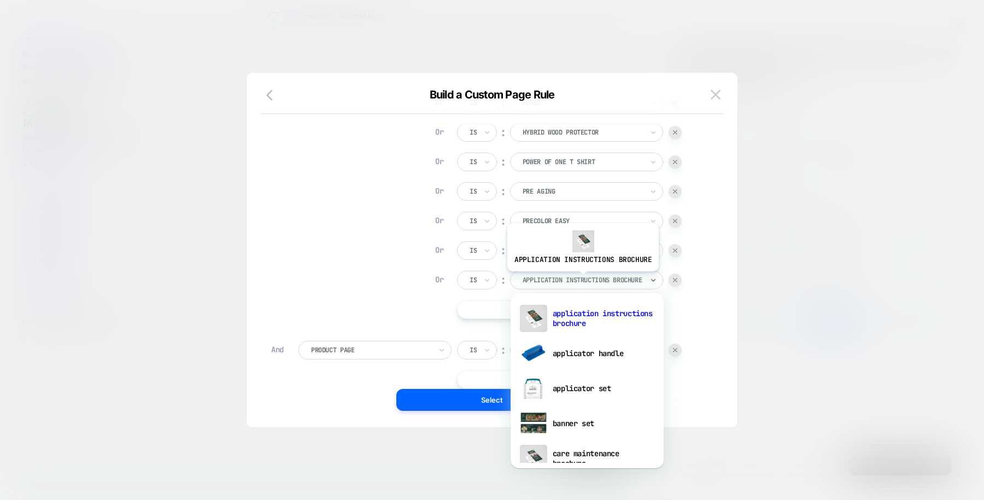
click at [581, 279] on div at bounding box center [583, 280] width 120 height 10
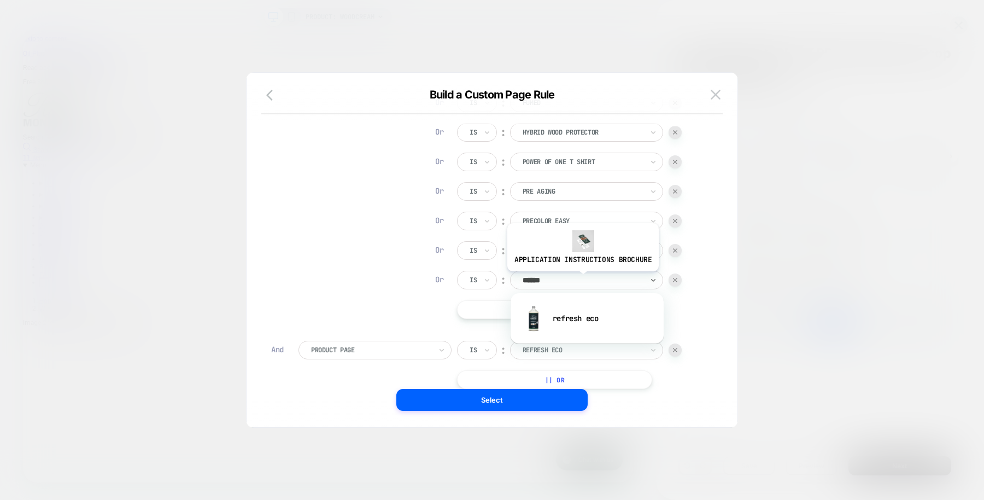
type input "*******"
click at [577, 309] on div "refresh eco" at bounding box center [587, 318] width 142 height 35
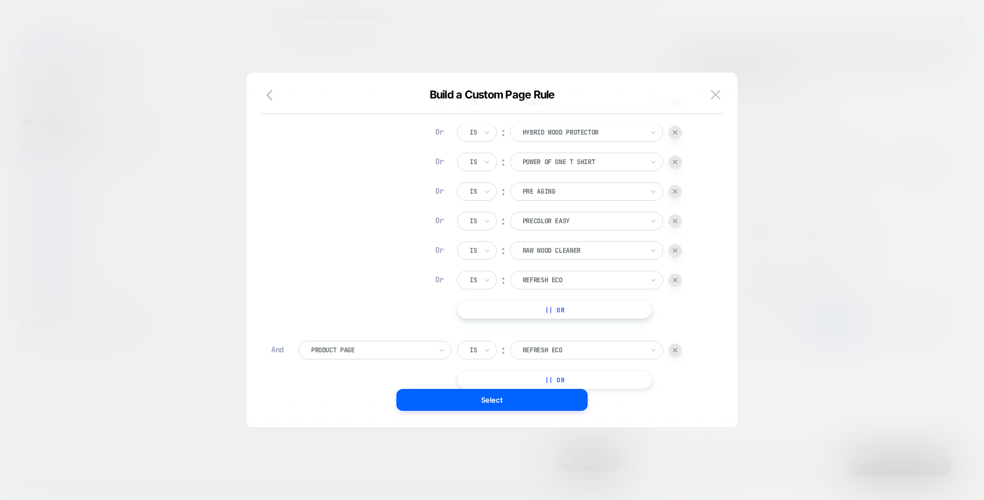
scroll to position [0, 0]
click at [675, 348] on img at bounding box center [675, 350] width 4 height 4
click at [581, 306] on button "|| Or" at bounding box center [554, 309] width 195 height 19
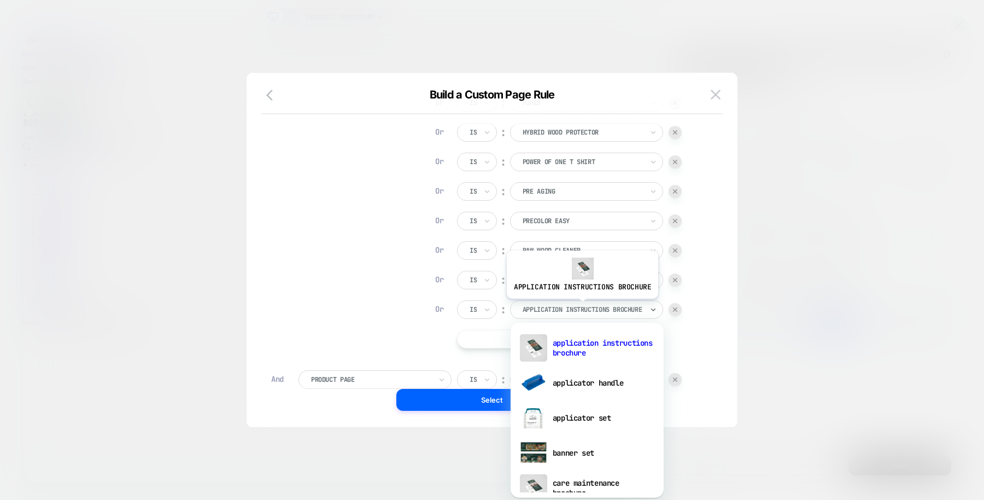
click at [581, 306] on div at bounding box center [583, 310] width 120 height 10
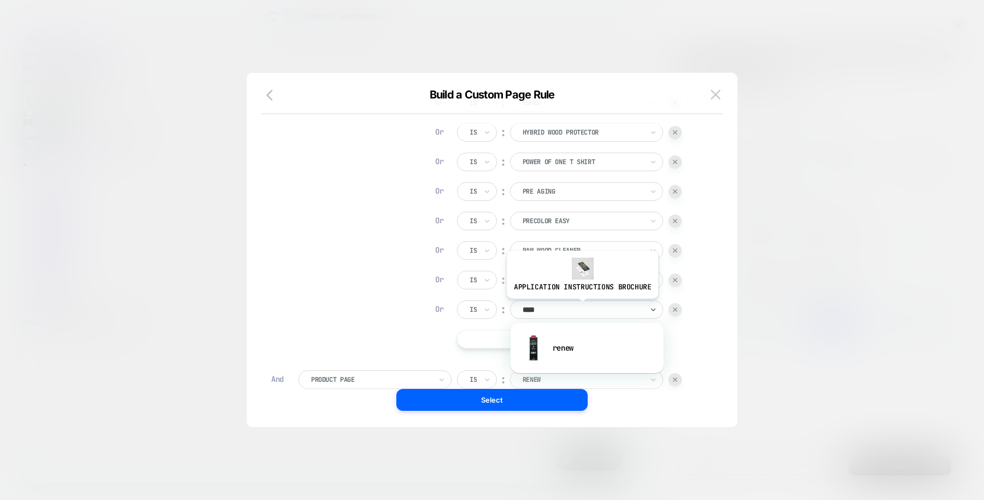
type input "*****"
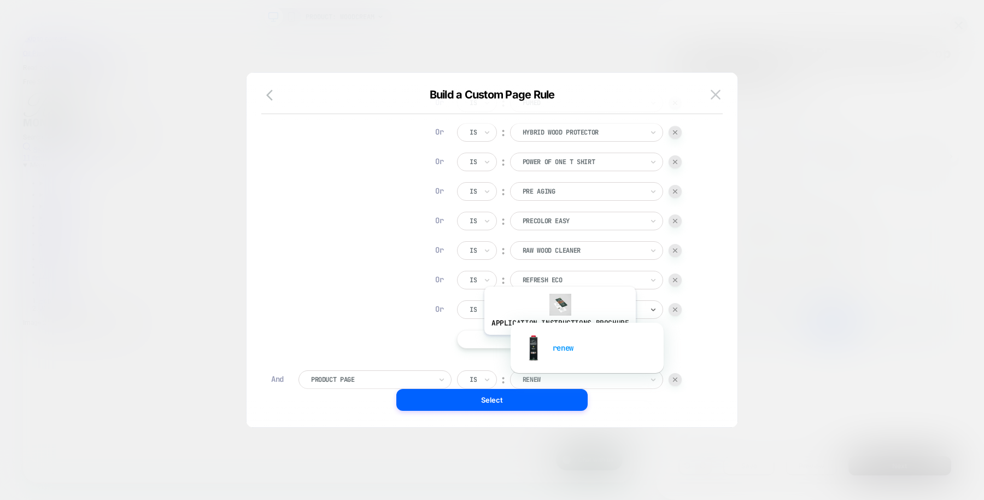
scroll to position [0, 744]
click at [558, 342] on div "renew" at bounding box center [587, 347] width 142 height 35
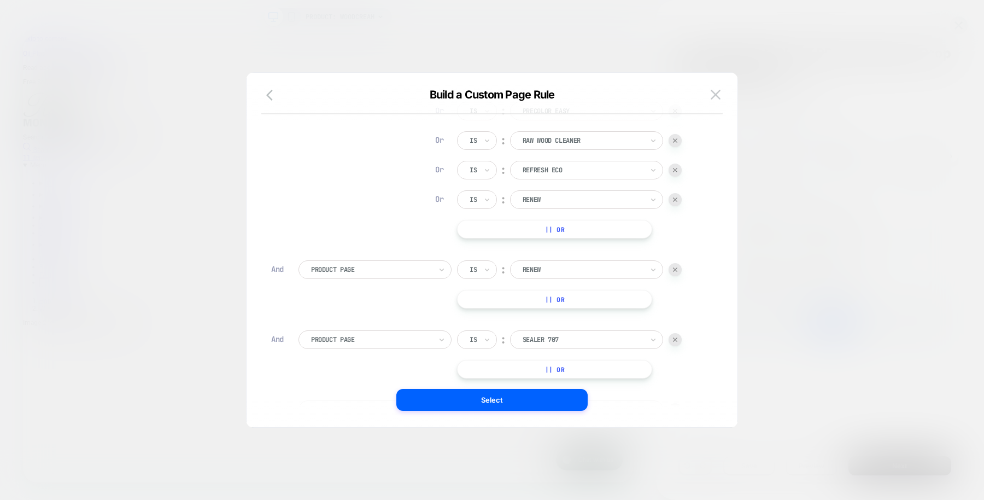
scroll to position [413, 0]
click at [673, 266] on img at bounding box center [675, 268] width 4 height 4
click at [578, 229] on button "|| Or" at bounding box center [554, 227] width 195 height 19
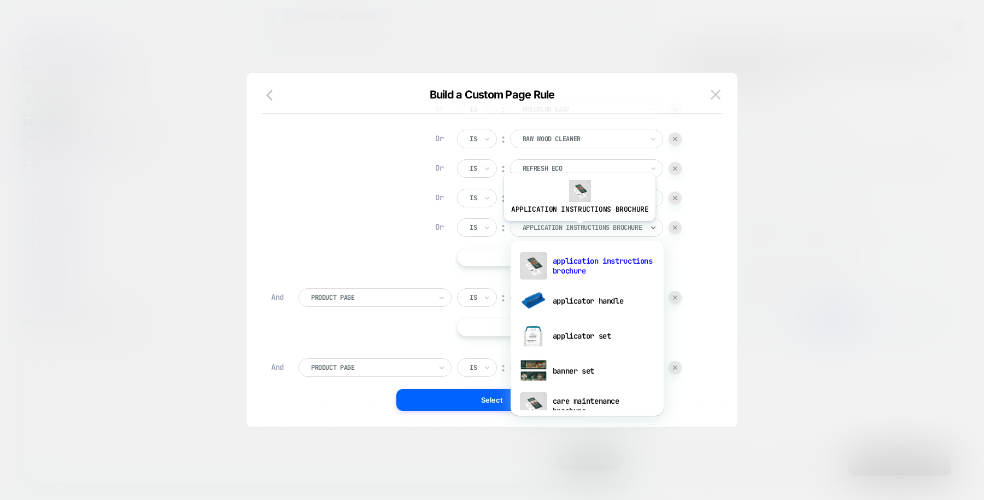
click at [578, 229] on div at bounding box center [583, 228] width 120 height 10
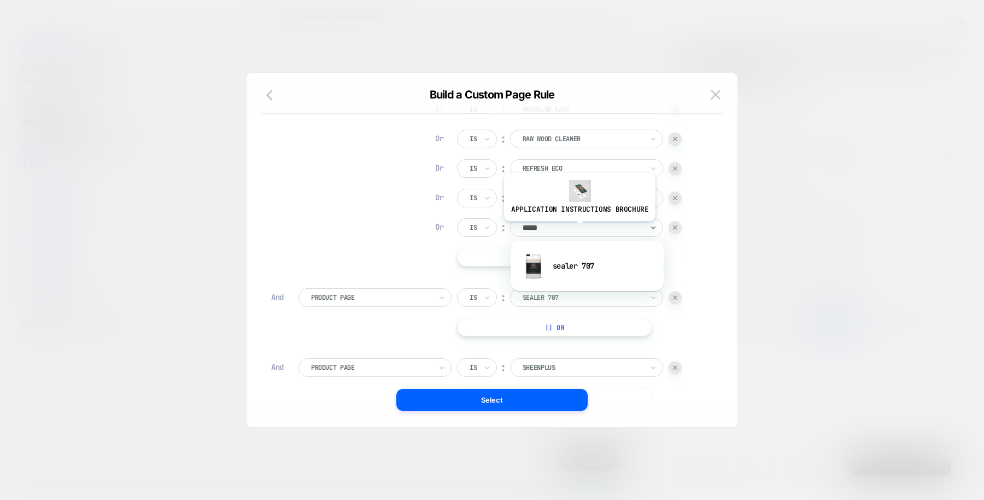
type input "******"
click at [570, 265] on div "sealer 707" at bounding box center [587, 265] width 142 height 35
click at [677, 295] on img at bounding box center [675, 297] width 4 height 4
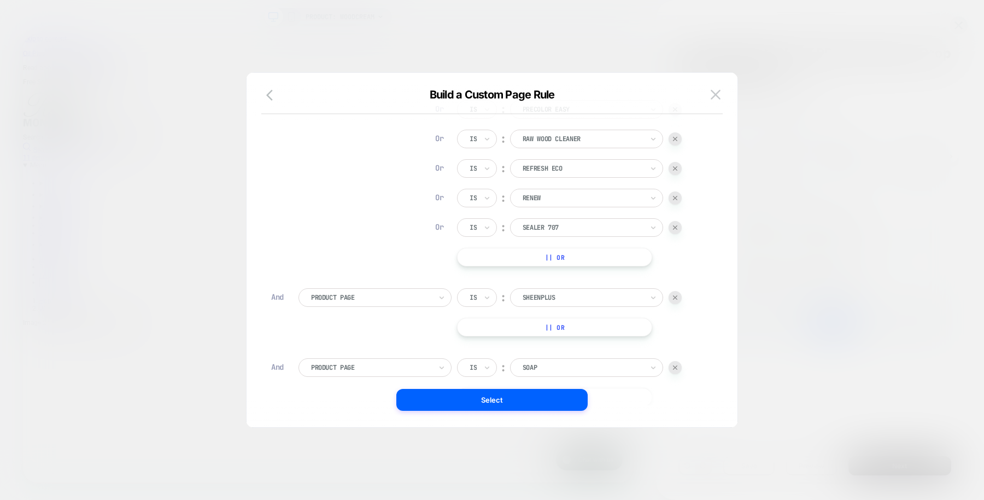
click at [567, 251] on button "|| Or" at bounding box center [554, 257] width 195 height 19
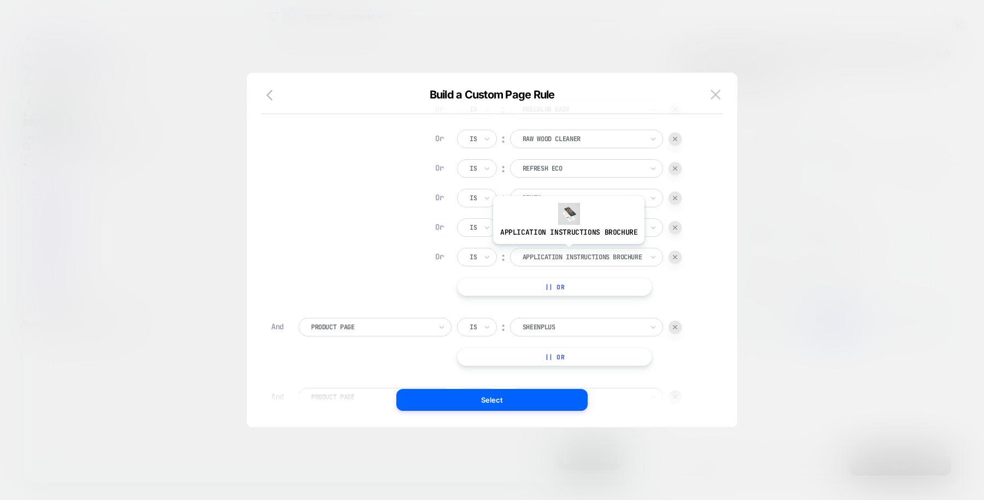
click at [567, 252] on div at bounding box center [583, 257] width 120 height 10
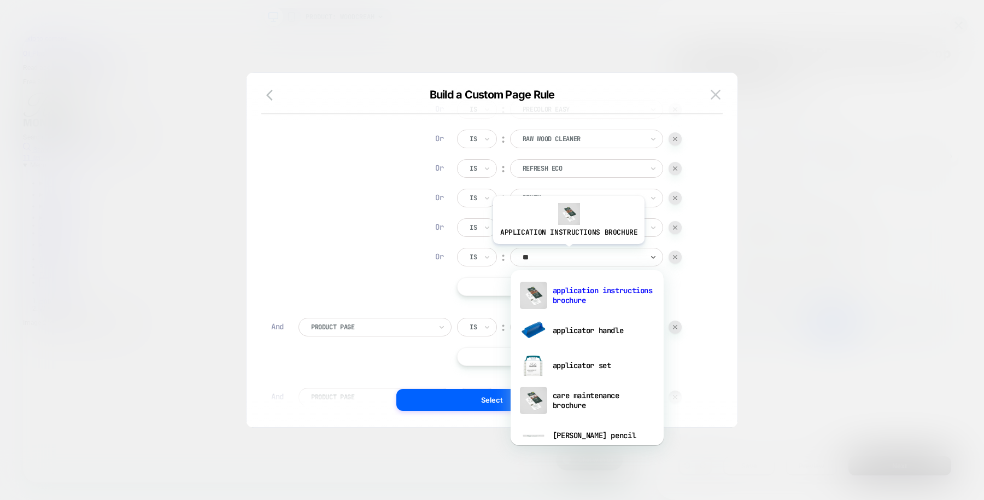
scroll to position [0, 0]
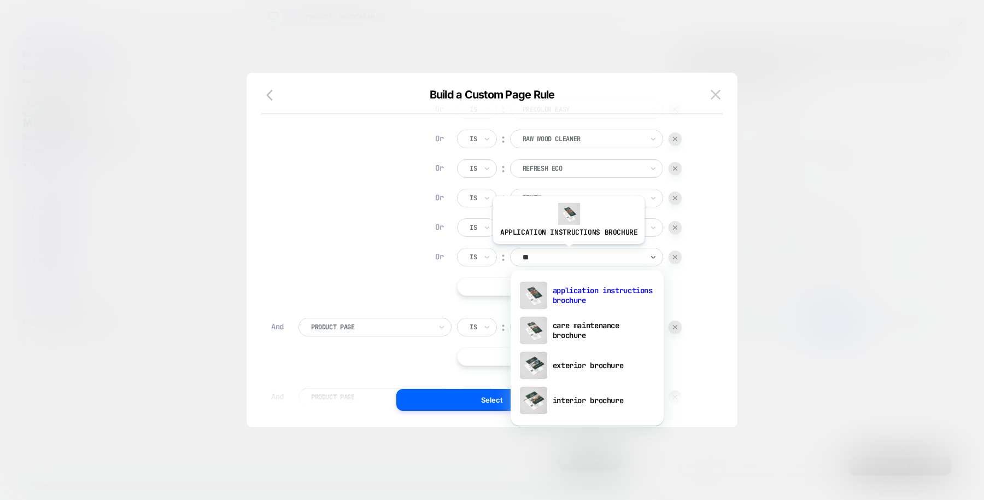
type input "*"
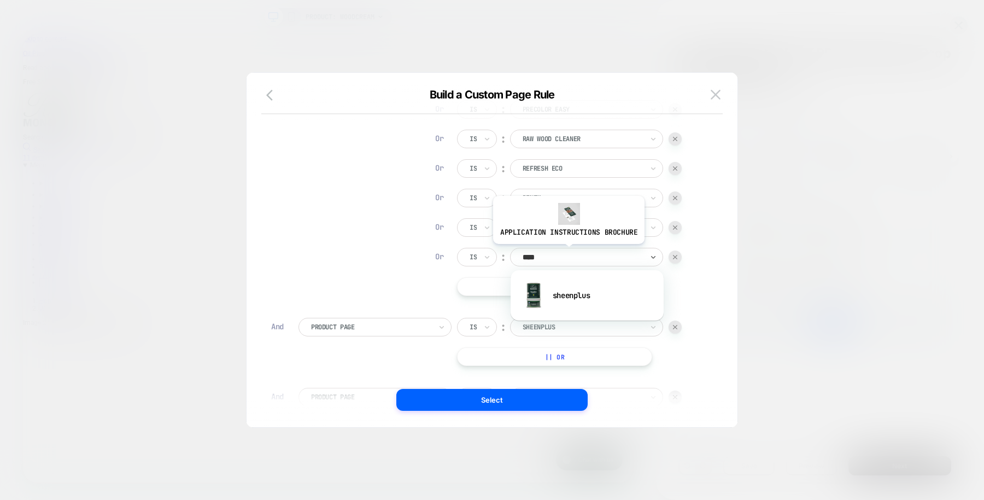
type input "*****"
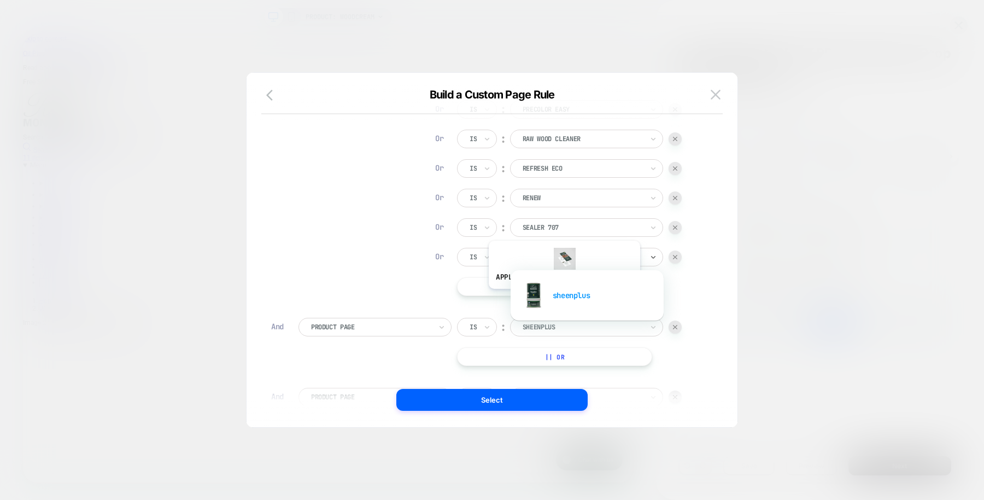
click at [563, 296] on div "sheenplus" at bounding box center [587, 295] width 142 height 35
click at [678, 328] on div at bounding box center [675, 326] width 13 height 13
click at [582, 278] on button "|| Or" at bounding box center [554, 286] width 195 height 19
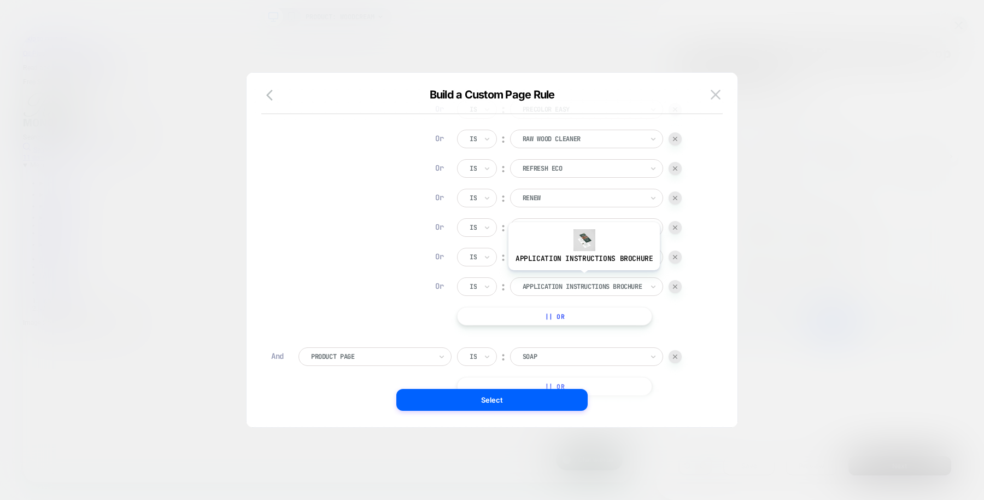
scroll to position [0, 744]
click at [582, 278] on div "application instructions brochure" at bounding box center [586, 286] width 153 height 19
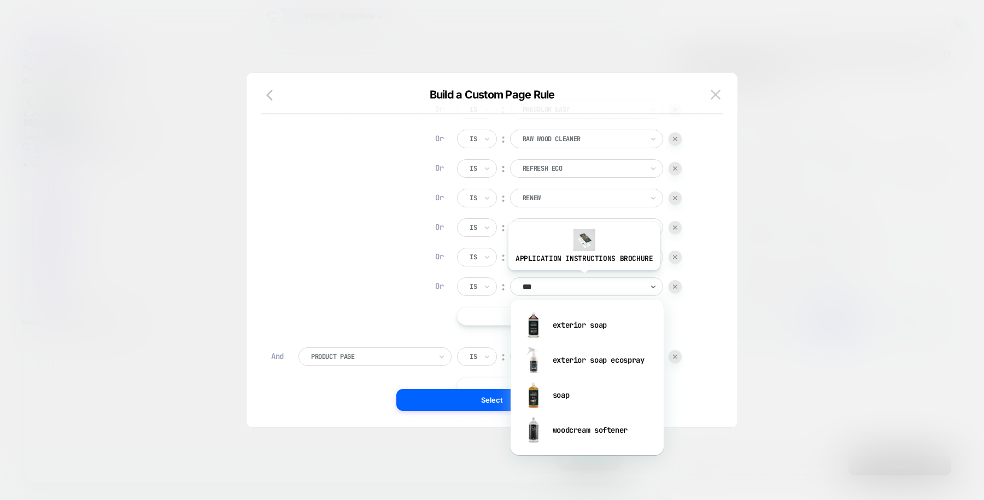
type input "****"
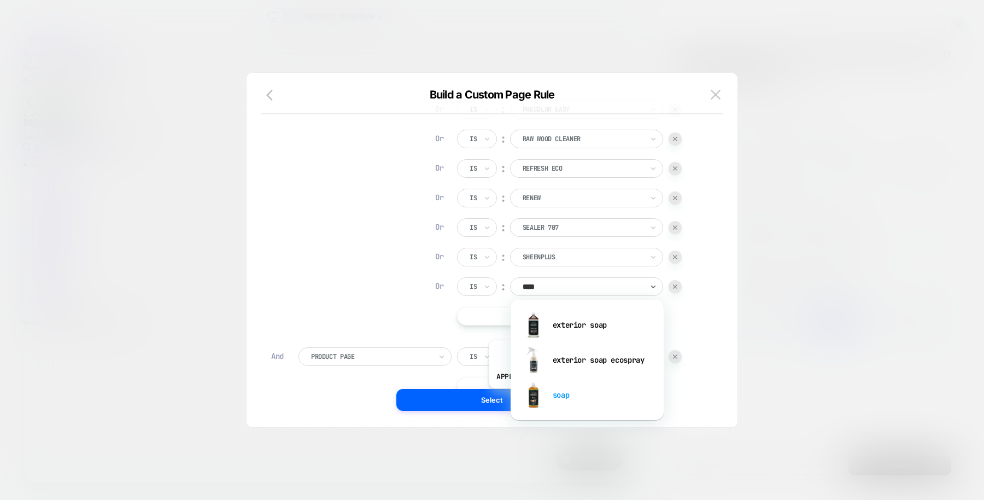
click at [563, 396] on div "soap" at bounding box center [587, 394] width 142 height 35
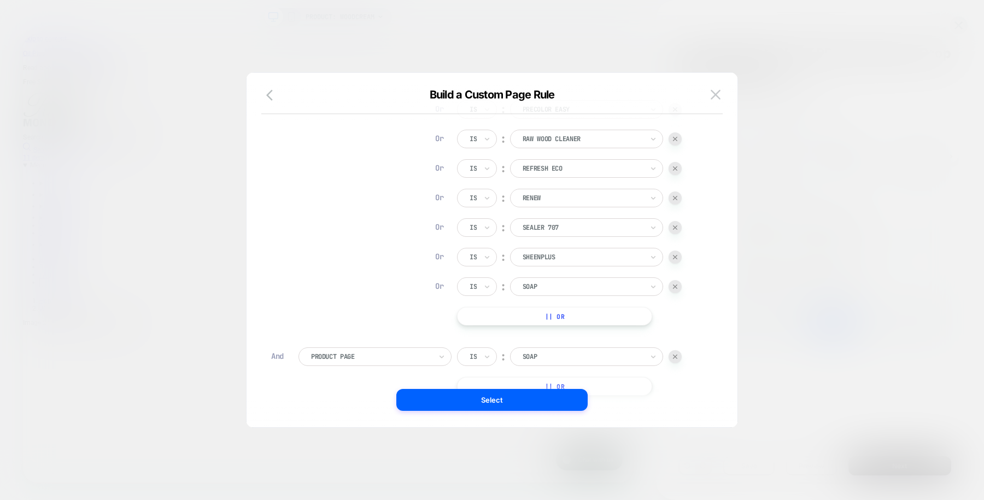
click at [679, 358] on div at bounding box center [675, 356] width 13 height 13
click at [582, 315] on button "|| Or" at bounding box center [554, 316] width 195 height 19
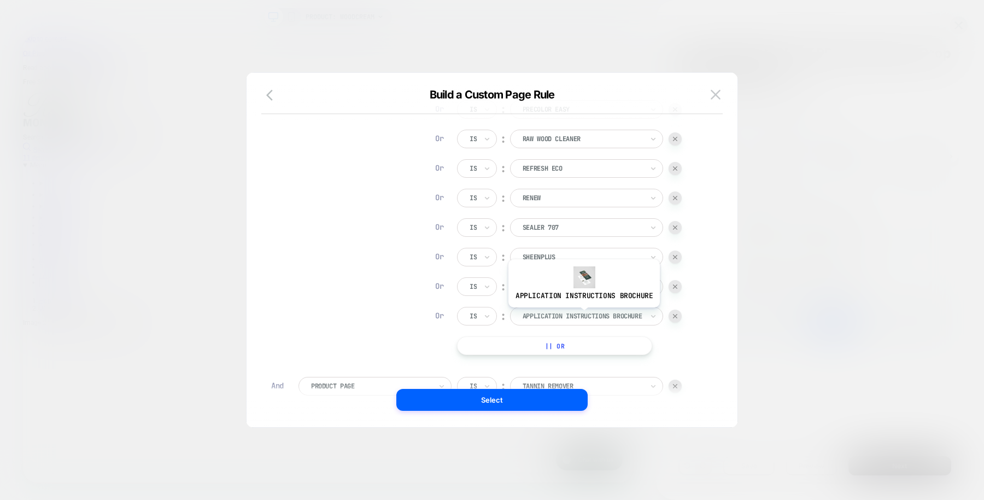
scroll to position [0, 1488]
click at [582, 315] on div at bounding box center [583, 316] width 120 height 10
type input "****"
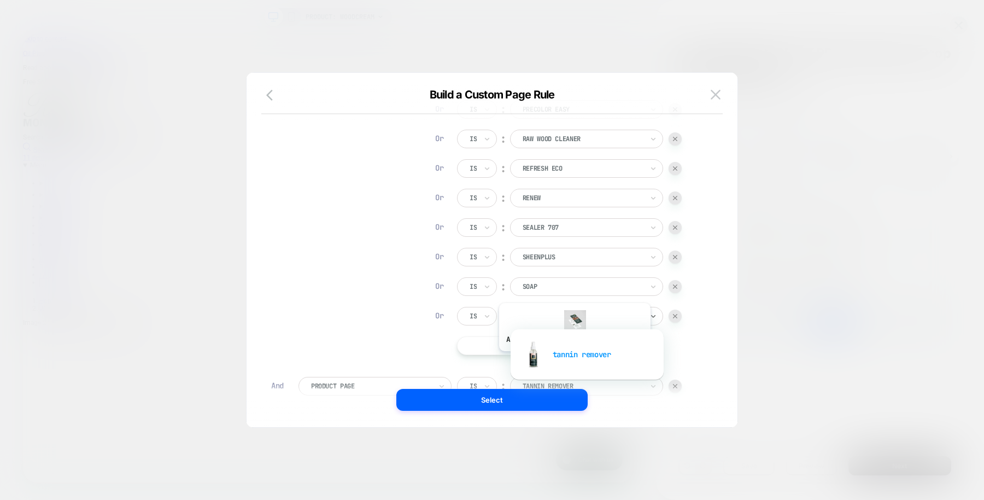
click at [573, 359] on div "tannin remover" at bounding box center [587, 354] width 142 height 35
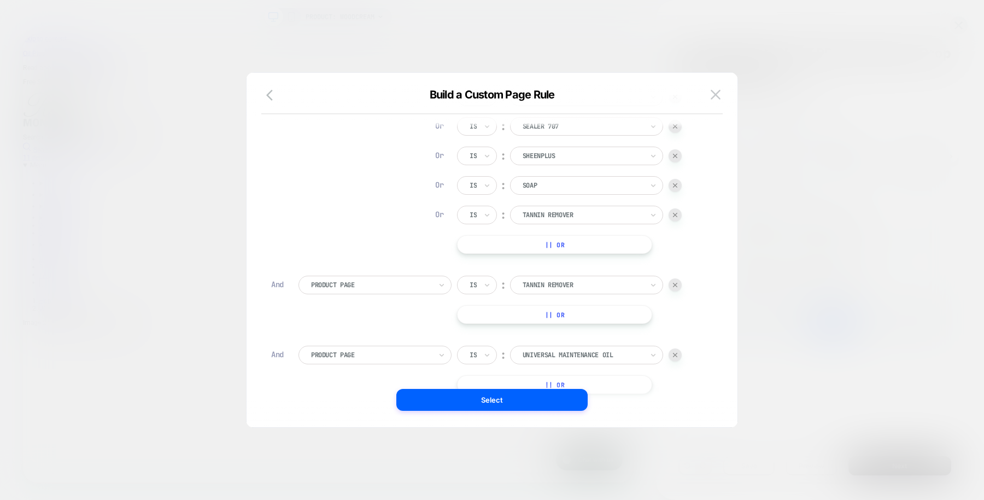
scroll to position [0, 0]
click at [681, 283] on div at bounding box center [675, 284] width 13 height 13
click at [574, 243] on button "|| Or" at bounding box center [554, 244] width 195 height 19
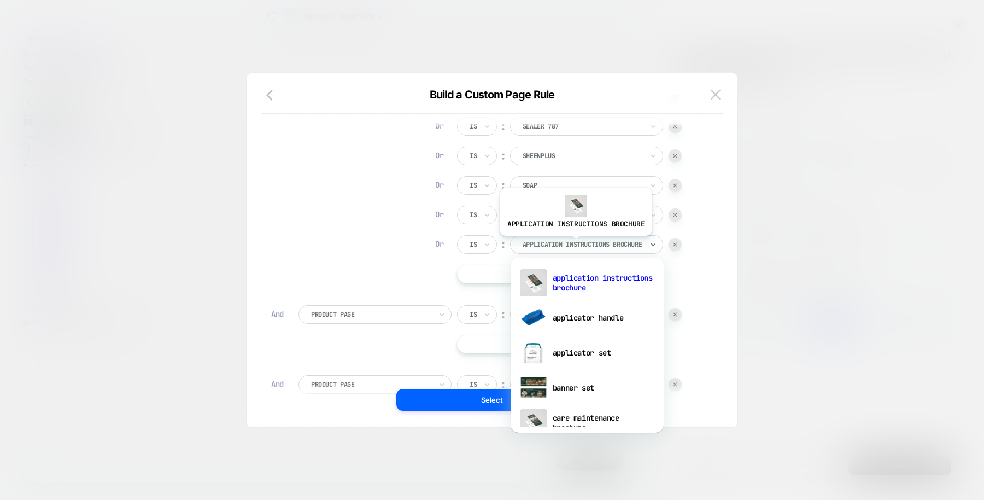
click at [574, 243] on div at bounding box center [583, 244] width 120 height 10
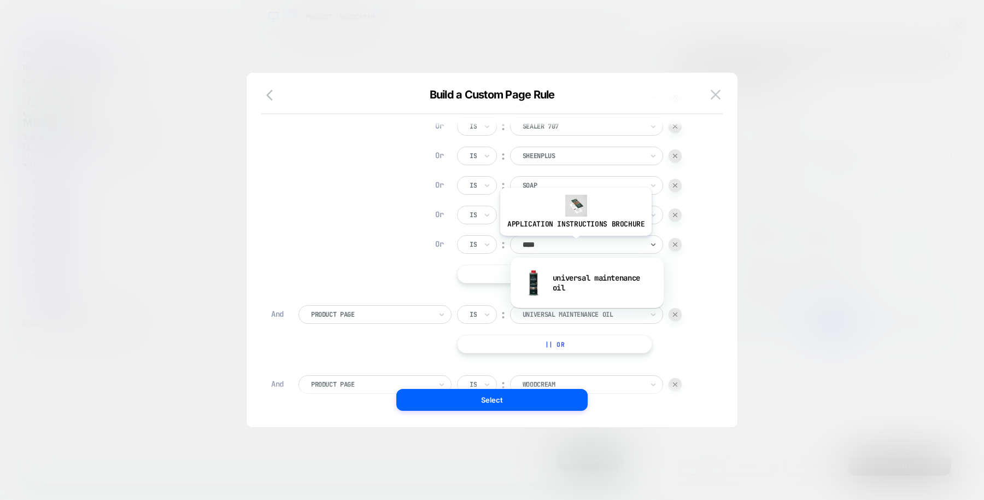
type input "*****"
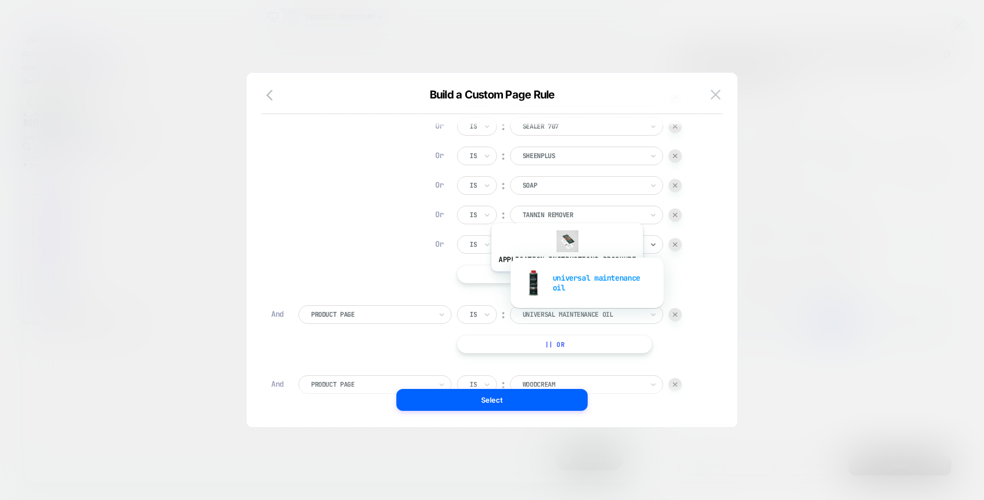
click at [565, 279] on div "universal maintenance oil" at bounding box center [587, 282] width 142 height 35
click at [678, 315] on div at bounding box center [675, 314] width 13 height 13
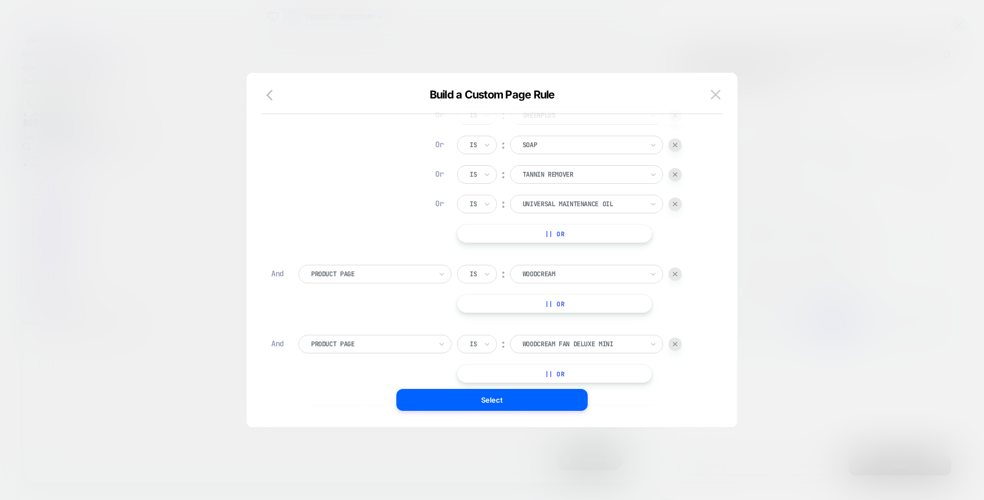
scroll to position [584, 0]
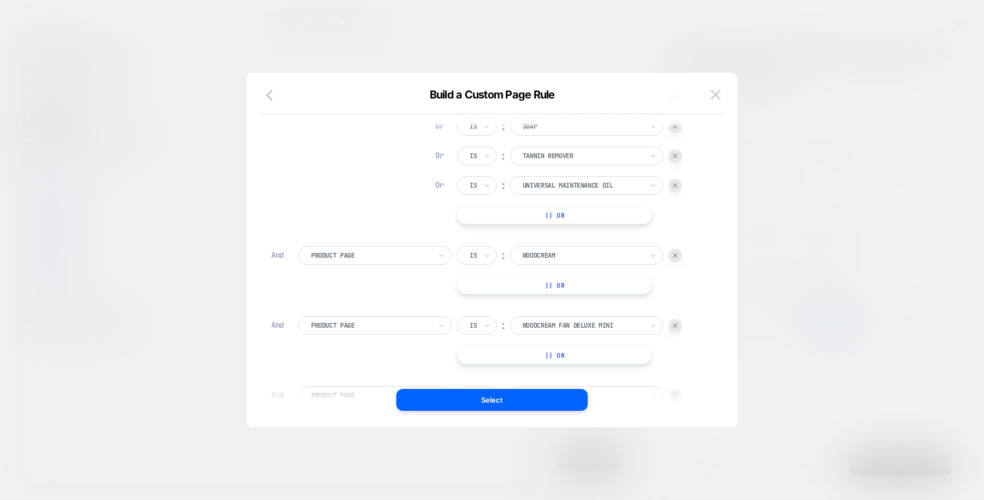
click at [544, 219] on button "|| Or" at bounding box center [554, 215] width 195 height 19
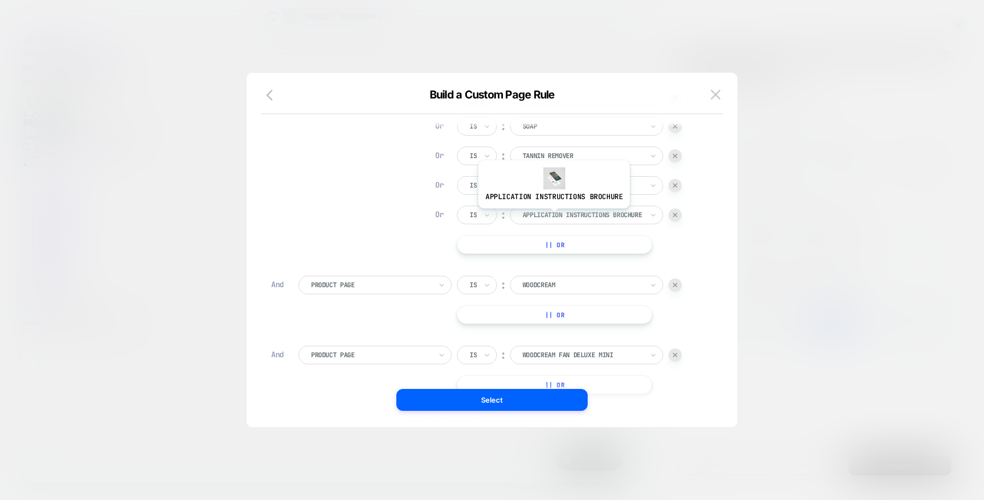
click at [552, 216] on div at bounding box center [583, 215] width 120 height 10
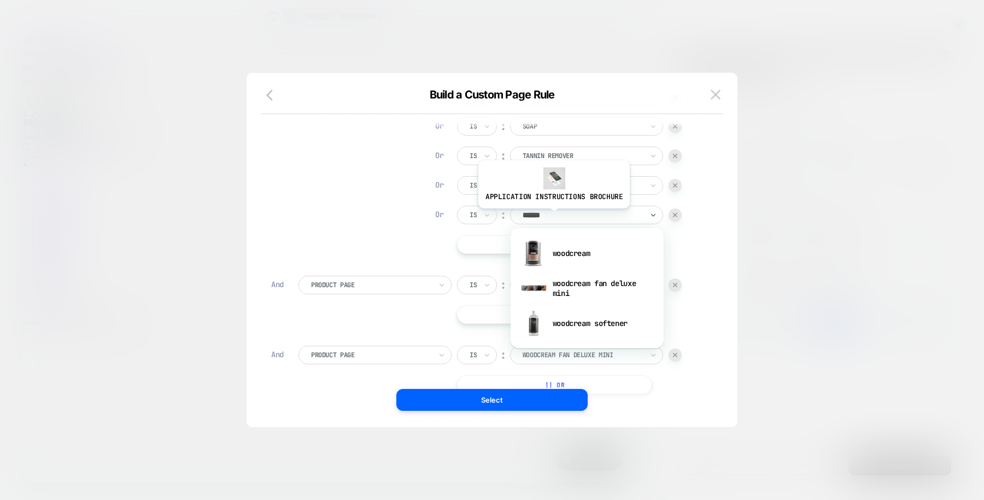
type input "*******"
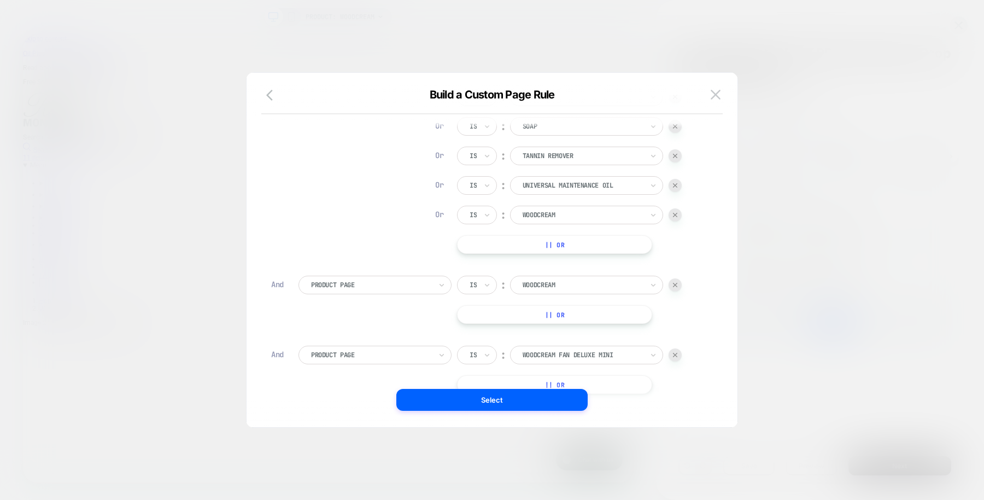
scroll to position [0, 0]
click at [677, 286] on div at bounding box center [675, 284] width 13 height 13
click at [564, 248] on button "|| Or" at bounding box center [554, 244] width 195 height 19
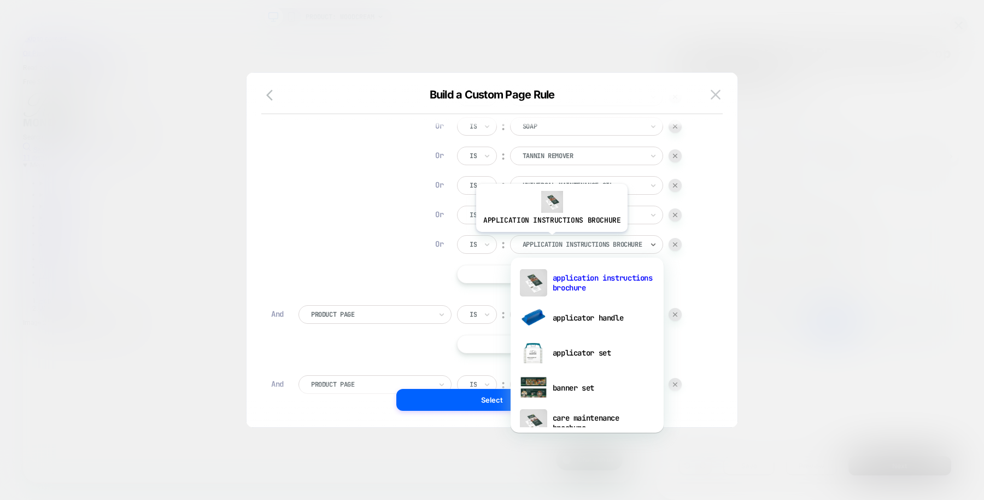
click at [550, 239] on div at bounding box center [583, 244] width 120 height 10
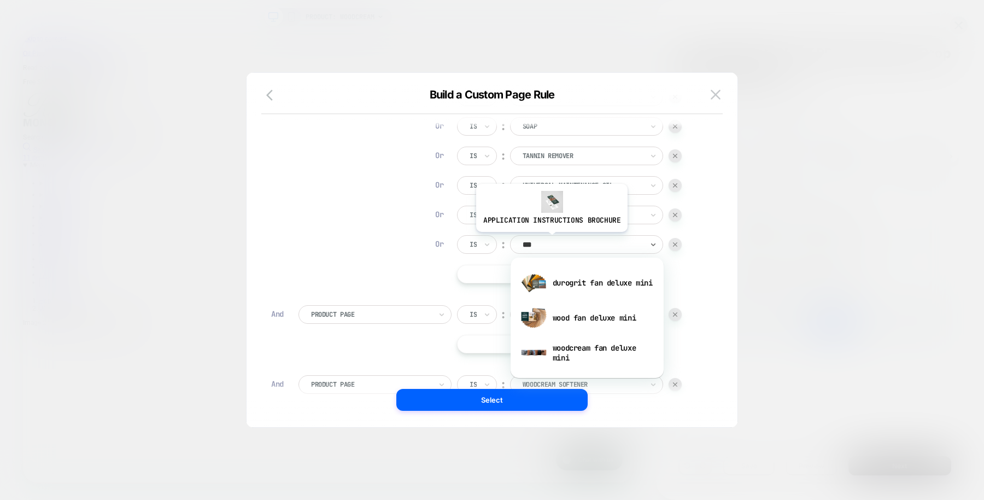
type input "****"
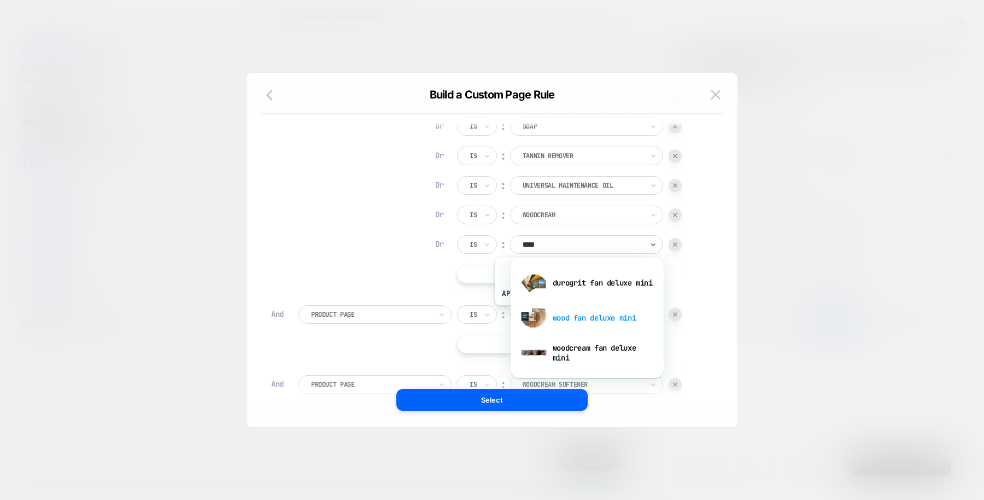
click at [569, 313] on div "wood fan deluxe mini" at bounding box center [587, 317] width 142 height 35
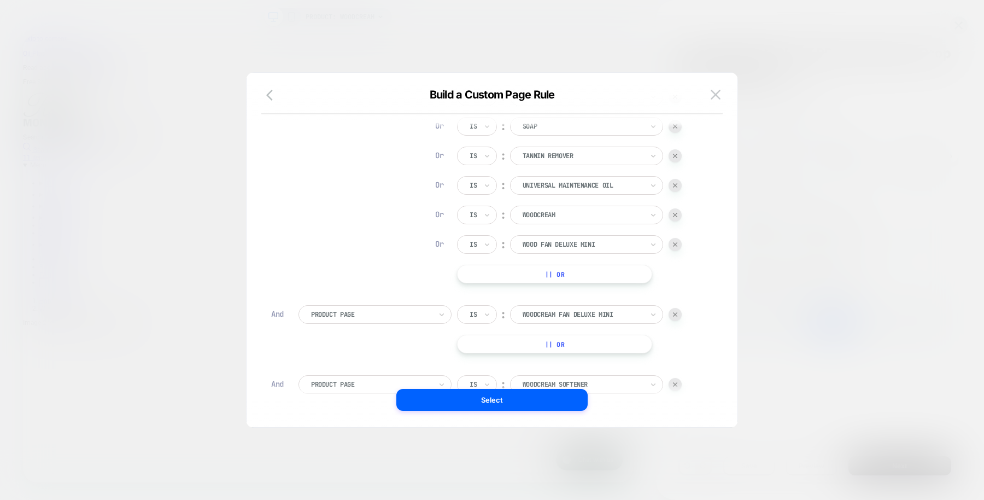
click at [670, 315] on div at bounding box center [675, 314] width 13 height 13
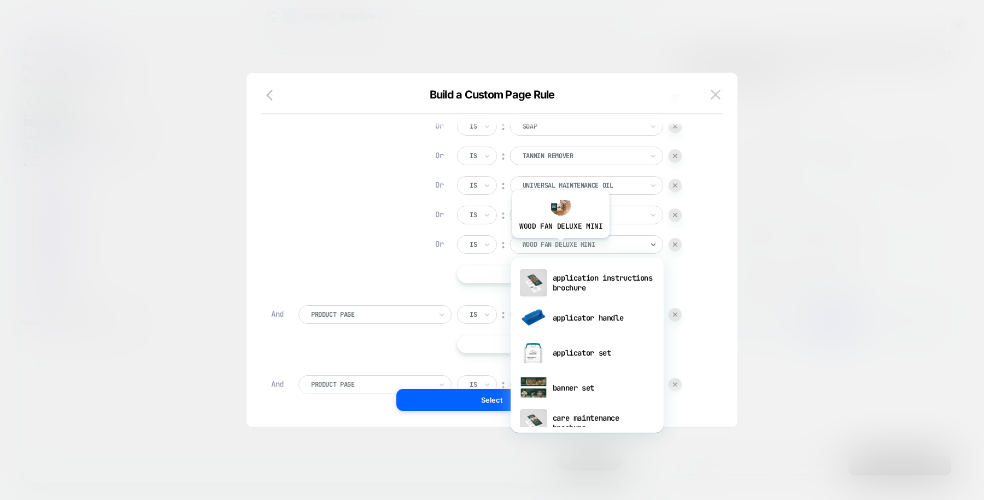
click at [559, 245] on div at bounding box center [583, 244] width 120 height 10
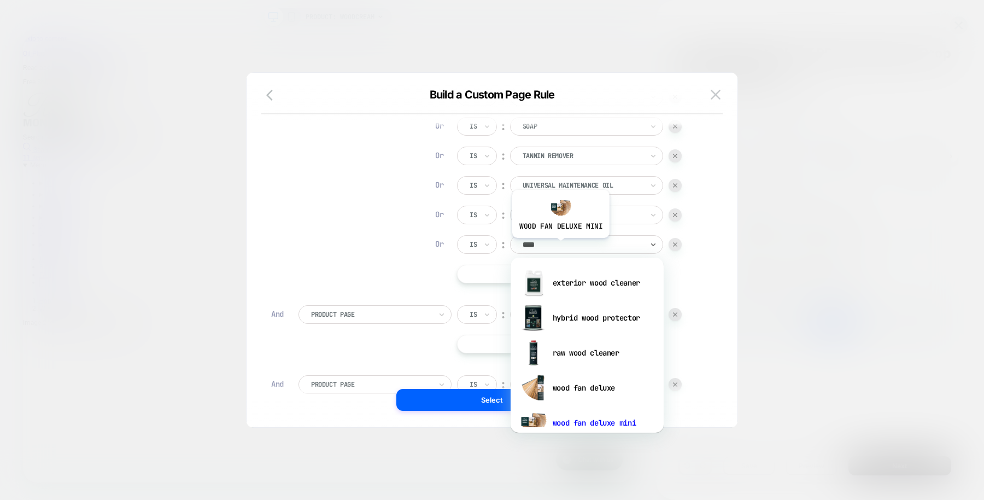
scroll to position [0, 1488]
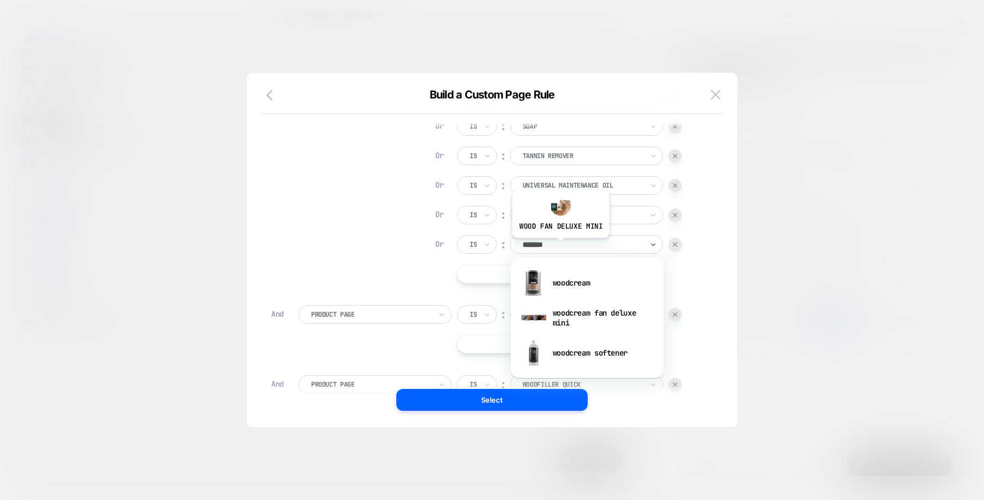
type input "********"
click at [554, 321] on div "woodcream fan deluxe mini" at bounding box center [587, 317] width 142 height 35
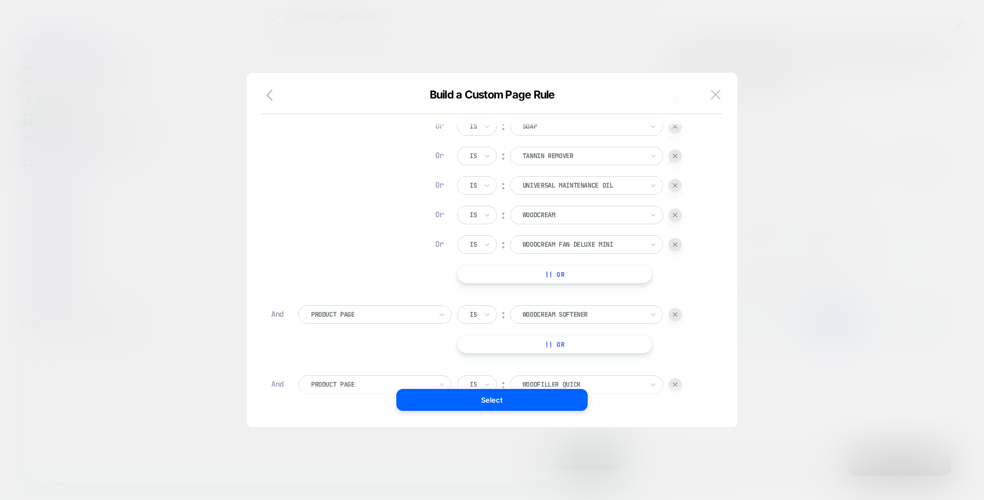
click at [549, 268] on button "|| Or" at bounding box center [554, 274] width 195 height 19
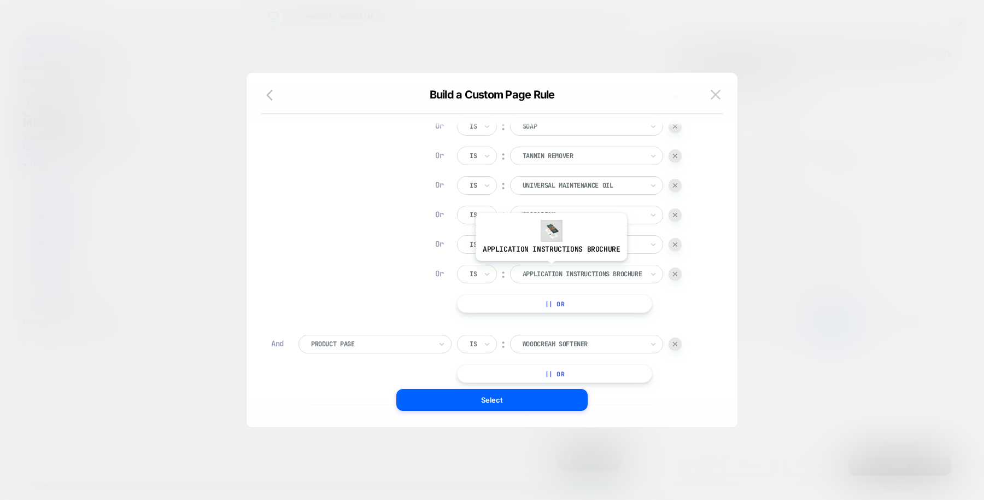
click at [549, 269] on div at bounding box center [583, 274] width 120 height 10
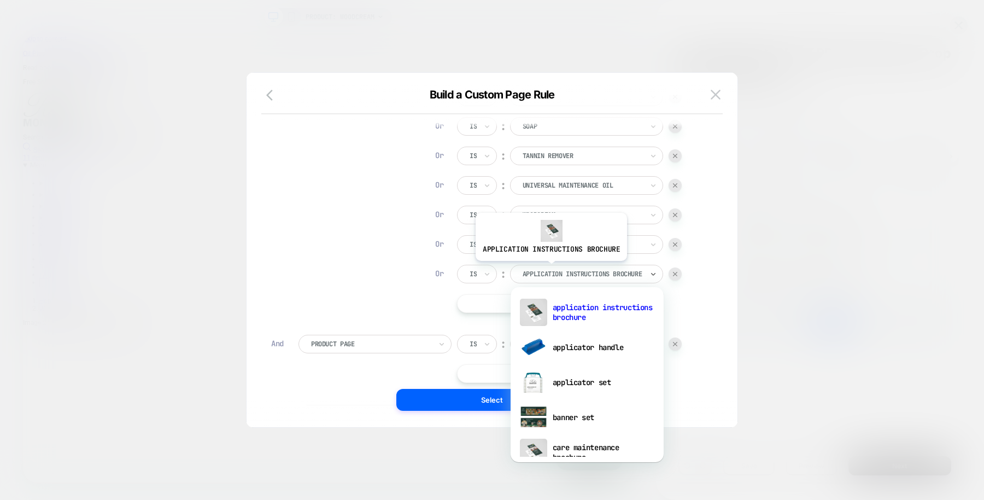
scroll to position [0, 0]
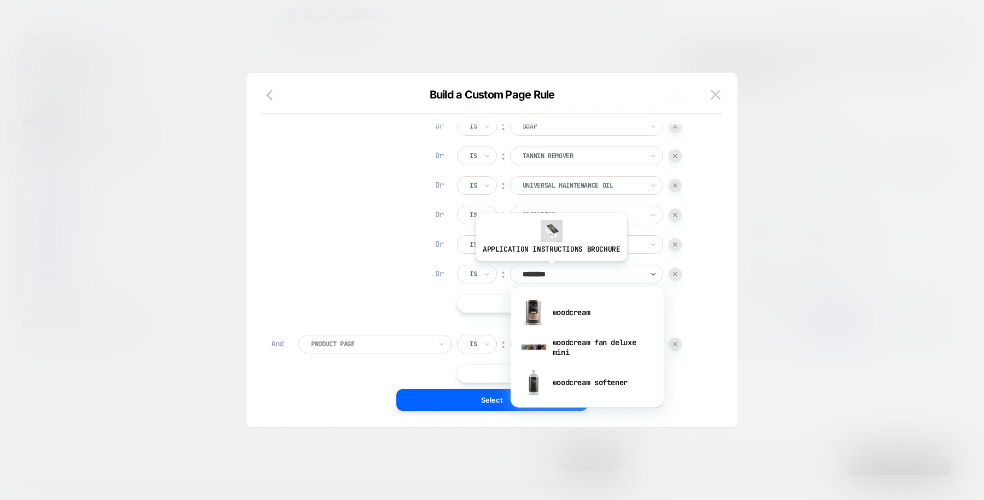
type input "*********"
click at [571, 386] on div "woodcream softener" at bounding box center [587, 382] width 142 height 35
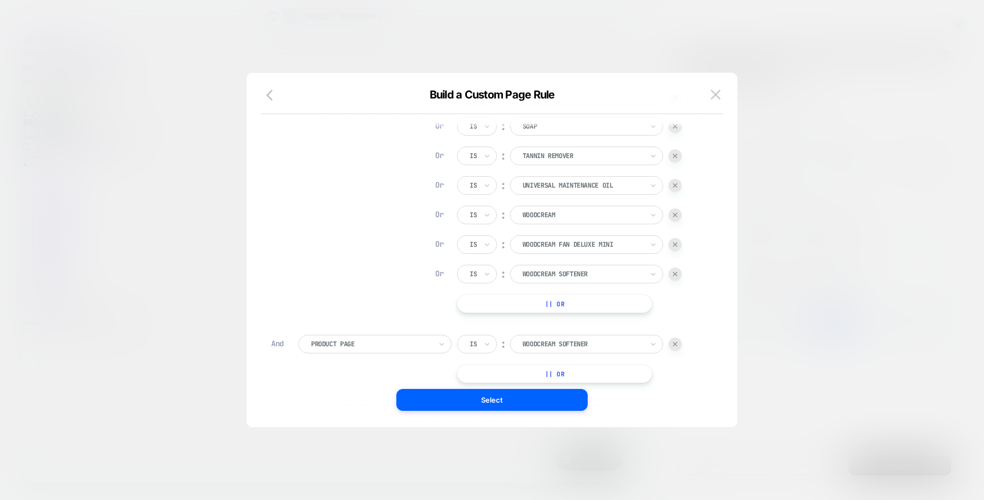
click at [672, 344] on div at bounding box center [675, 343] width 13 height 13
click at [555, 305] on button "|| Or" at bounding box center [554, 303] width 195 height 19
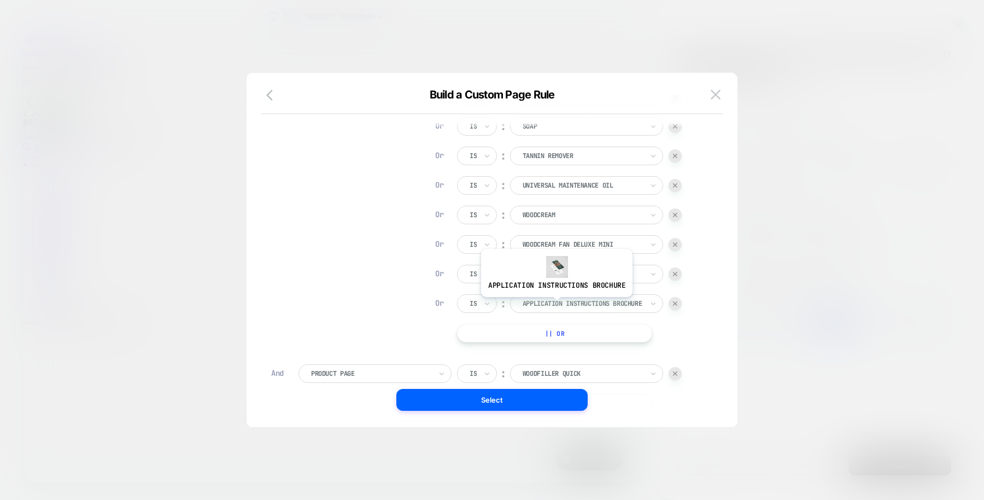
scroll to position [0, 744]
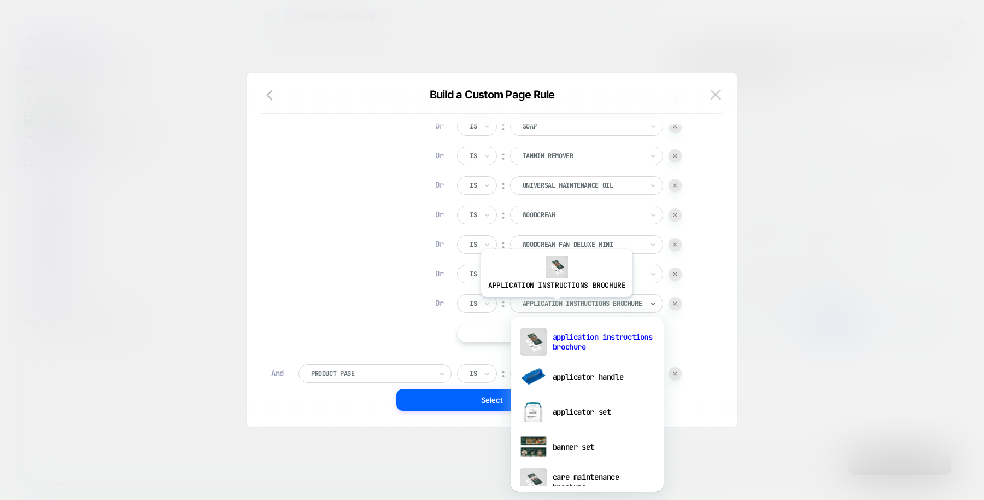
click at [555, 305] on div at bounding box center [583, 303] width 120 height 10
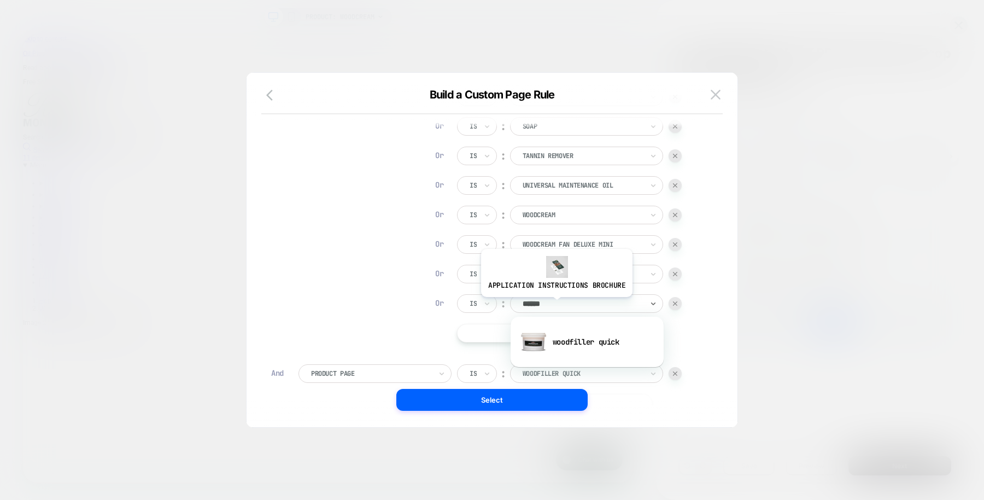
type input "*******"
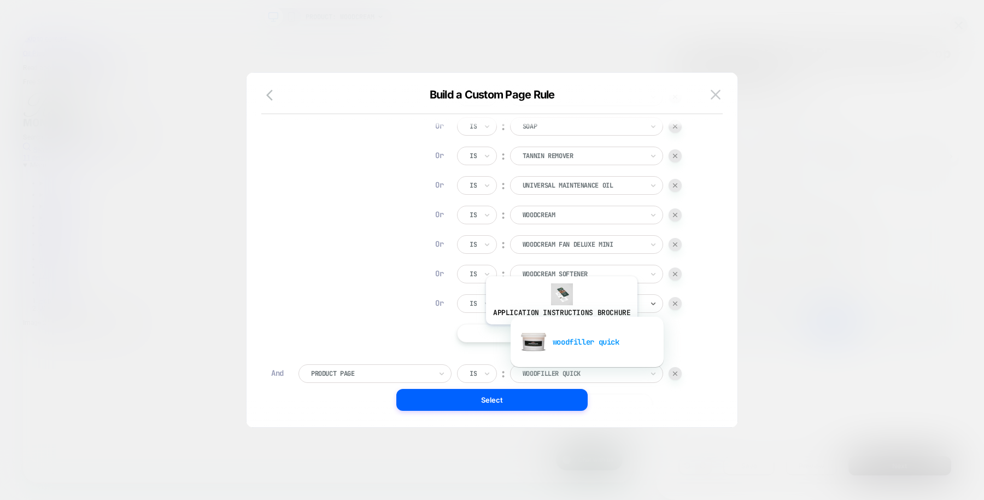
scroll to position [0, 1488]
click at [560, 338] on div "woodfiller quick" at bounding box center [587, 341] width 142 height 35
click at [674, 370] on div at bounding box center [675, 373] width 13 height 13
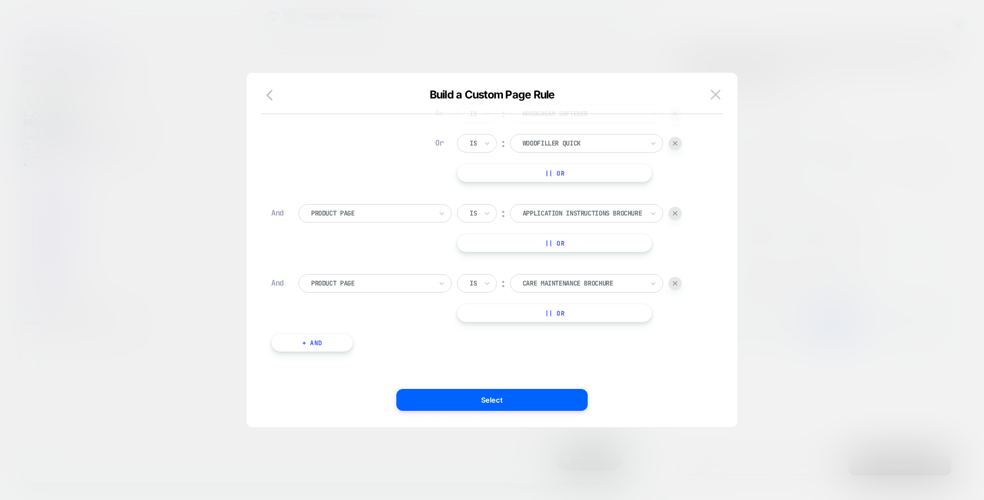
scroll to position [0, 1175]
click at [553, 173] on button "|| Or" at bounding box center [554, 172] width 195 height 19
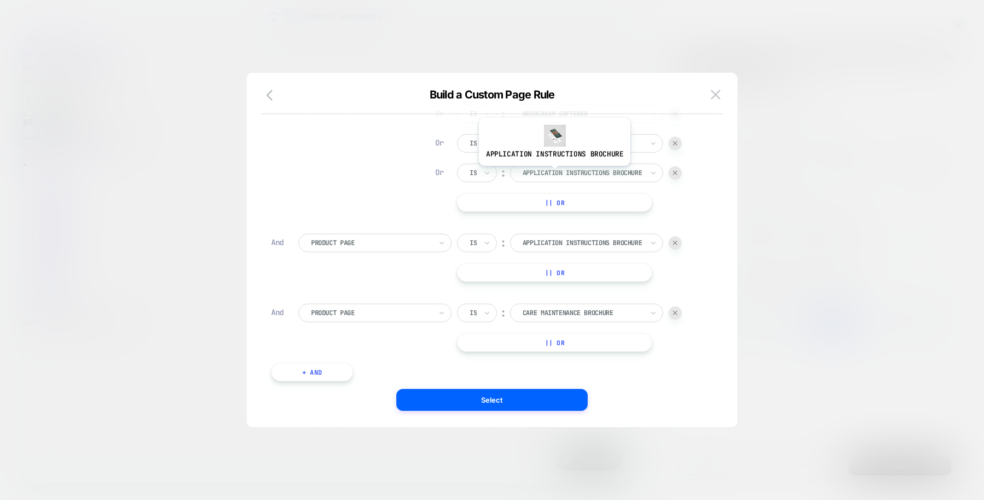
scroll to position [0, 0]
click at [675, 241] on img at bounding box center [675, 243] width 4 height 4
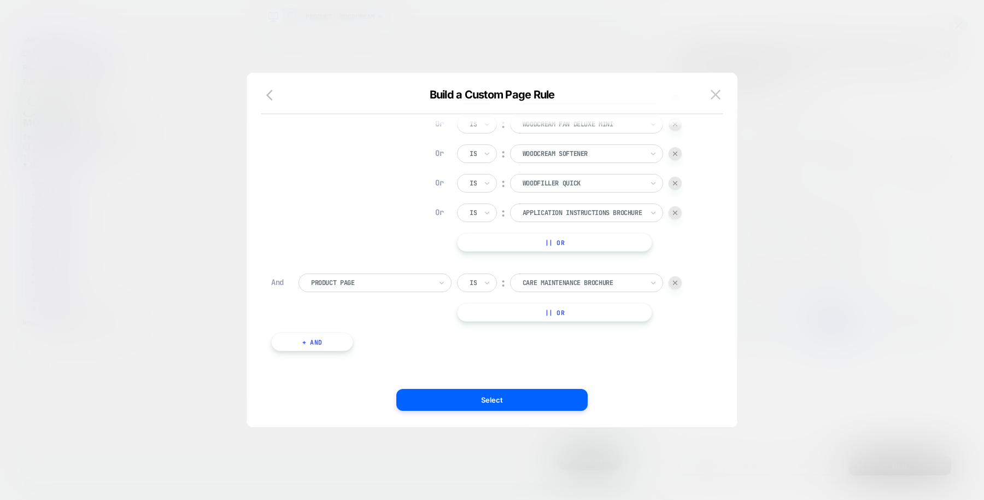
click at [558, 241] on button "|| Or" at bounding box center [554, 242] width 195 height 19
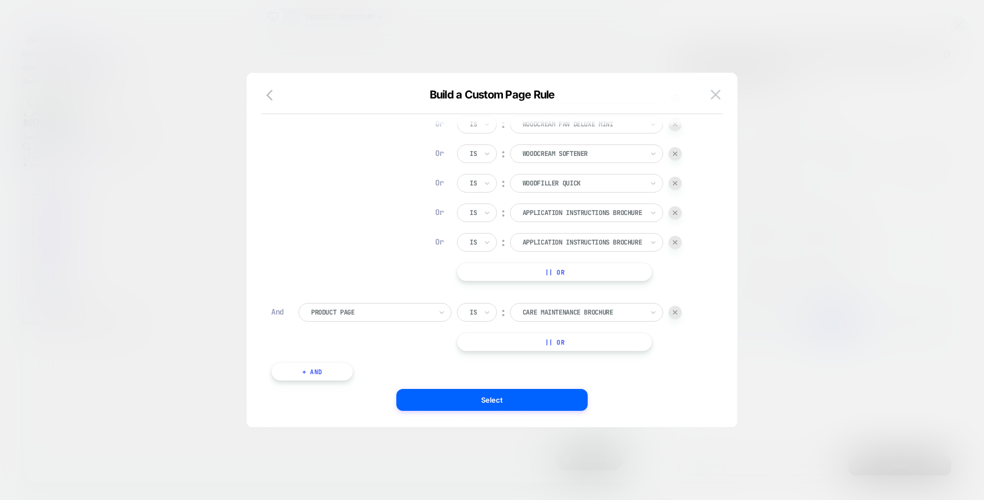
scroll to position [0, 744]
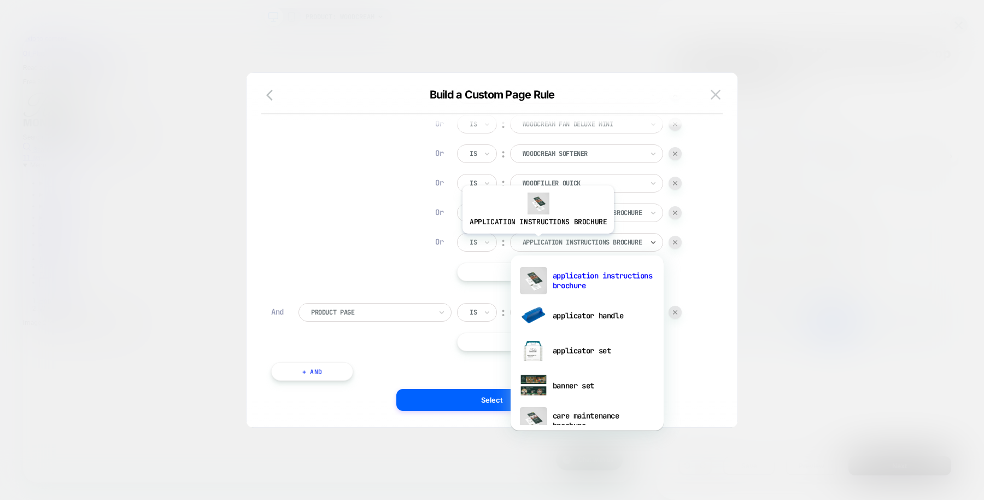
click at [536, 241] on div at bounding box center [583, 242] width 120 height 10
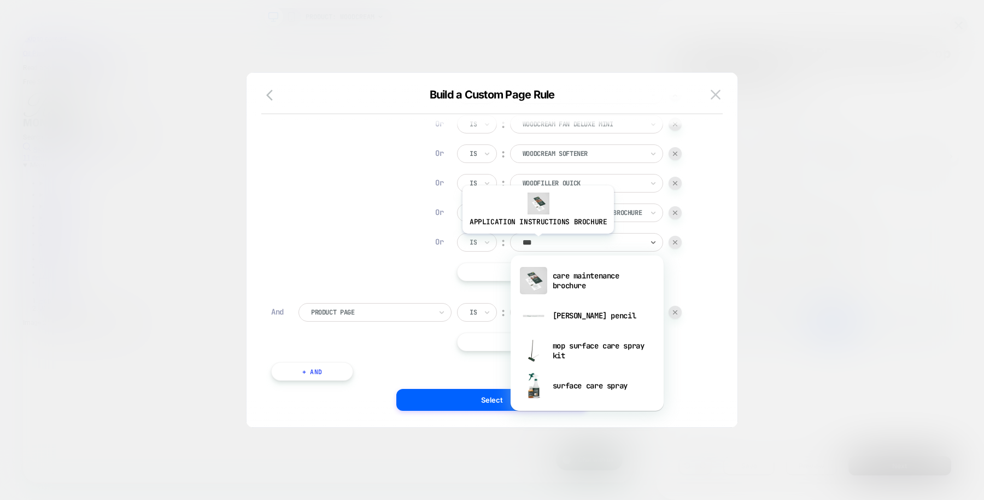
type input "****"
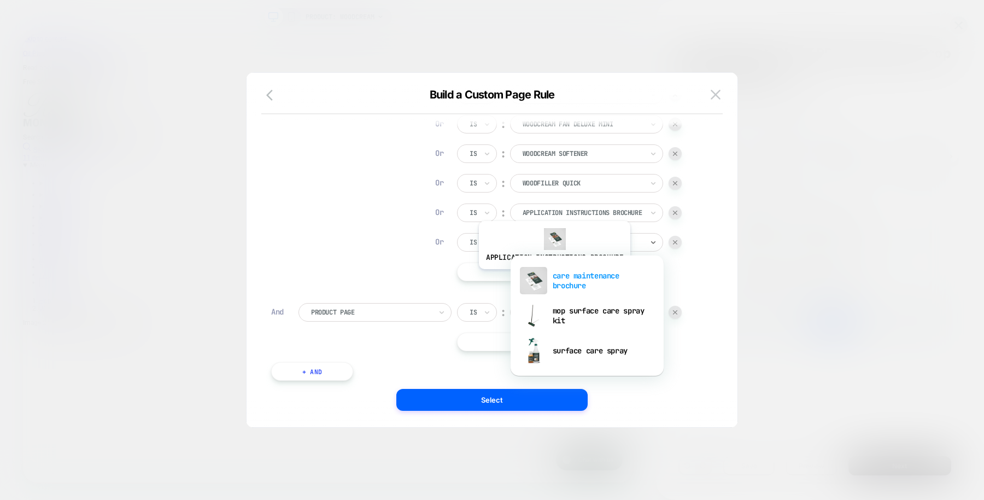
click at [553, 277] on div "care maintenance brochure" at bounding box center [587, 280] width 142 height 35
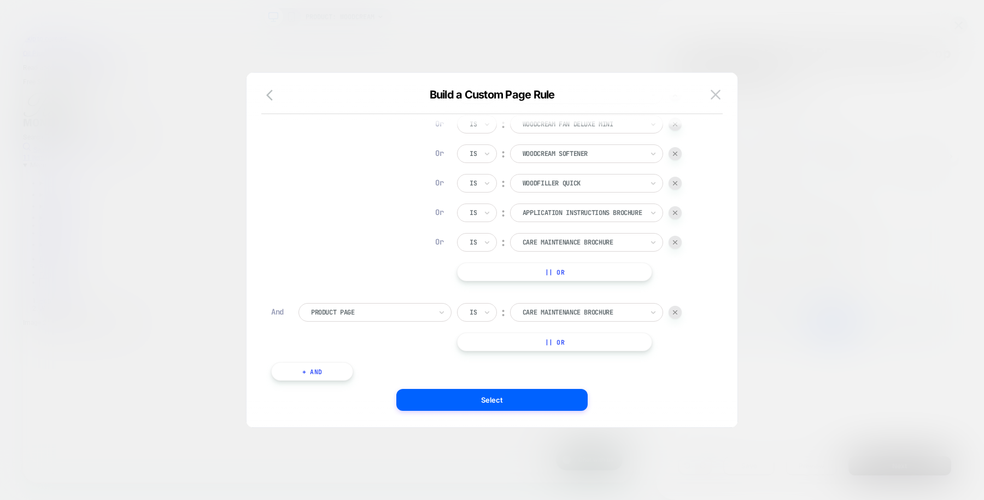
click at [672, 314] on div at bounding box center [675, 312] width 13 height 13
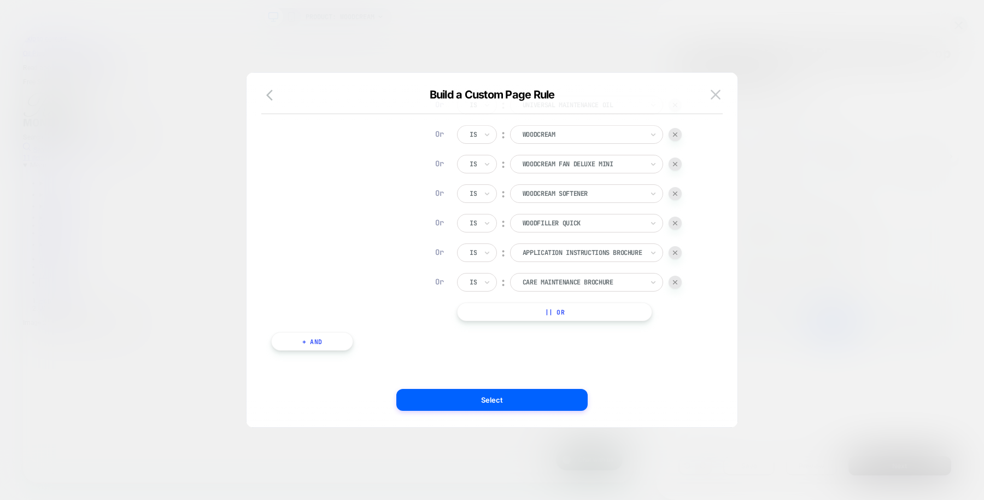
scroll to position [652, 0]
click at [518, 399] on button "Select" at bounding box center [491, 400] width 191 height 22
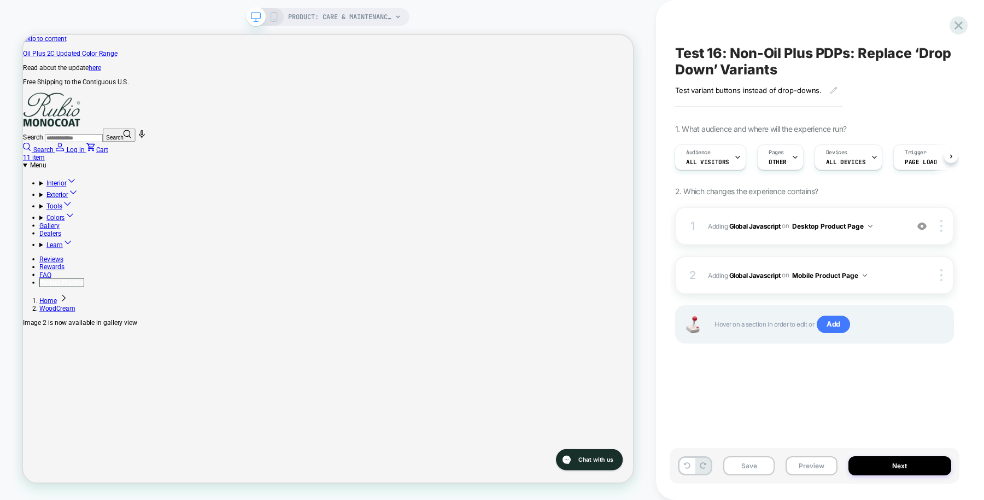
scroll to position [0, 1]
click at [812, 461] on button "Preview" at bounding box center [811, 465] width 51 height 19
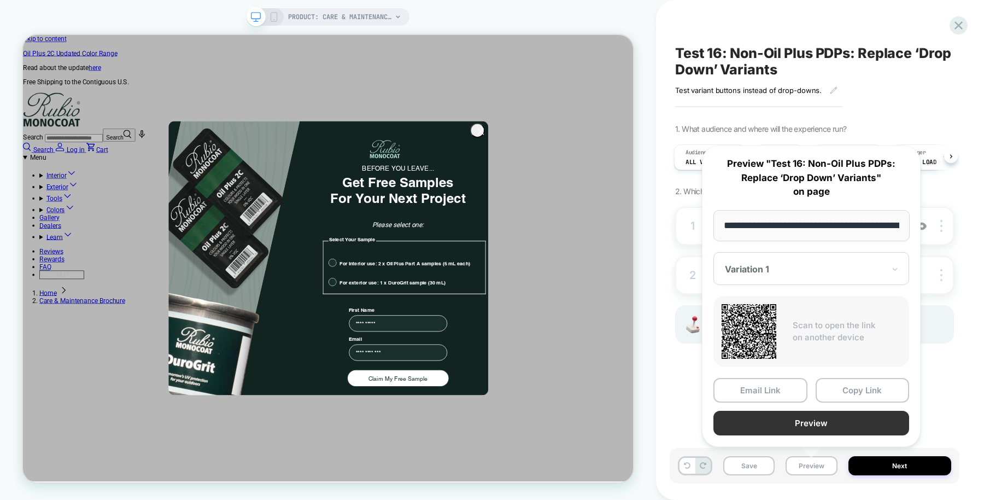
scroll to position [0, 1488]
click at [818, 415] on button "Preview" at bounding box center [811, 423] width 196 height 25
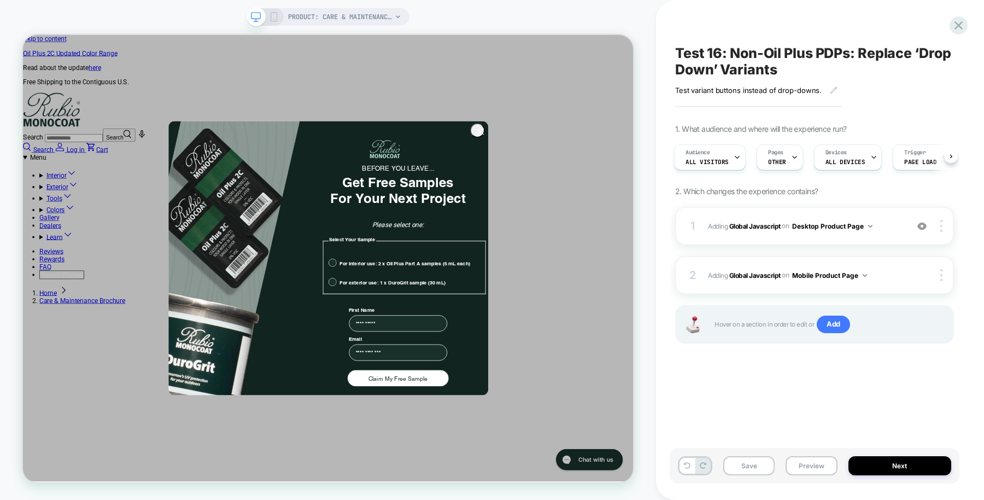
scroll to position [0, 0]
click at [815, 469] on button "Preview" at bounding box center [811, 465] width 51 height 19
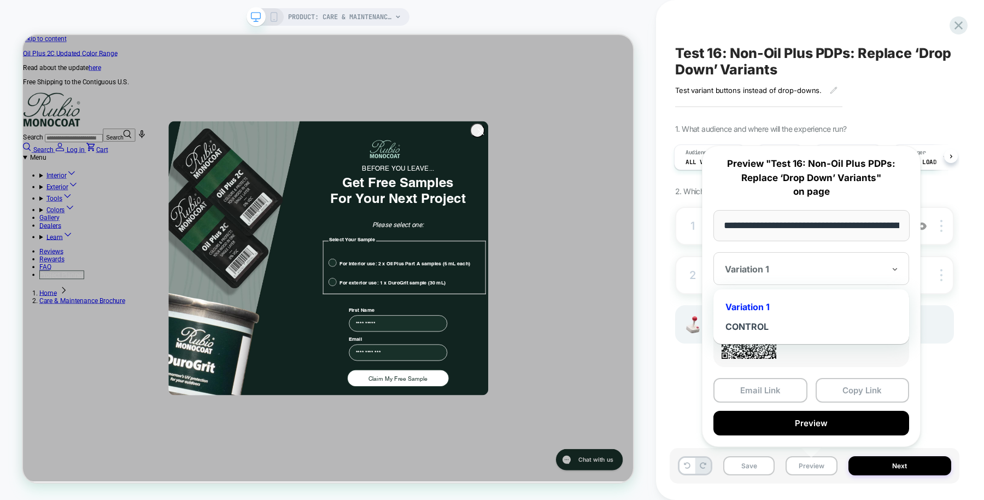
click at [852, 257] on div "Variation 1" at bounding box center [811, 268] width 196 height 33
click at [769, 319] on div "CONTROL" at bounding box center [811, 327] width 185 height 20
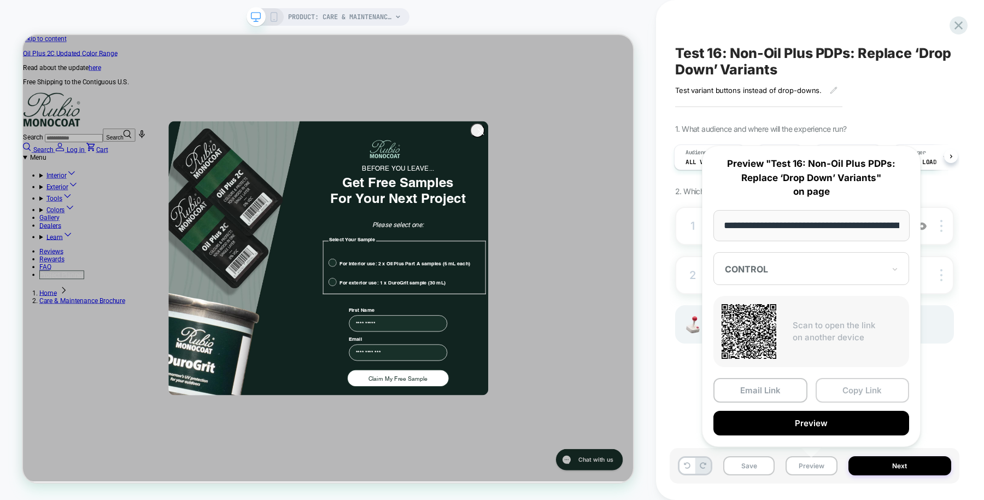
click at [841, 392] on button "Copy Link" at bounding box center [863, 390] width 94 height 25
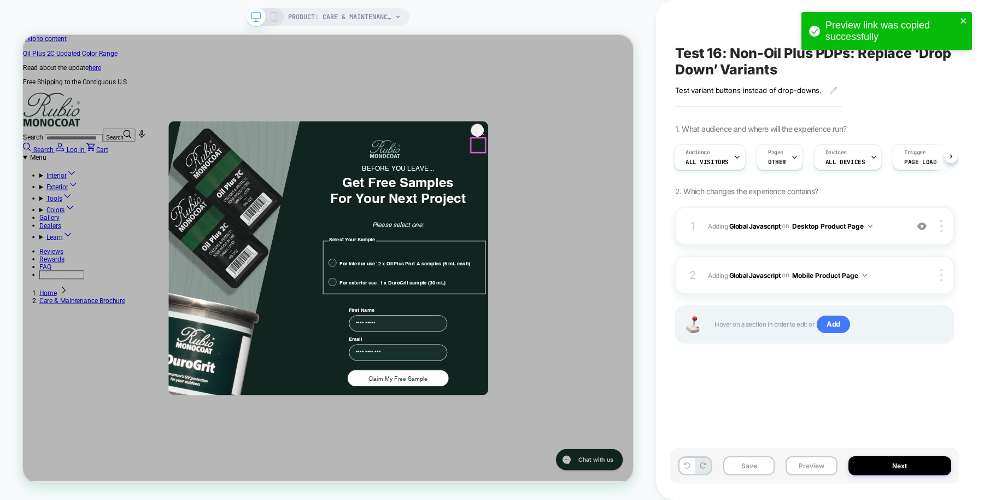
scroll to position [0, 744]
click at [637, 173] on circle "Close dialog" at bounding box center [633, 164] width 18 height 18
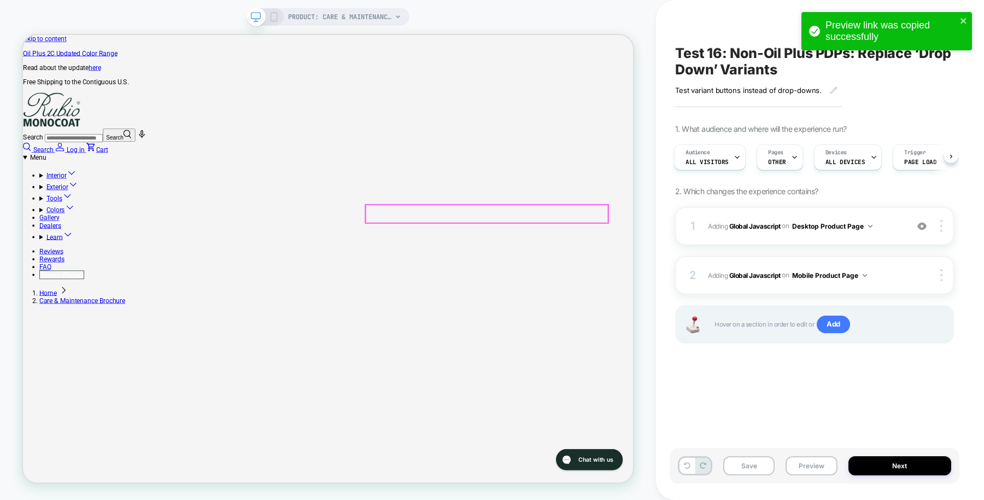
click at [753, 229] on b "Global Javascript" at bounding box center [754, 225] width 51 height 8
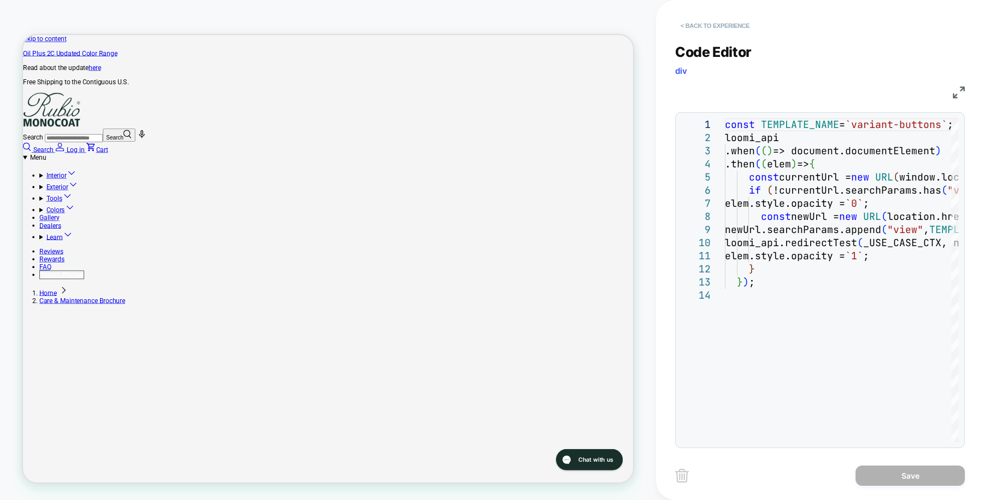
click at [712, 21] on button "< Back to experience" at bounding box center [715, 25] width 80 height 17
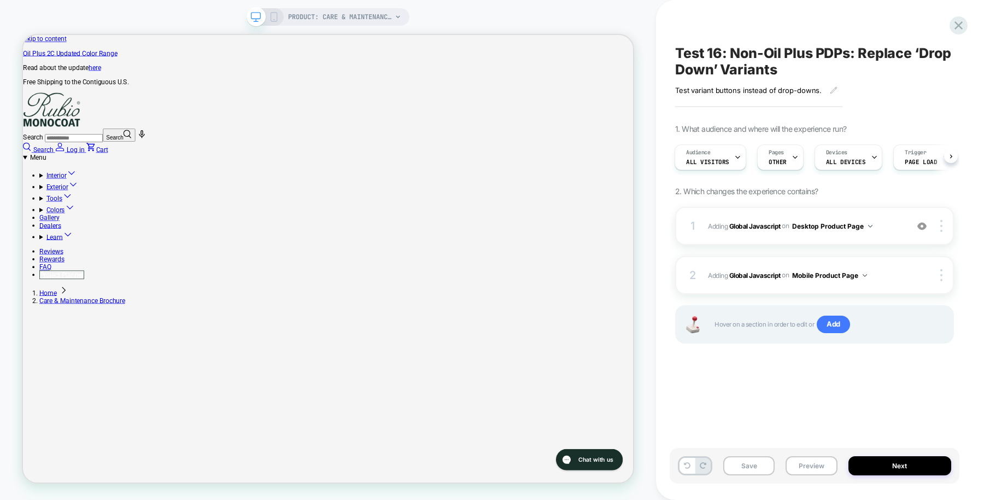
scroll to position [0, 0]
click at [740, 51] on span "Test 16: Non-Oil Plus PDPs: Replace ‘Drop Down’ Variants" at bounding box center [814, 61] width 279 height 33
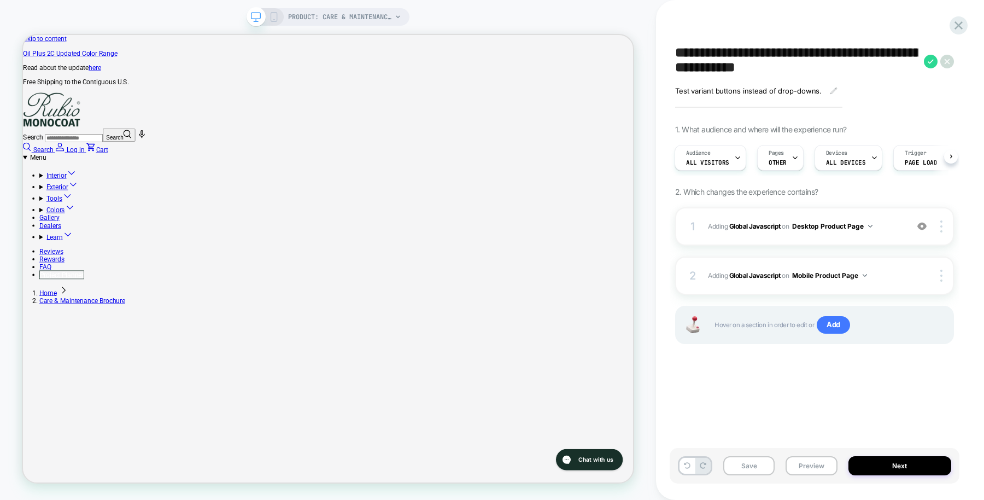
click at [740, 51] on textarea "**********" at bounding box center [796, 61] width 243 height 33
click at [756, 464] on button "Save" at bounding box center [748, 465] width 51 height 19
